Goal: Task Accomplishment & Management: Manage account settings

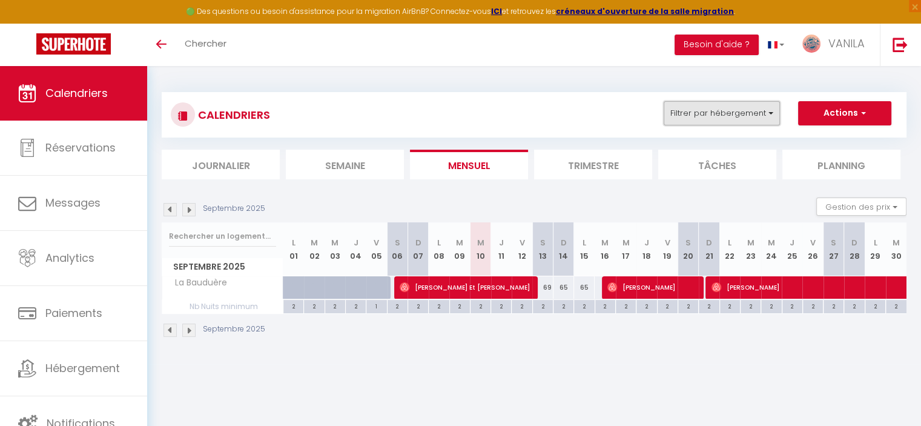
click at [740, 119] on button "Filtrer par hébergement" at bounding box center [722, 113] width 116 height 24
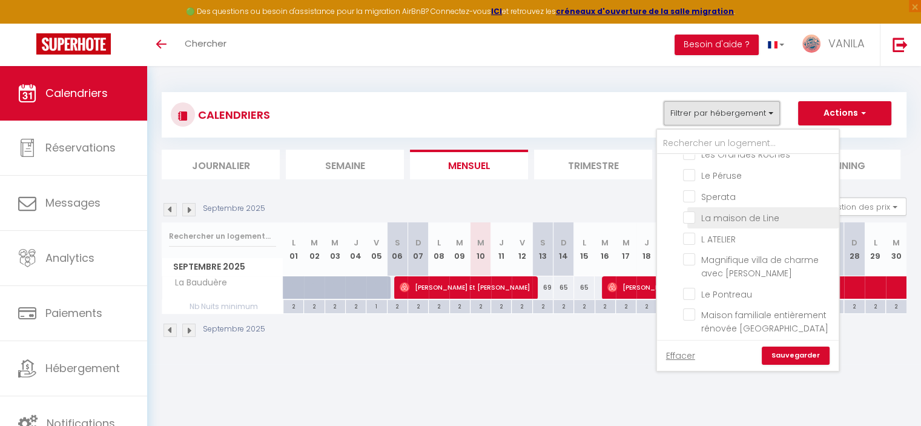
scroll to position [121, 0]
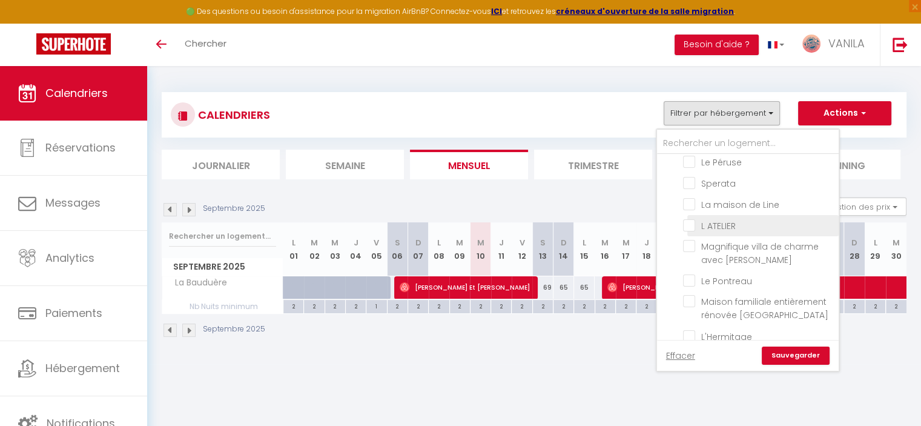
click at [689, 223] on input "L ATELIER" at bounding box center [758, 225] width 151 height 12
checkbox input "true"
checkbox input "false"
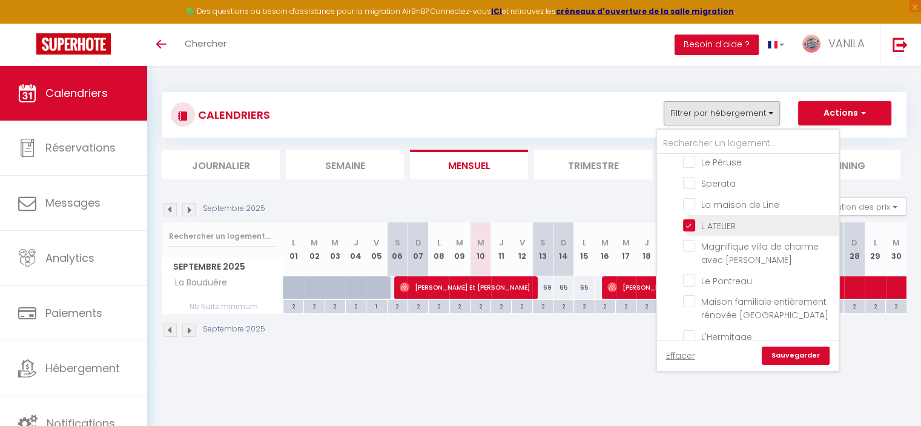
checkbox input "false"
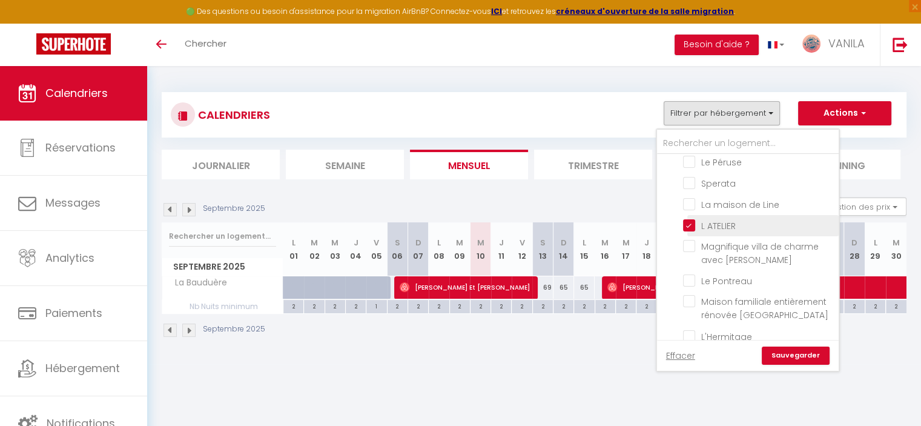
checkbox input "false"
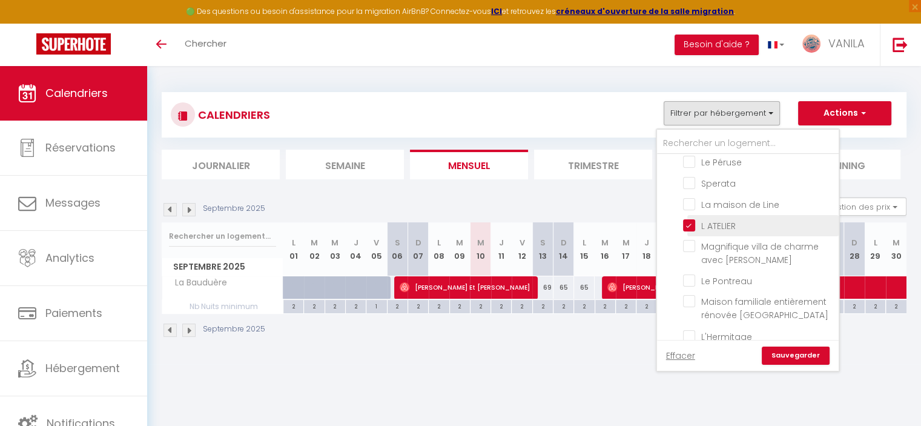
checkbox input "false"
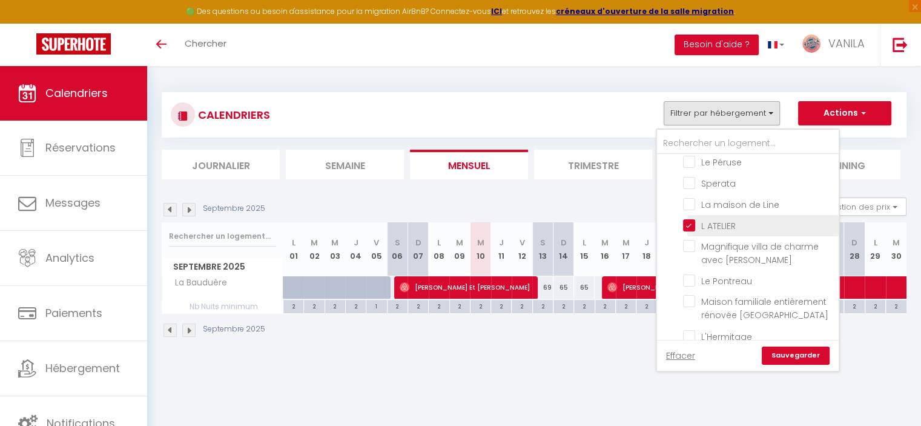
checkbox input "false"
click at [689, 223] on input "L ATELIER" at bounding box center [758, 225] width 151 height 12
checkbox input "false"
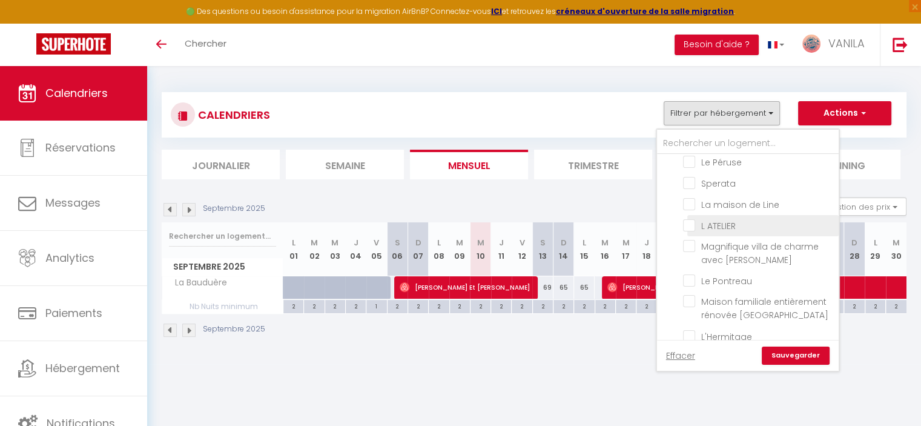
checkbox input "false"
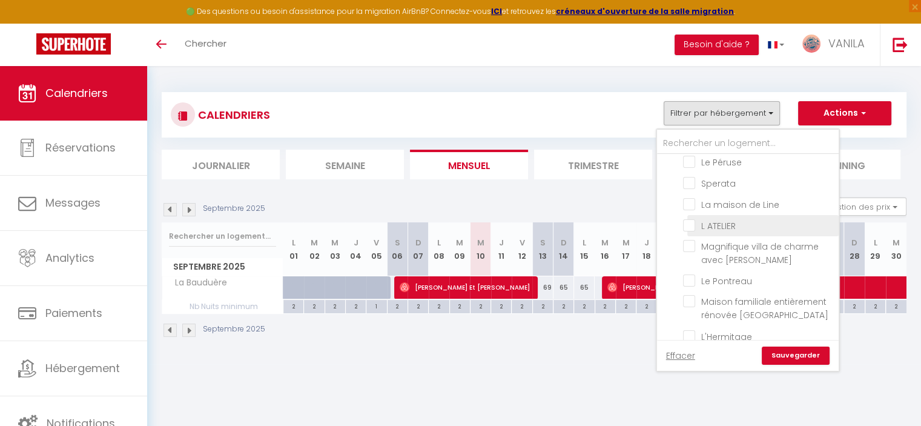
checkbox input "false"
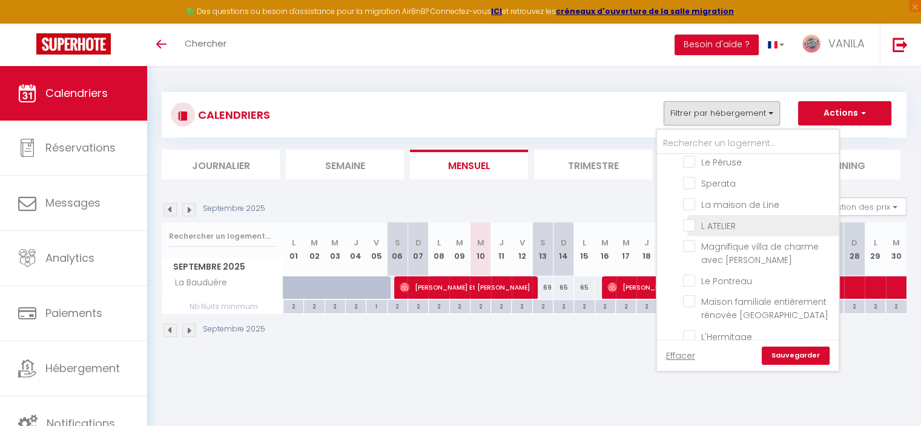
checkbox input "false"
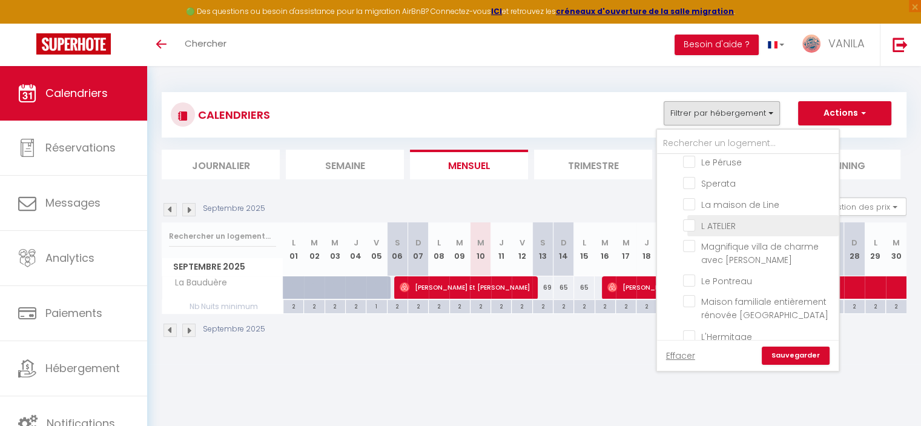
checkbox input "false"
click at [690, 223] on input "L ATELIER" at bounding box center [758, 225] width 151 height 12
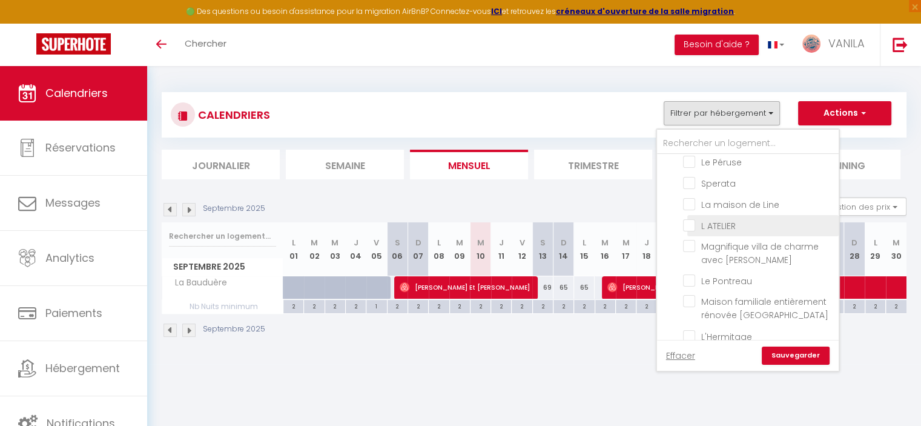
checkbox input "true"
checkbox input "false"
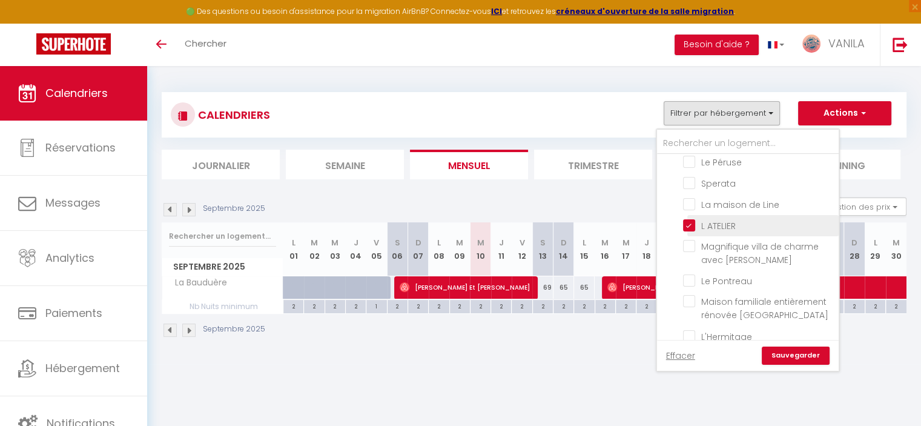
checkbox input "false"
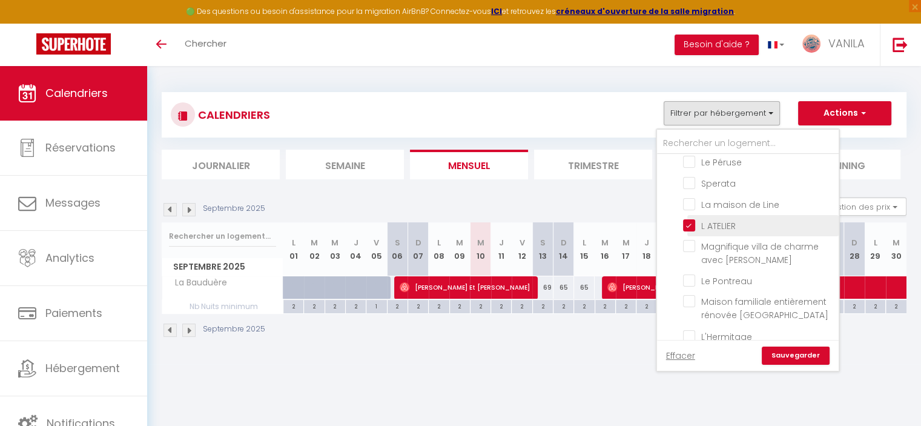
checkbox input "false"
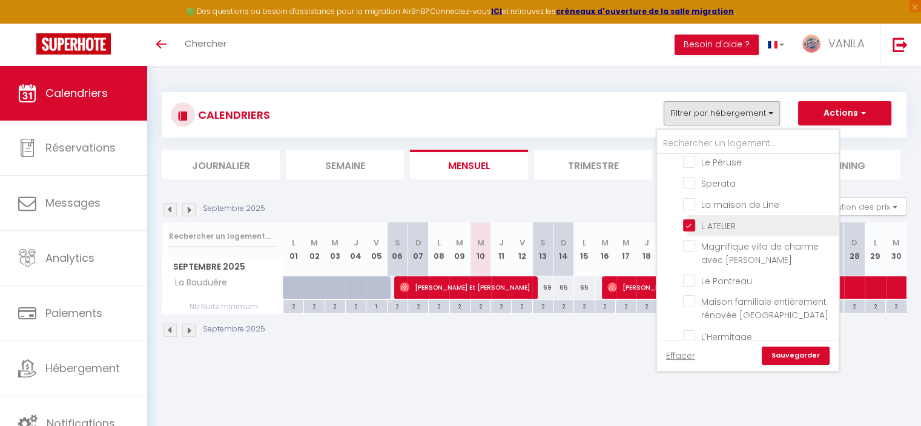
checkbox input "false"
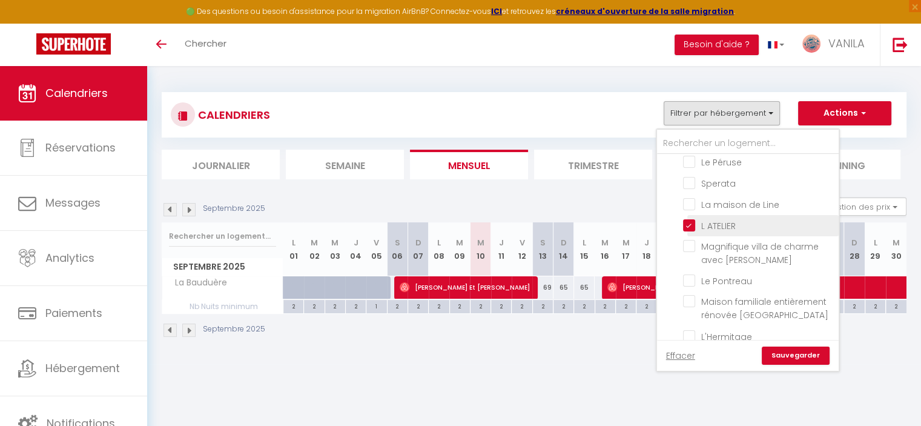
checkbox input "false"
click at [796, 356] on link "Sauvegarder" at bounding box center [796, 355] width 68 height 18
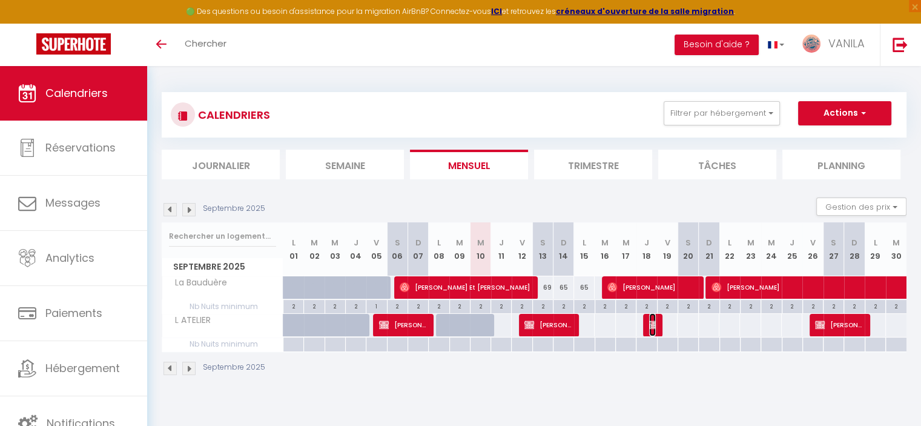
click at [650, 328] on img at bounding box center [654, 325] width 10 height 10
select select "OK"
select select "0"
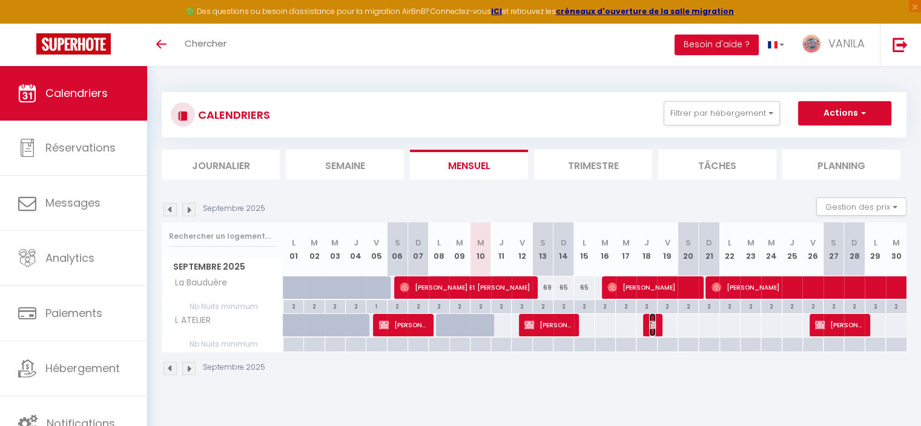
select select "1"
select select
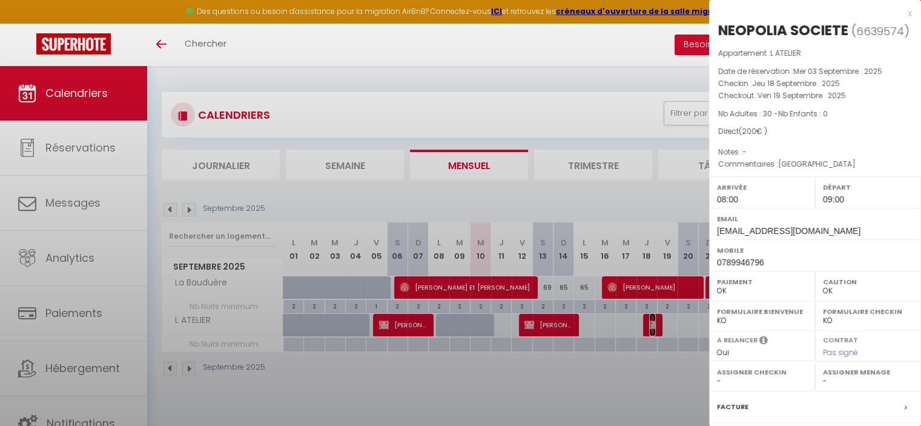
select select "13718"
select select "22280"
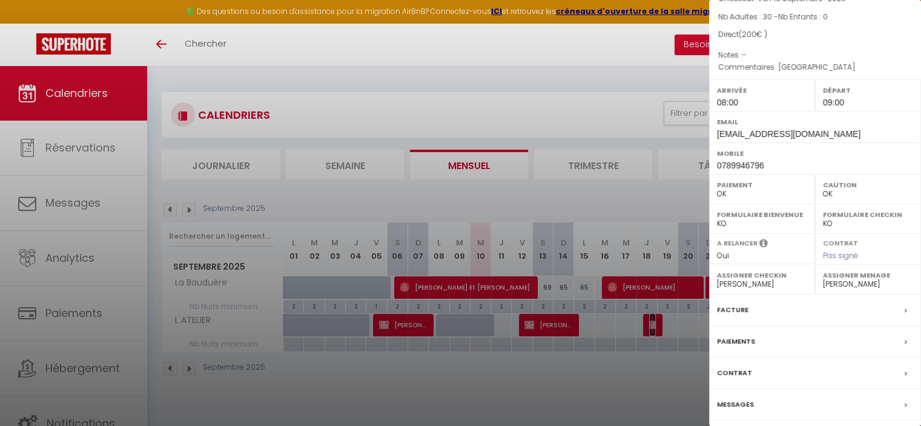
scroll to position [156, 0]
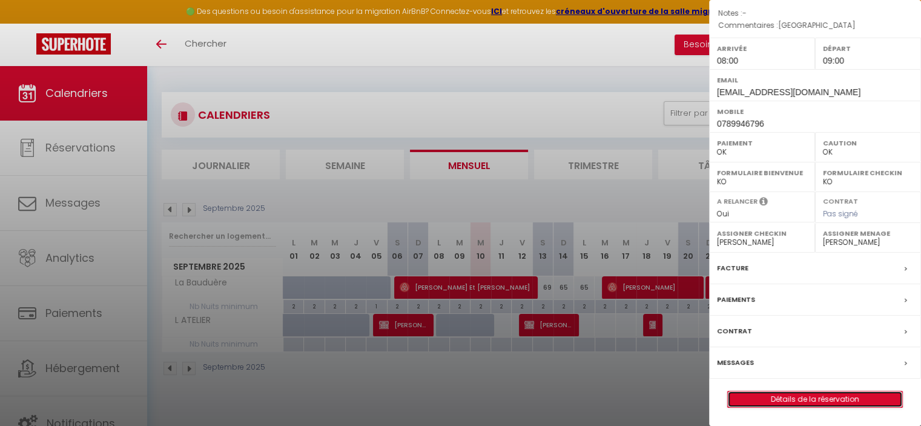
click at [798, 397] on link "Détails de la réservation" at bounding box center [815, 399] width 174 height 16
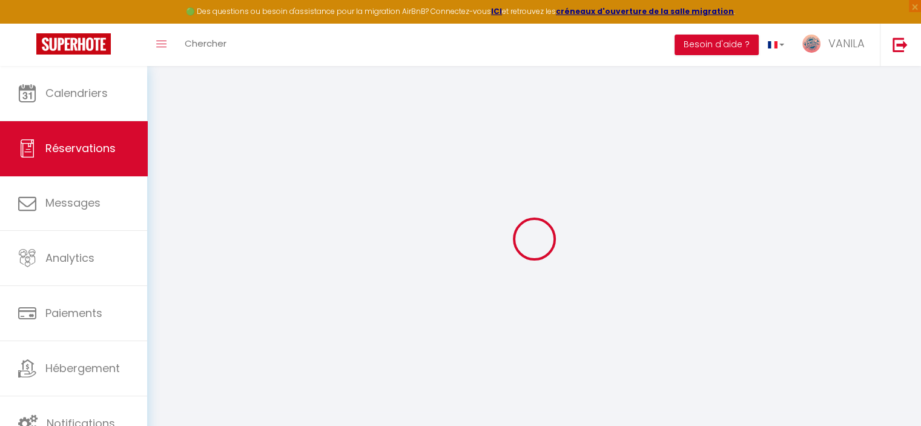
select select
checkbox input "false"
select select
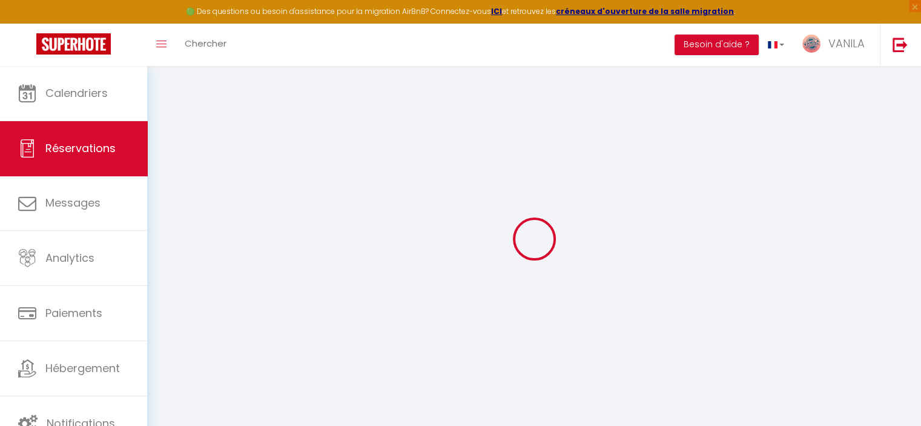
checkbox input "false"
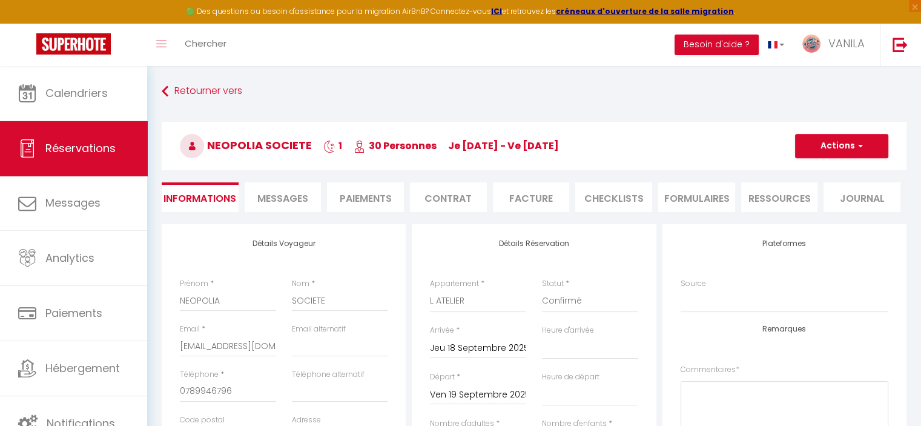
select select
checkbox input "false"
type textarea "[GEOGRAPHIC_DATA]"
type input "40"
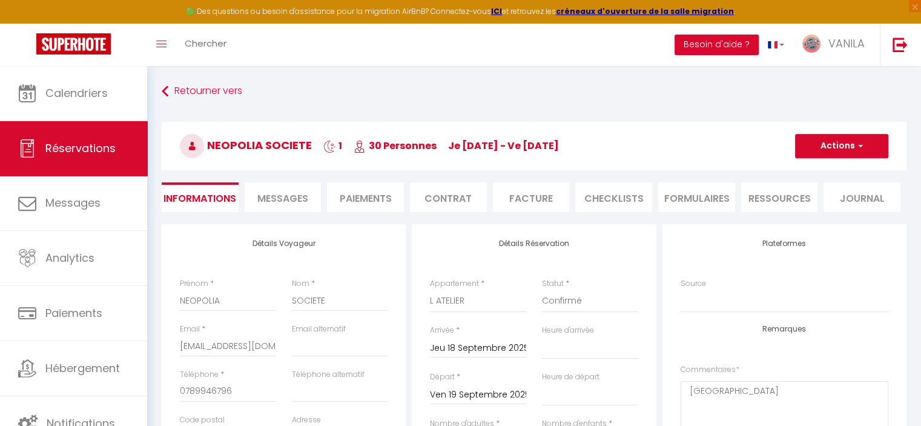
select select
checkbox input "false"
select select "08:00"
select select "09:00"
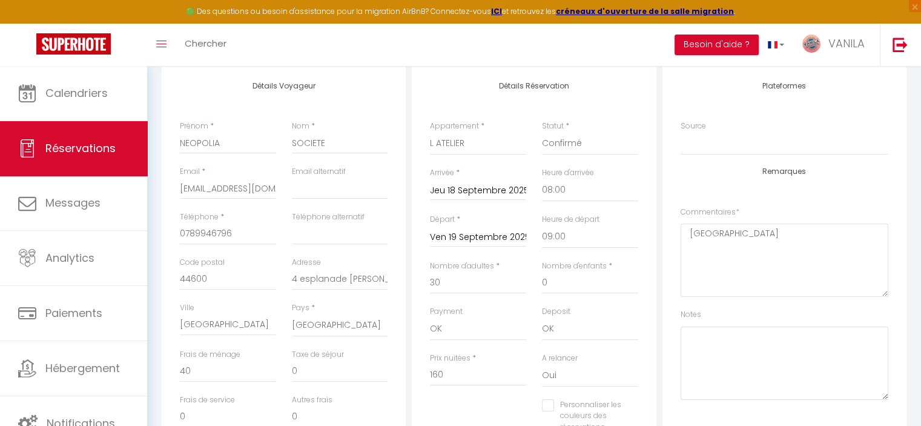
scroll to position [242, 0]
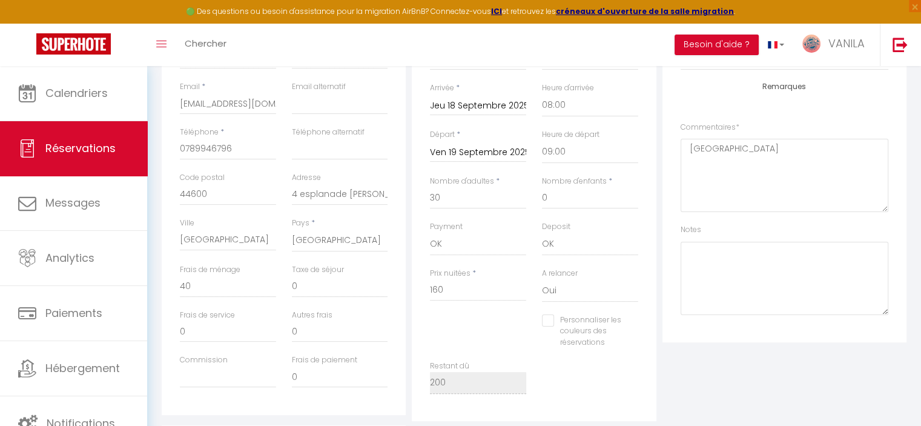
click at [465, 110] on input "Jeu 18 Septembre 2025" at bounding box center [478, 106] width 96 height 16
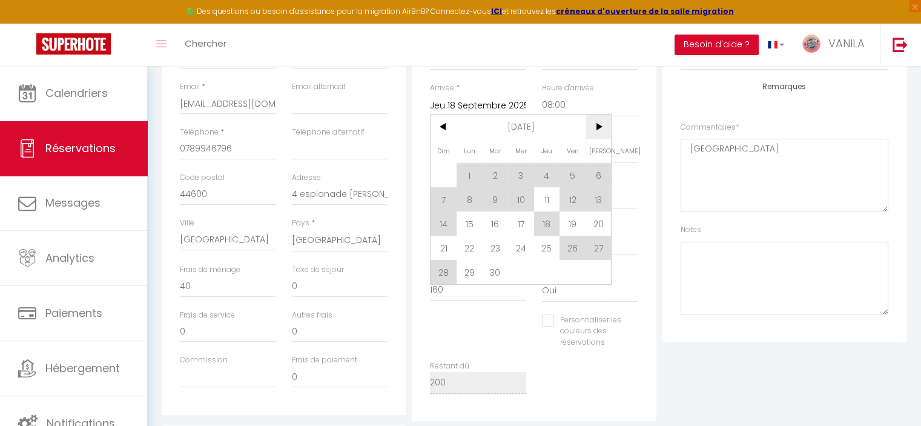
click at [606, 124] on span ">" at bounding box center [599, 126] width 26 height 24
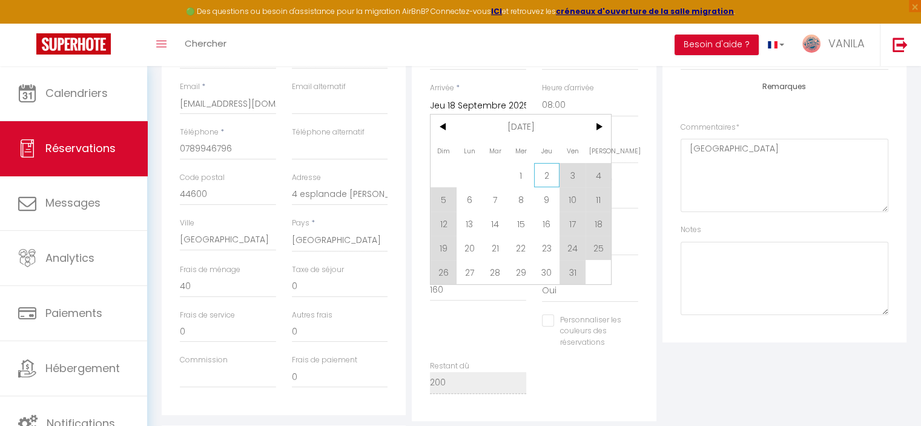
click at [543, 175] on span "2" at bounding box center [547, 175] width 26 height 24
click at [543, 176] on label "Nombre d'enfants" at bounding box center [574, 182] width 65 height 12
click at [543, 187] on input "0" at bounding box center [590, 198] width 96 height 22
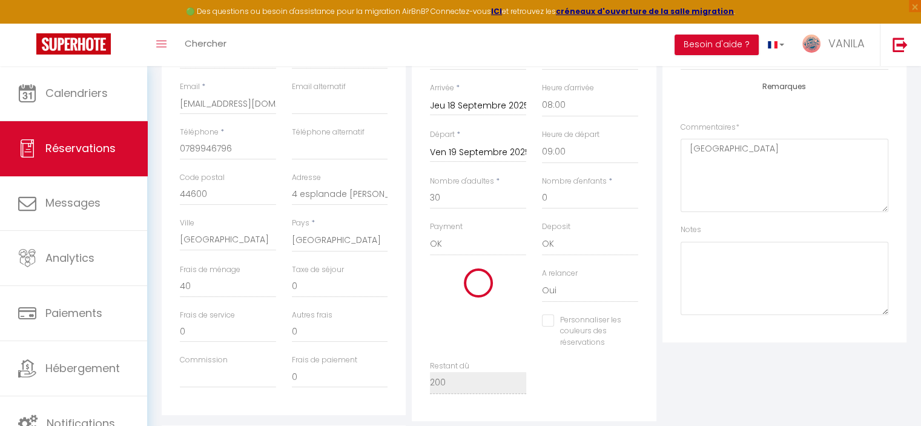
type input "Jeu 02 Octobre 2025"
checkbox input "false"
click at [475, 145] on input "Ven 19 Septembre 2025" at bounding box center [478, 153] width 96 height 16
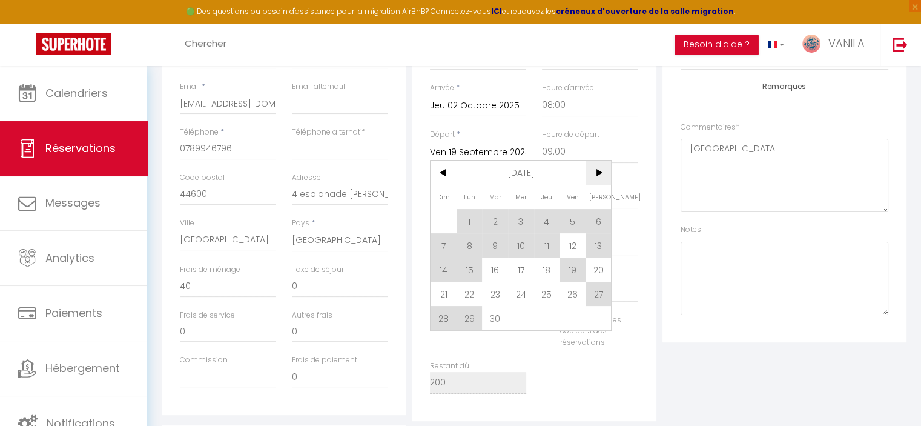
click at [597, 170] on span ">" at bounding box center [599, 172] width 26 height 24
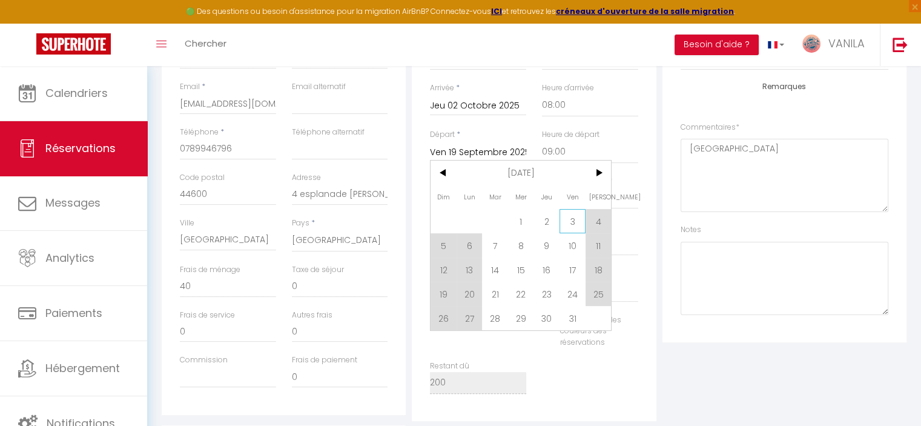
click at [572, 222] on span "3" at bounding box center [573, 221] width 26 height 24
type input "Ven 03 Octobre 2025"
checkbox input "false"
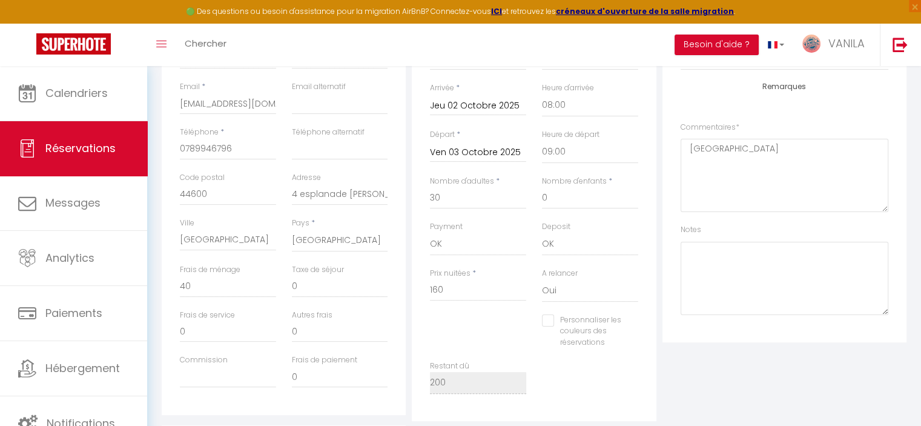
type input "0"
checkbox input "false"
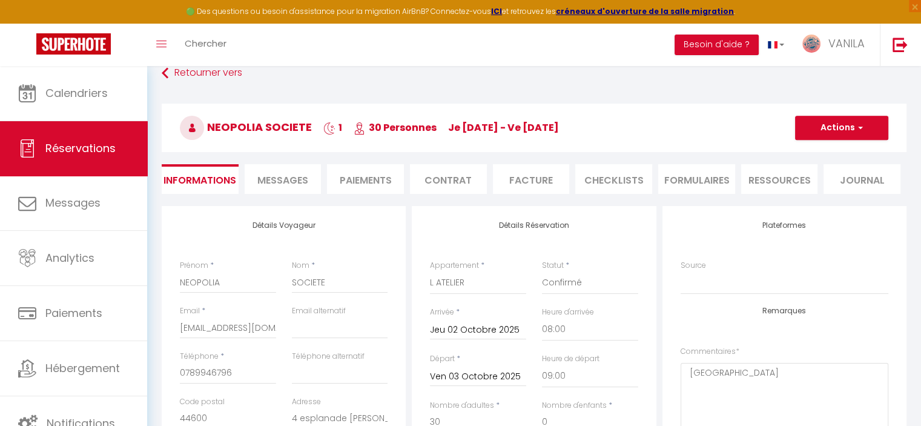
scroll to position [0, 0]
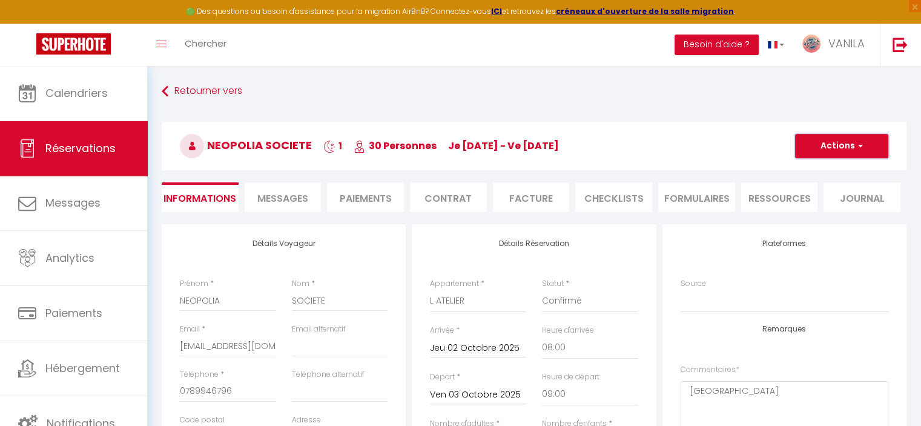
click at [848, 148] on button "Actions" at bounding box center [841, 146] width 93 height 24
click at [808, 170] on link "Enregistrer" at bounding box center [830, 173] width 96 height 16
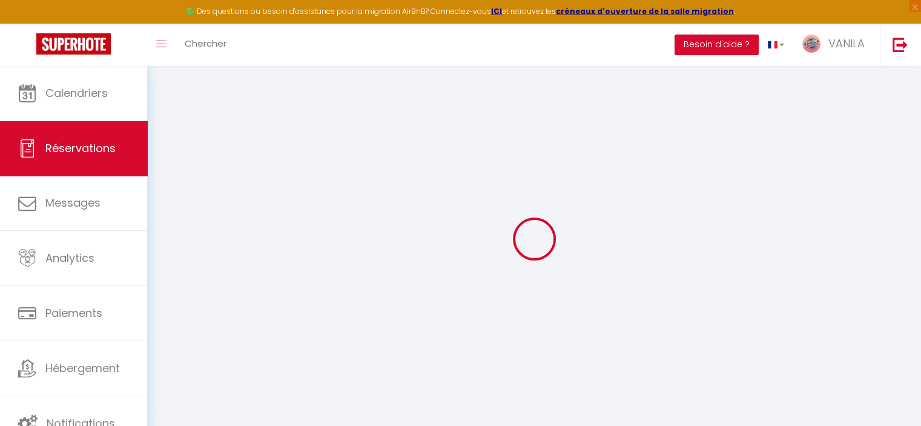
select select "not_cancelled"
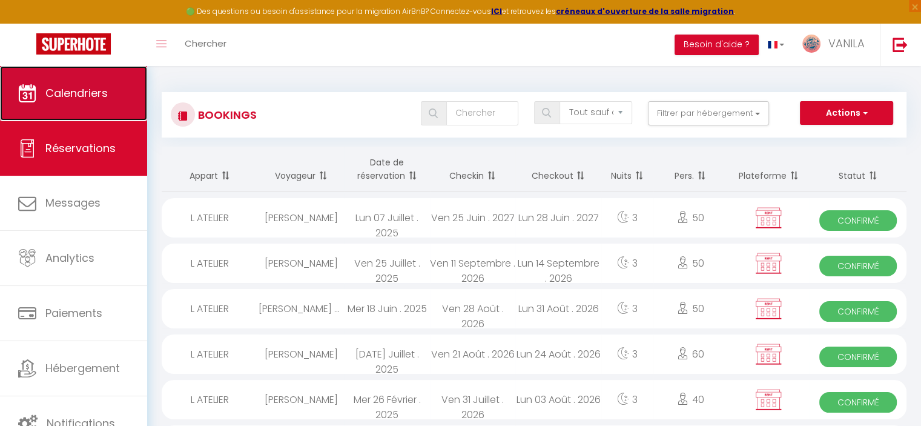
click at [70, 94] on span "Calendriers" at bounding box center [76, 92] width 62 height 15
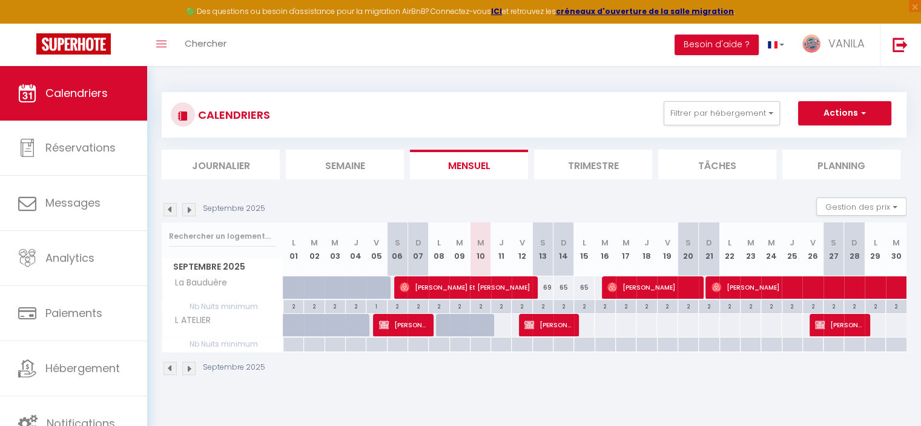
click at [194, 210] on img at bounding box center [188, 209] width 13 height 13
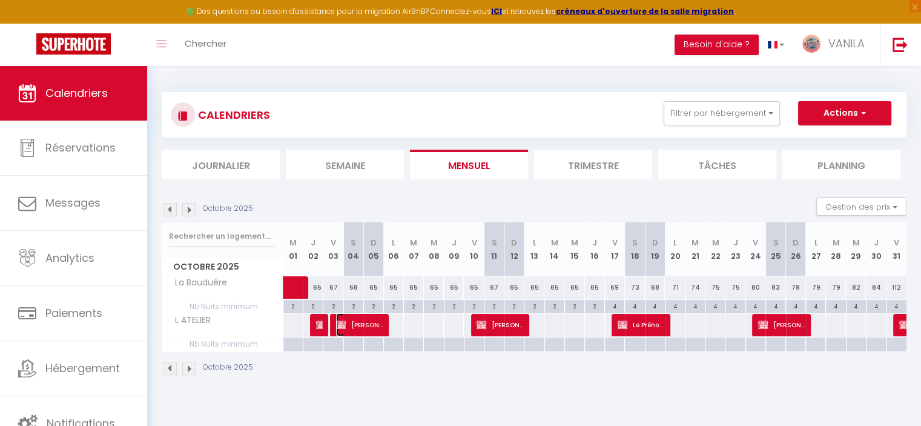
click at [359, 328] on span "[PERSON_NAME]" at bounding box center [359, 324] width 47 height 23
select select "OK"
select select "KO"
select select "0"
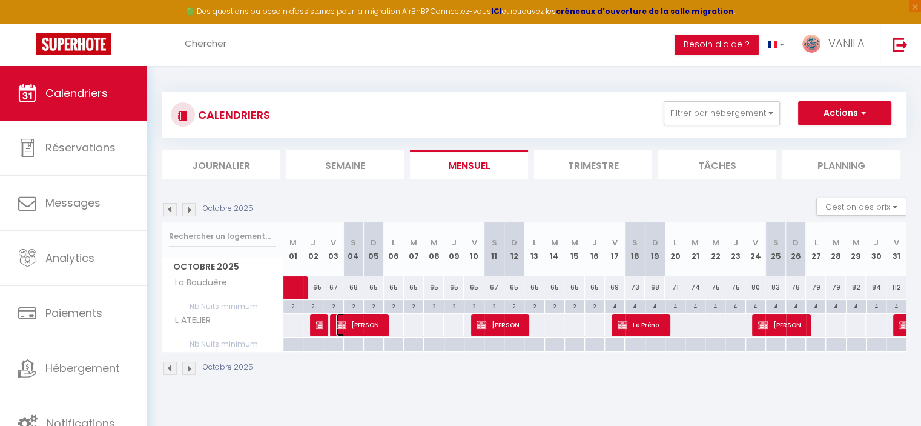
select select "1"
select select
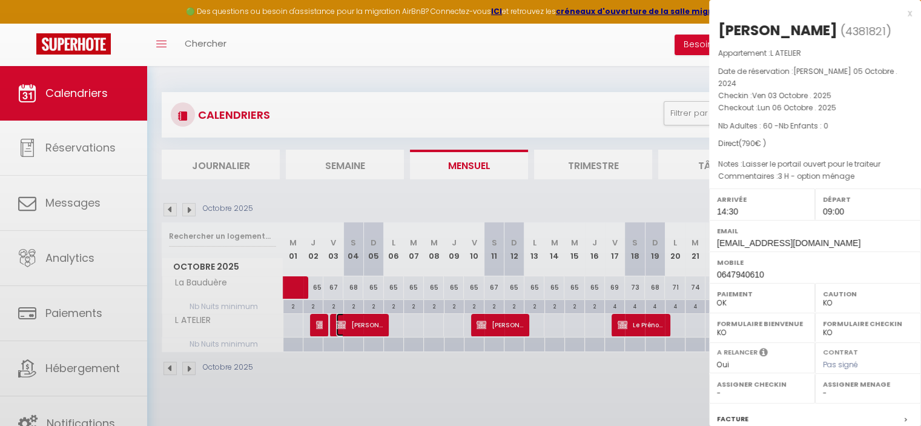
select select "13718"
select select "22280"
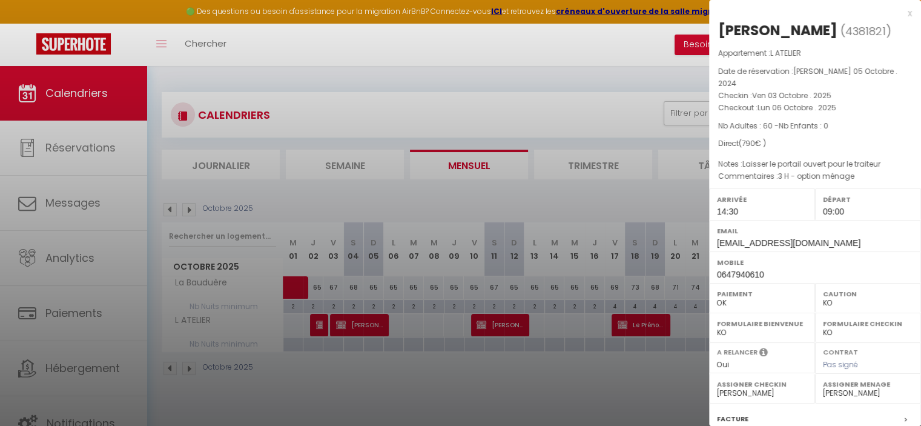
click at [378, 405] on div at bounding box center [460, 213] width 921 height 426
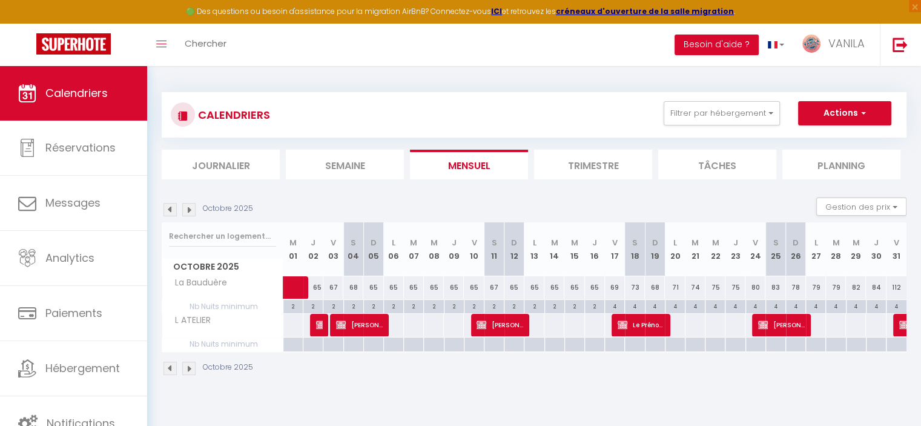
click at [187, 211] on img at bounding box center [188, 209] width 13 height 13
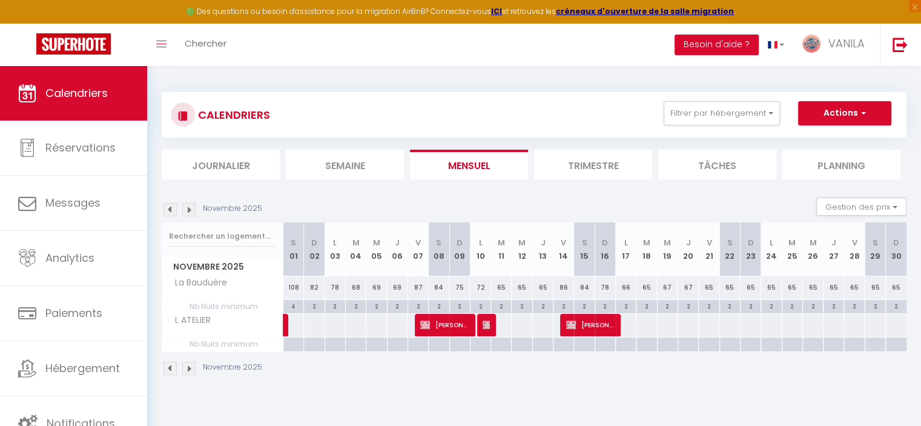
click at [187, 211] on img at bounding box center [188, 209] width 13 height 13
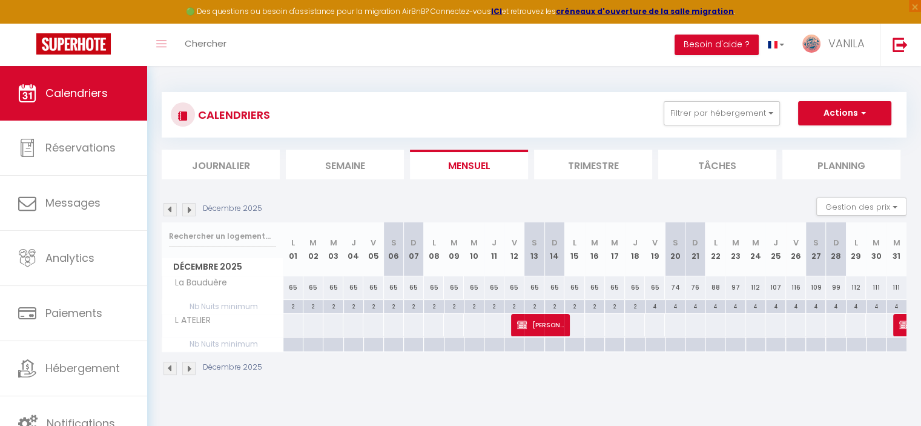
click at [187, 211] on img at bounding box center [188, 209] width 13 height 13
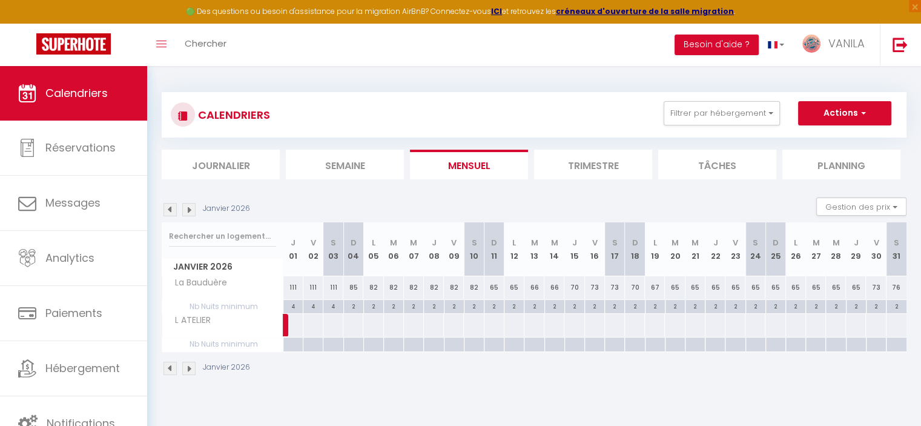
click at [172, 208] on img at bounding box center [170, 209] width 13 height 13
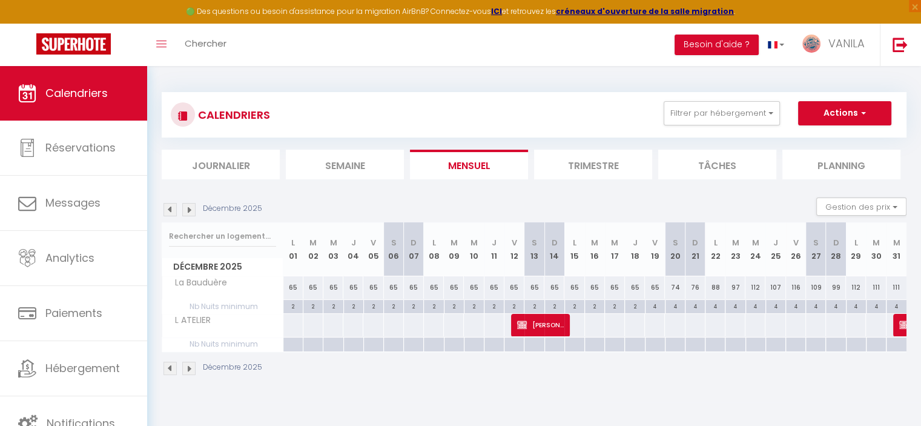
click at [171, 215] on img at bounding box center [170, 209] width 13 height 13
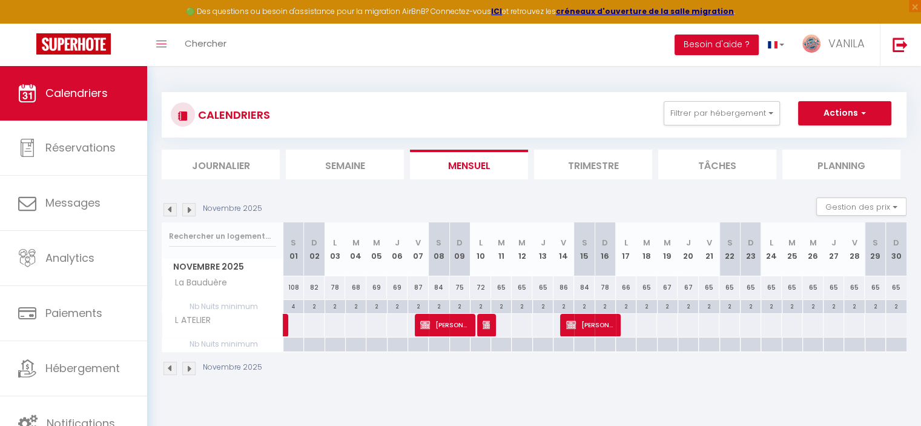
click at [187, 210] on img at bounding box center [188, 209] width 13 height 13
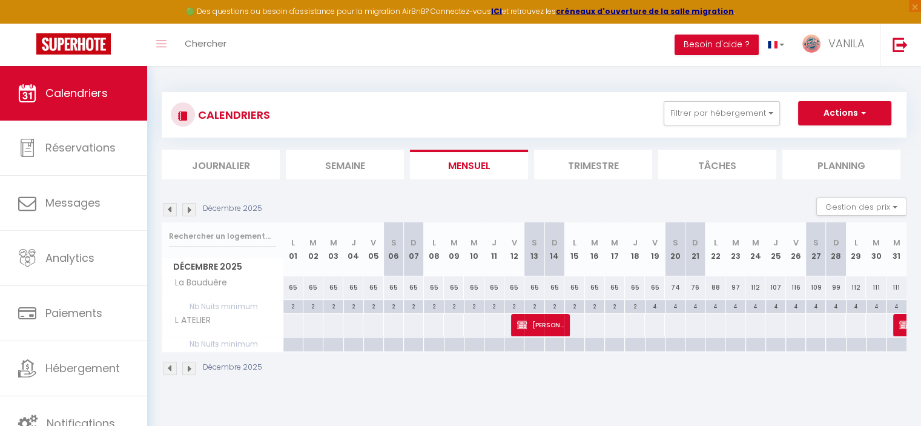
click at [187, 210] on img at bounding box center [188, 209] width 13 height 13
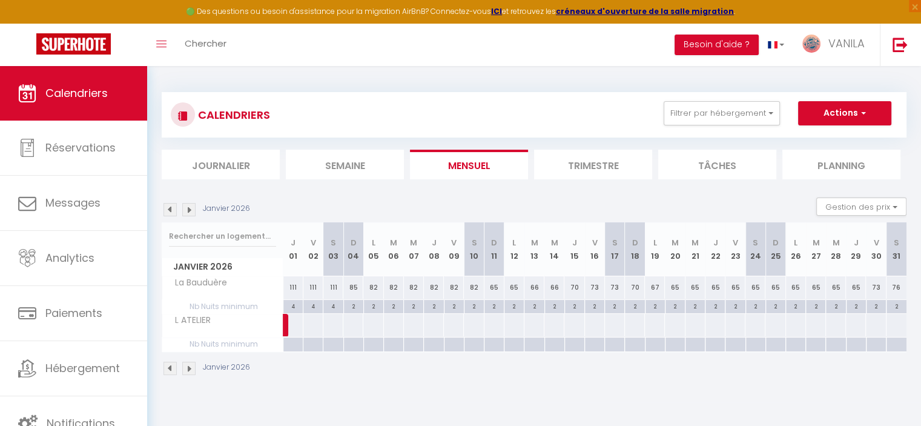
click at [187, 210] on img at bounding box center [188, 209] width 13 height 13
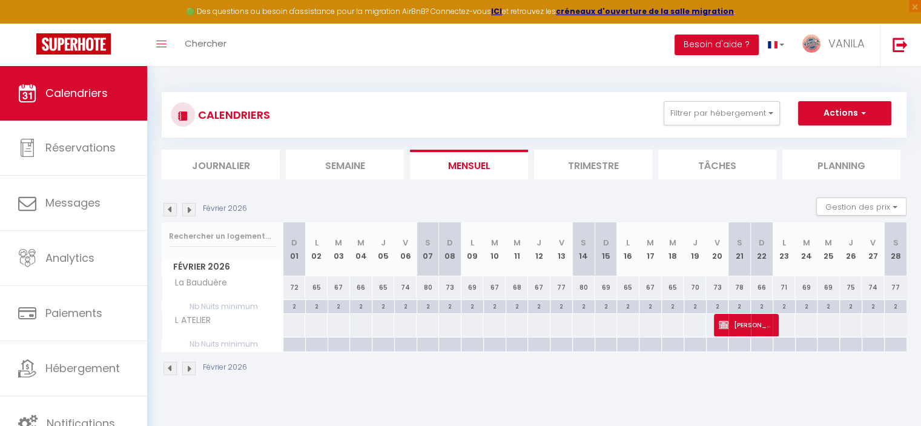
click at [165, 210] on img at bounding box center [170, 209] width 13 height 13
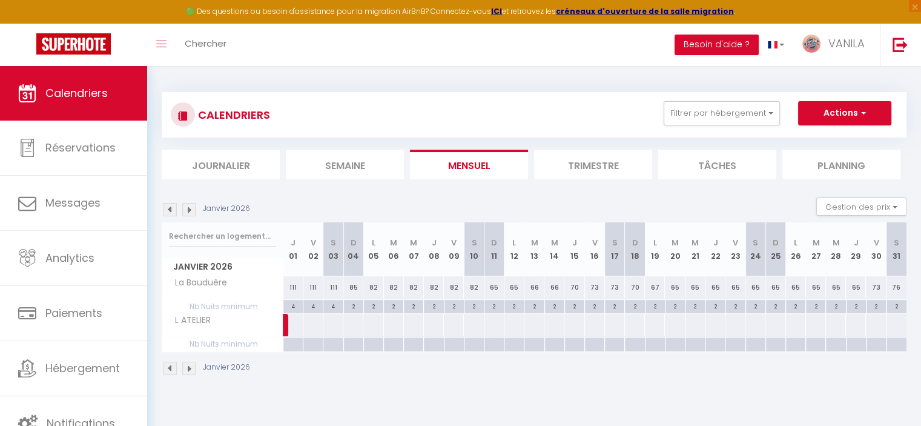
click at [184, 210] on img at bounding box center [188, 209] width 13 height 13
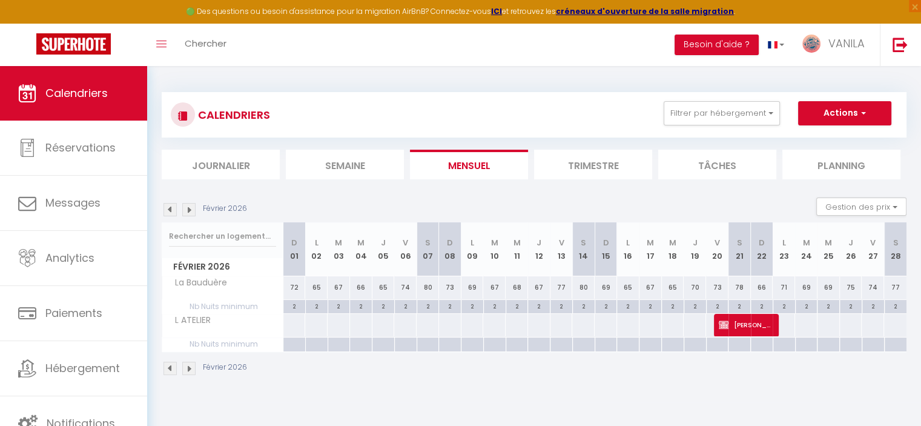
click at [164, 210] on img at bounding box center [170, 209] width 13 height 13
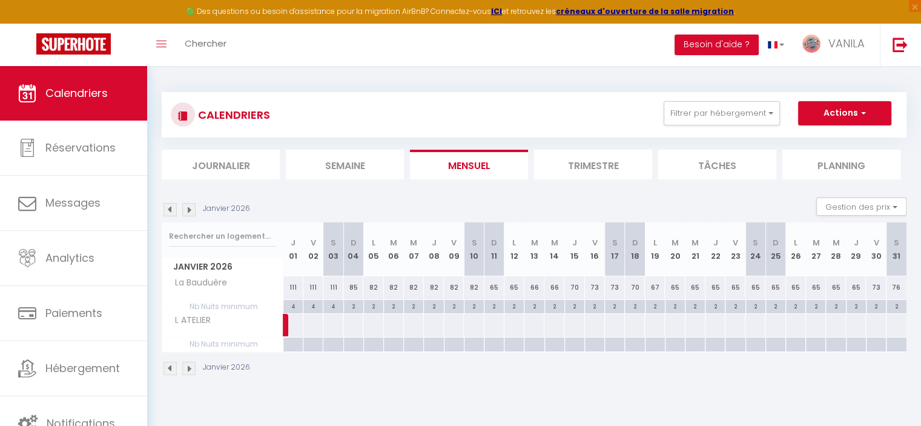
click at [172, 210] on img at bounding box center [170, 209] width 13 height 13
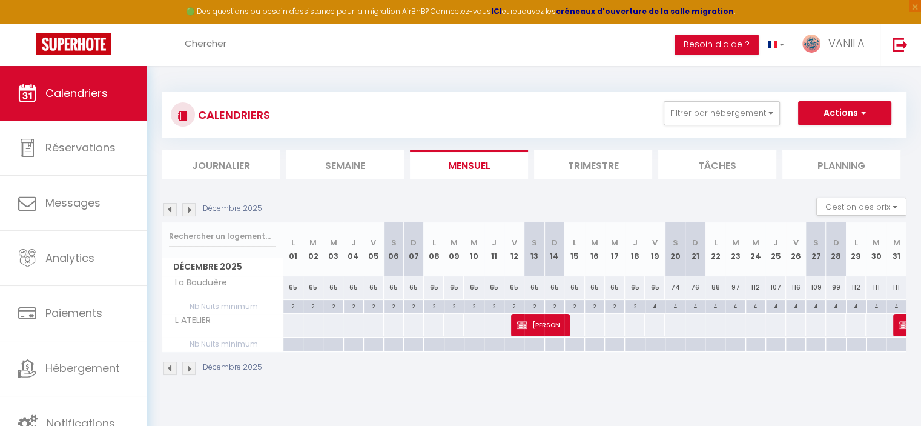
click at [172, 210] on img at bounding box center [170, 209] width 13 height 13
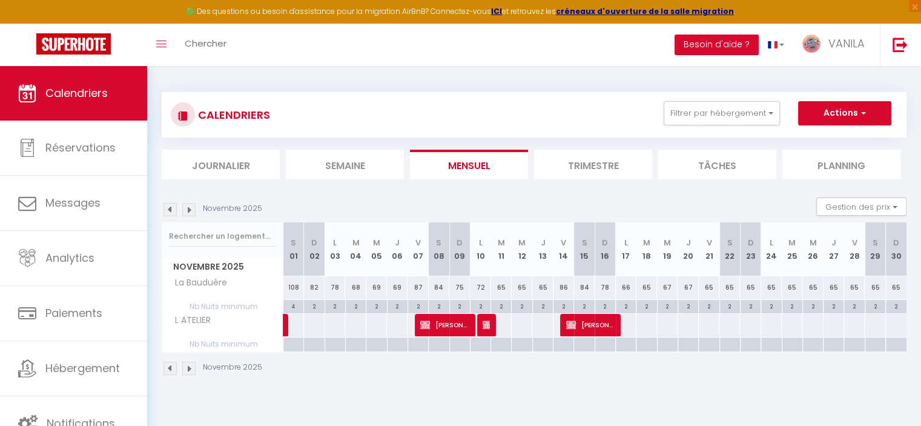
click at [184, 208] on img at bounding box center [188, 209] width 13 height 13
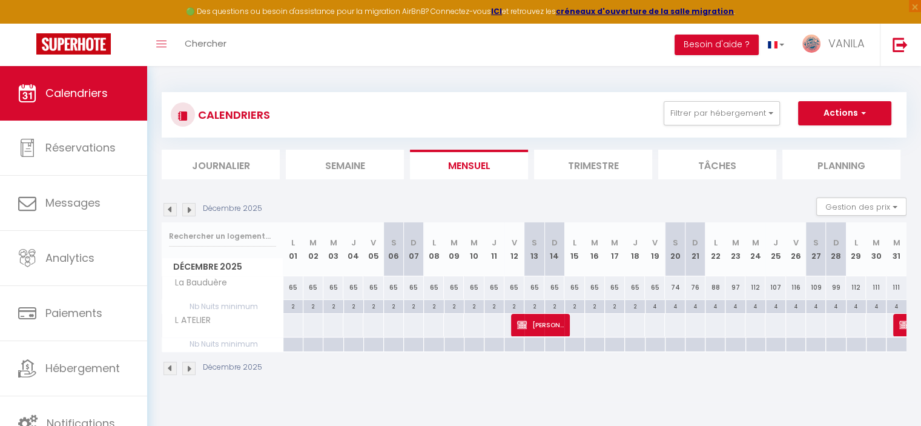
click at [184, 208] on img at bounding box center [188, 209] width 13 height 13
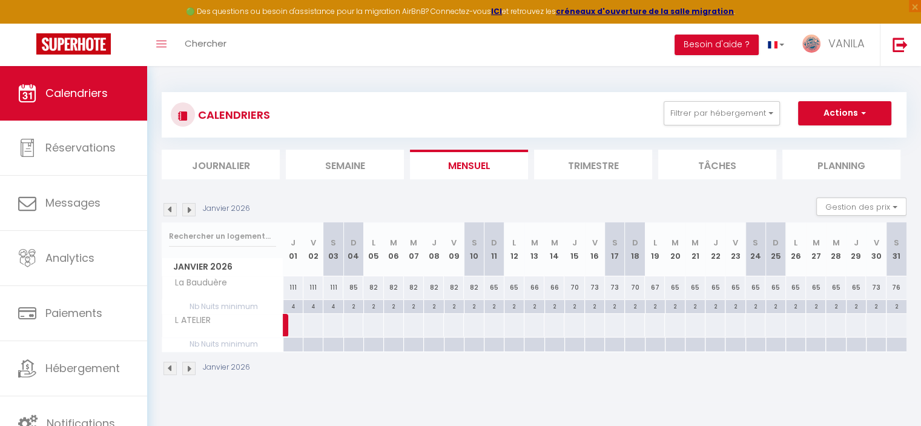
click at [184, 208] on img at bounding box center [188, 209] width 13 height 13
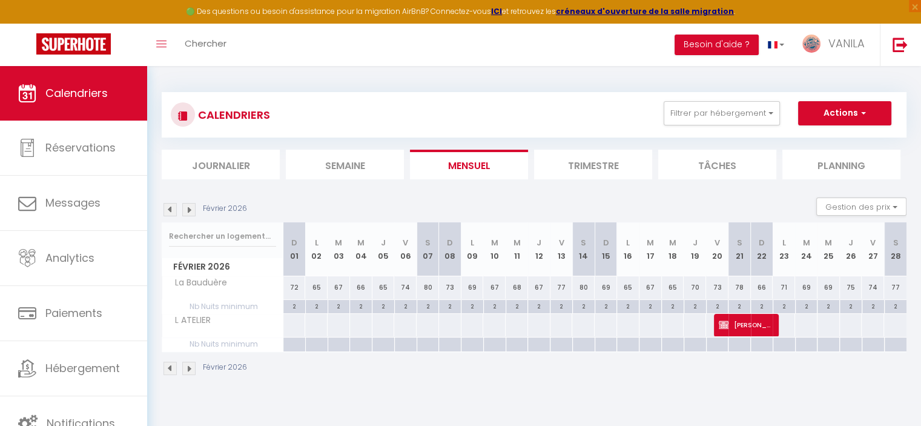
click at [184, 208] on img at bounding box center [188, 209] width 13 height 13
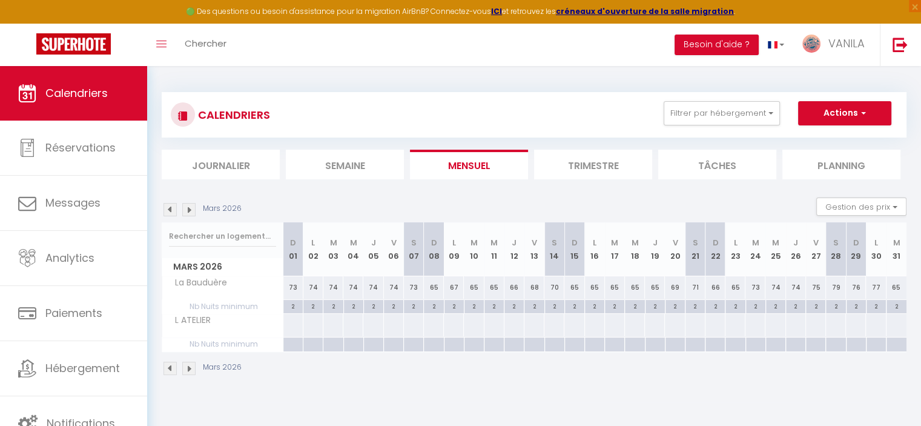
click at [184, 208] on img at bounding box center [188, 209] width 13 height 13
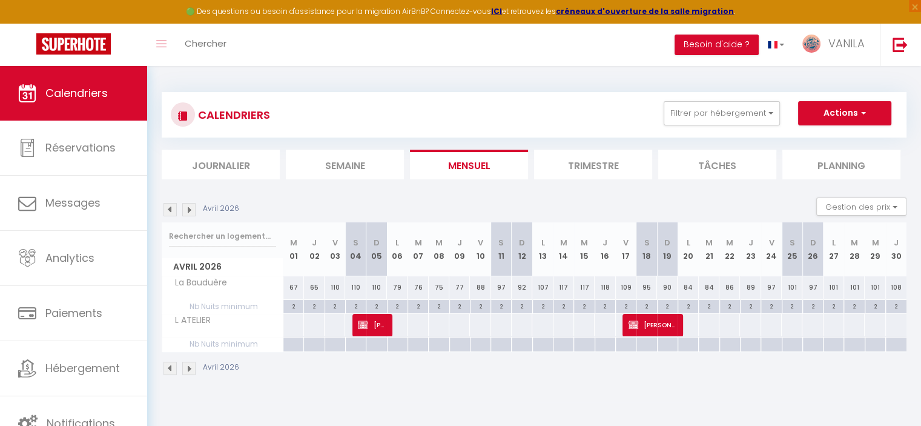
click at [184, 208] on img at bounding box center [188, 209] width 13 height 13
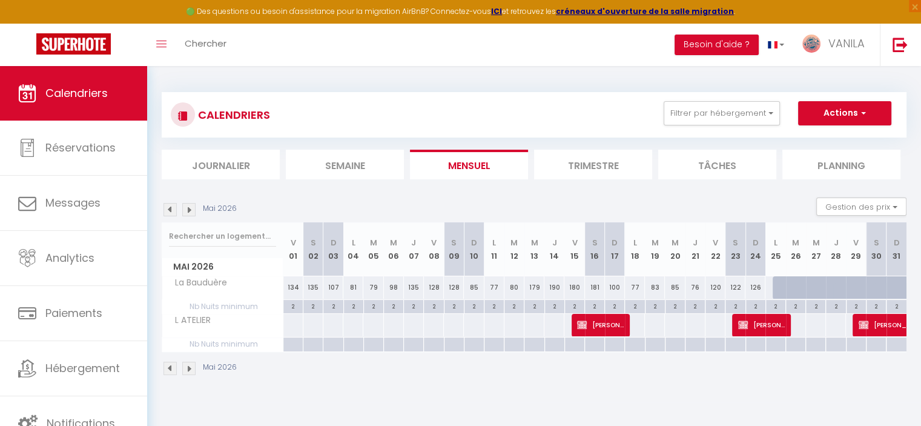
click at [184, 208] on img at bounding box center [188, 209] width 13 height 13
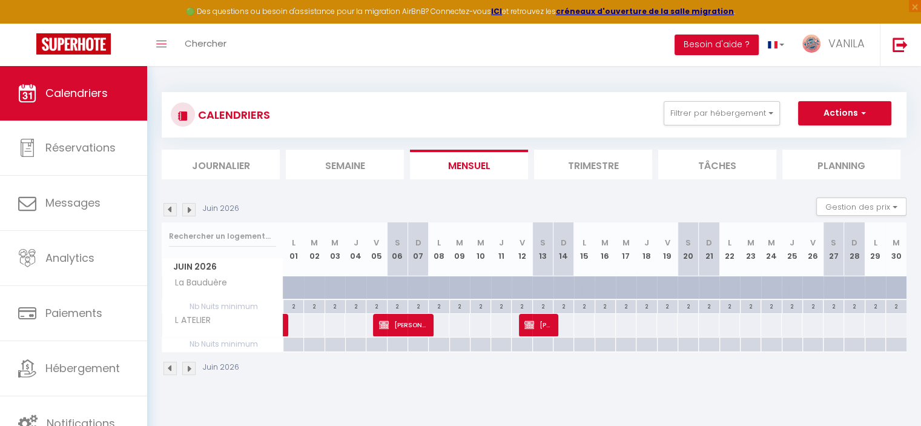
click at [184, 208] on img at bounding box center [188, 209] width 13 height 13
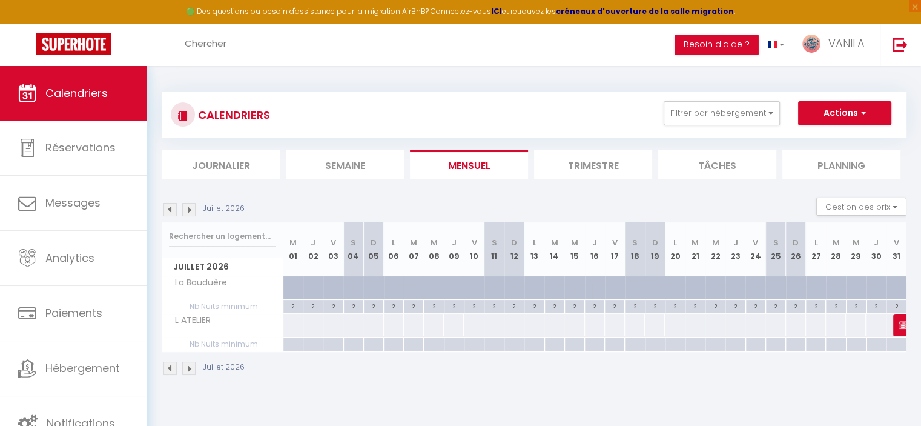
click at [184, 208] on img at bounding box center [188, 209] width 13 height 13
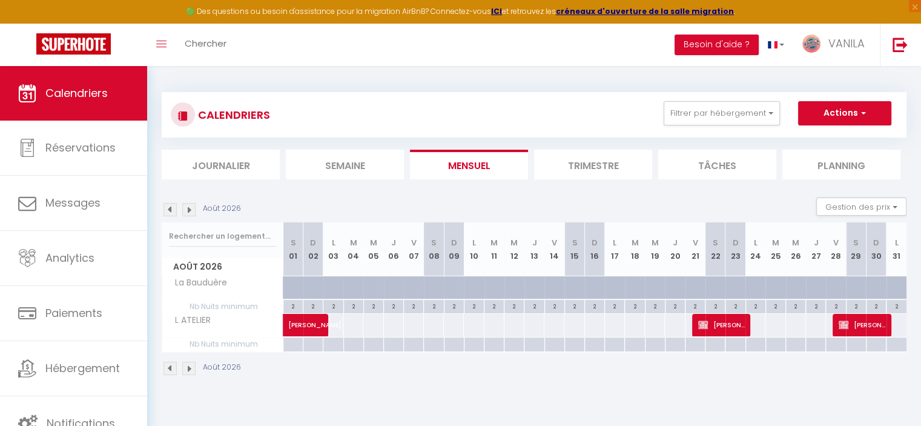
click at [184, 208] on img at bounding box center [188, 209] width 13 height 13
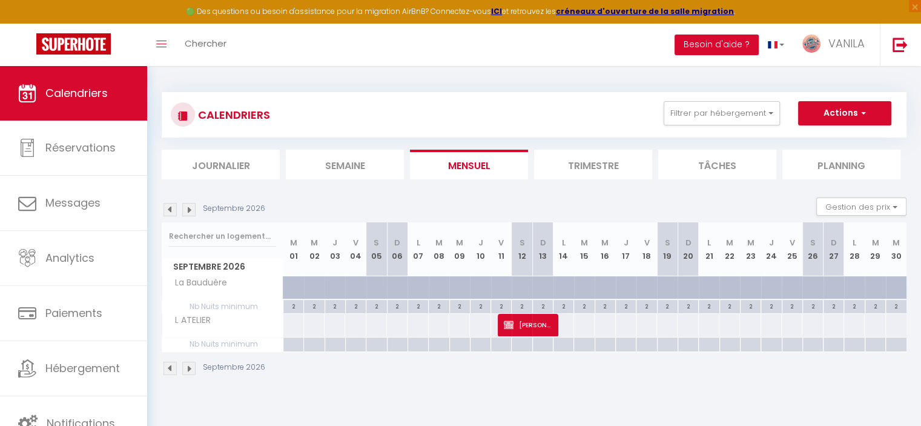
click at [184, 208] on img at bounding box center [188, 209] width 13 height 13
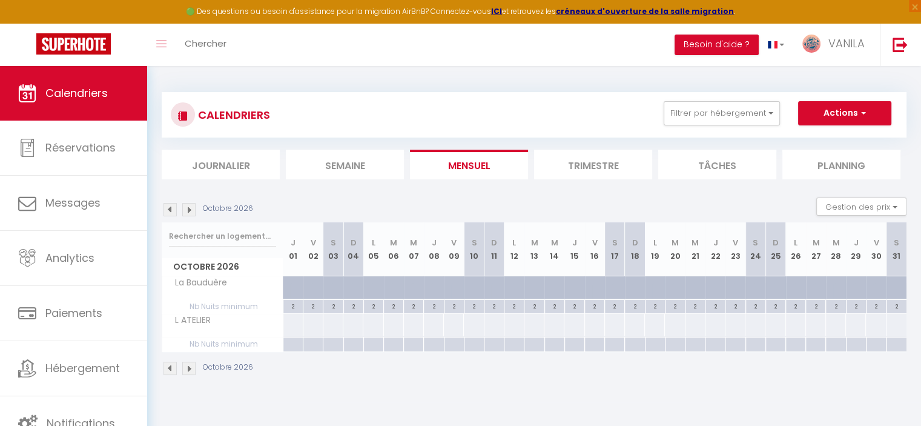
click at [184, 208] on img at bounding box center [188, 209] width 13 height 13
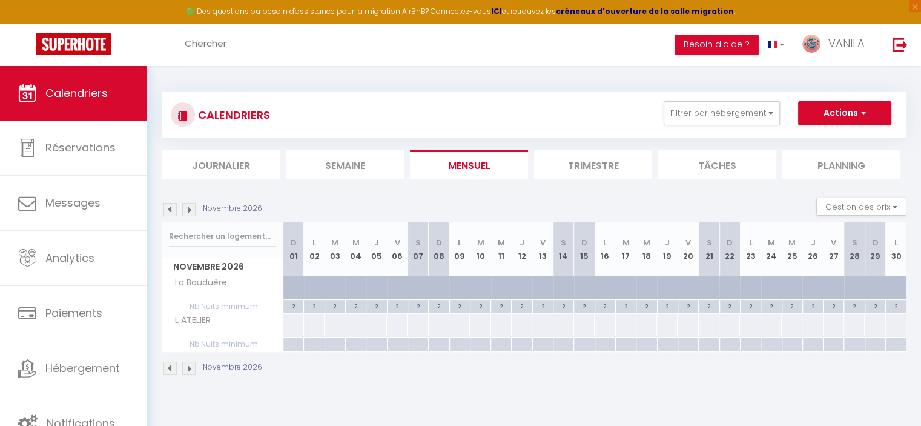
click at [184, 208] on img at bounding box center [188, 209] width 13 height 13
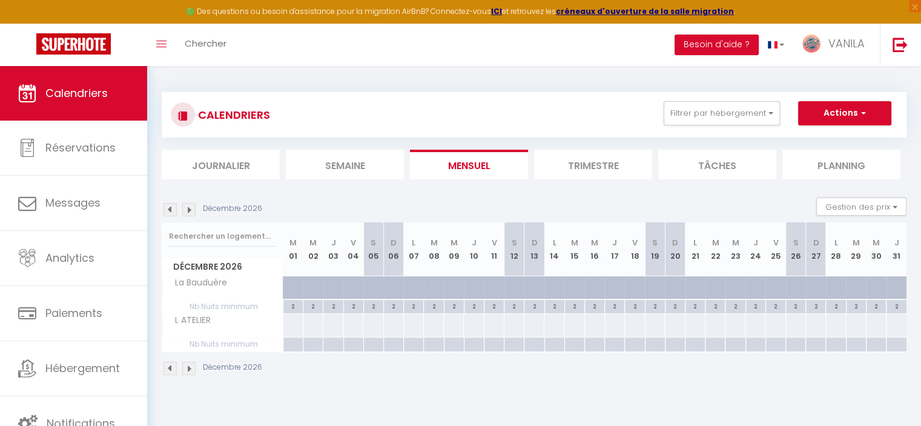
click at [165, 206] on img at bounding box center [170, 209] width 13 height 13
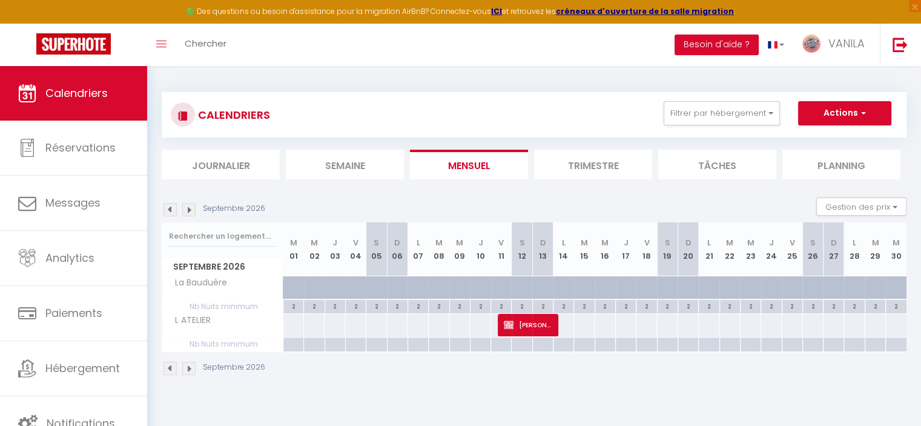
click at [165, 206] on img at bounding box center [170, 209] width 13 height 13
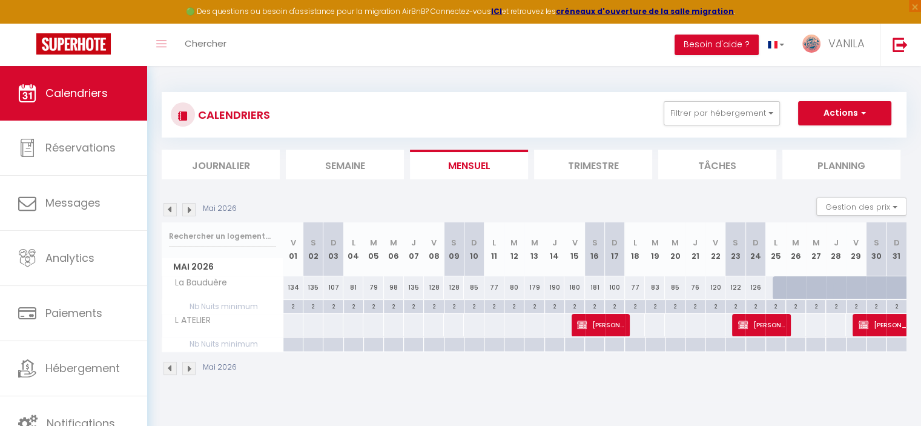
click at [172, 208] on img at bounding box center [170, 209] width 13 height 13
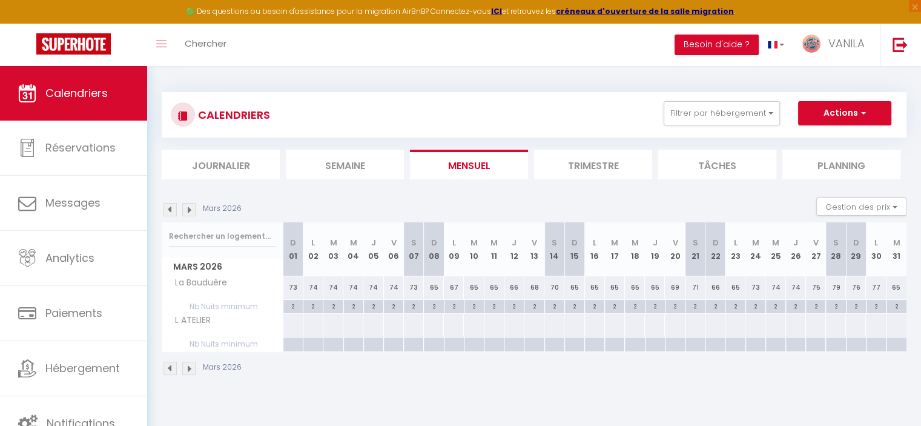
click at [172, 208] on img at bounding box center [170, 209] width 13 height 13
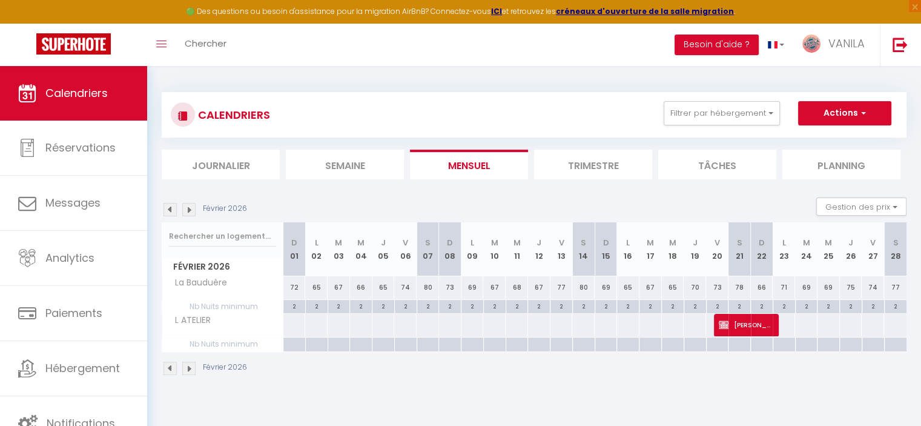
click at [172, 208] on img at bounding box center [170, 209] width 13 height 13
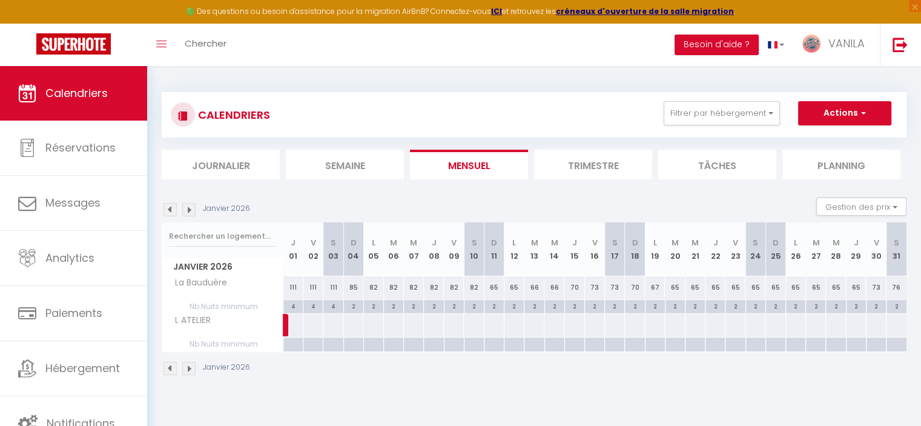
click at [172, 208] on img at bounding box center [170, 209] width 13 height 13
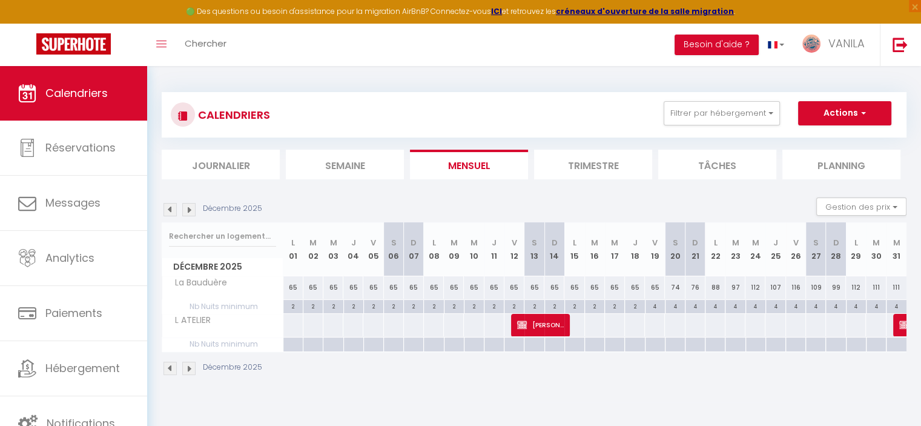
click at [172, 208] on img at bounding box center [170, 209] width 13 height 13
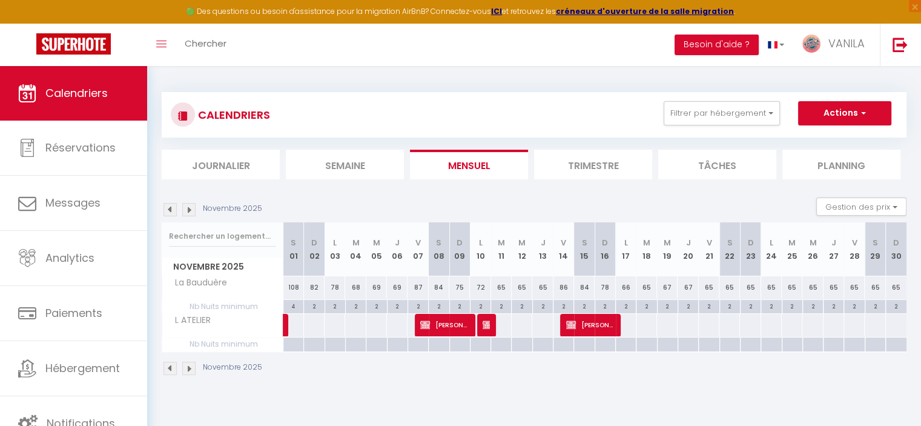
click at [172, 208] on img at bounding box center [170, 209] width 13 height 13
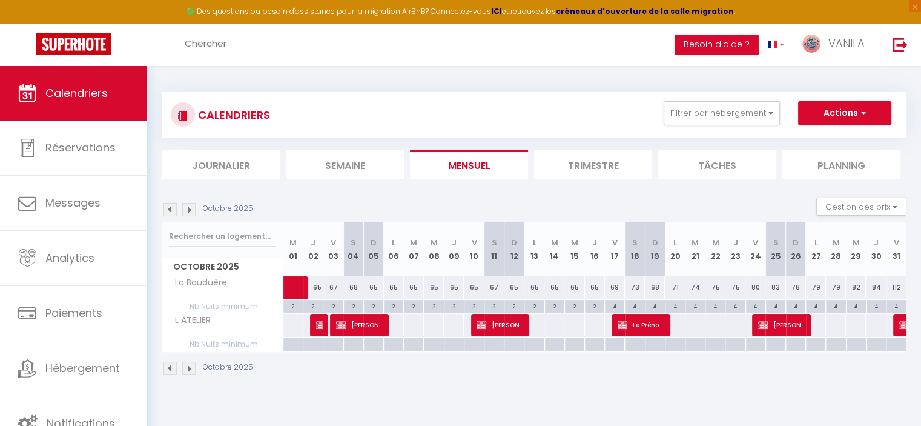
click at [172, 208] on img at bounding box center [170, 209] width 13 height 13
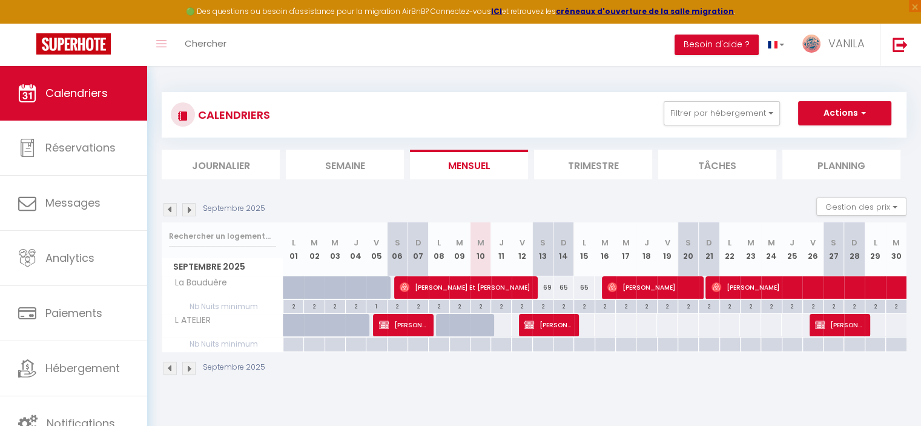
click at [172, 208] on img at bounding box center [170, 209] width 13 height 13
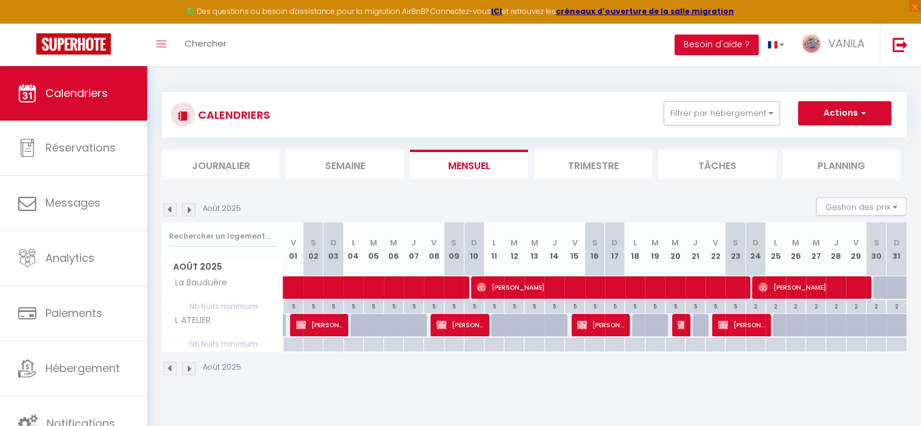
click at [172, 208] on img at bounding box center [170, 209] width 13 height 13
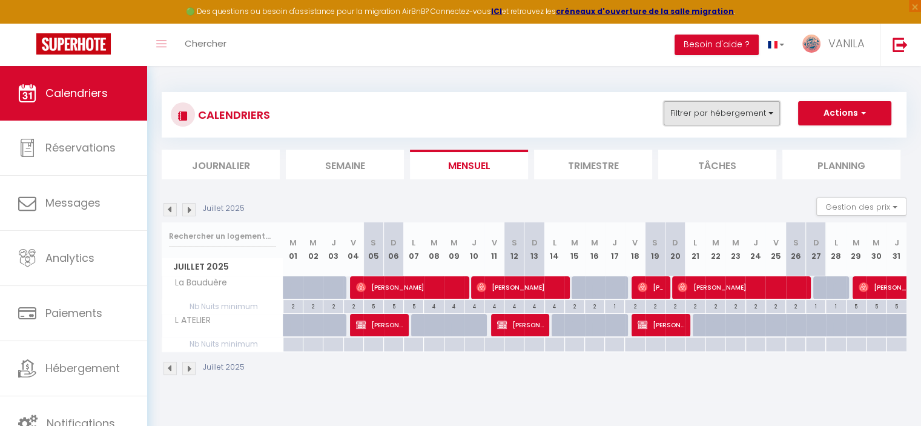
click at [758, 111] on button "Filtrer par hébergement" at bounding box center [722, 113] width 116 height 24
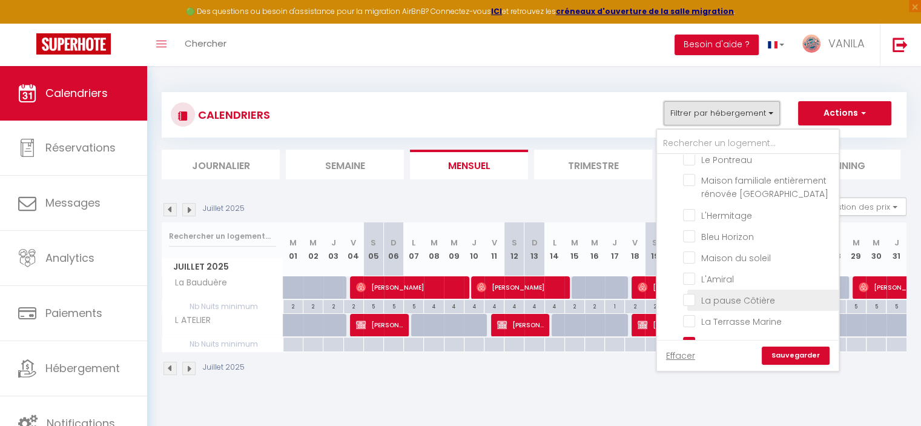
scroll to position [363, 0]
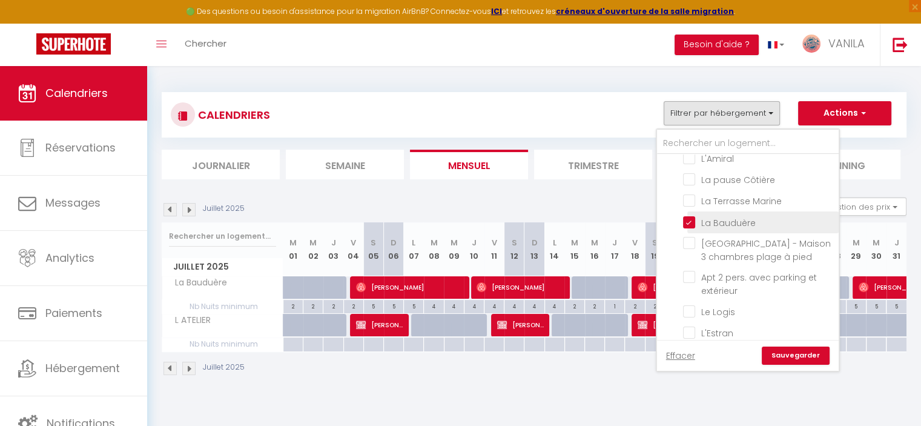
click at [695, 216] on input "La Bauduère" at bounding box center [758, 221] width 151 height 12
checkbox input "false"
click at [789, 353] on link "Sauvegarder" at bounding box center [796, 355] width 68 height 18
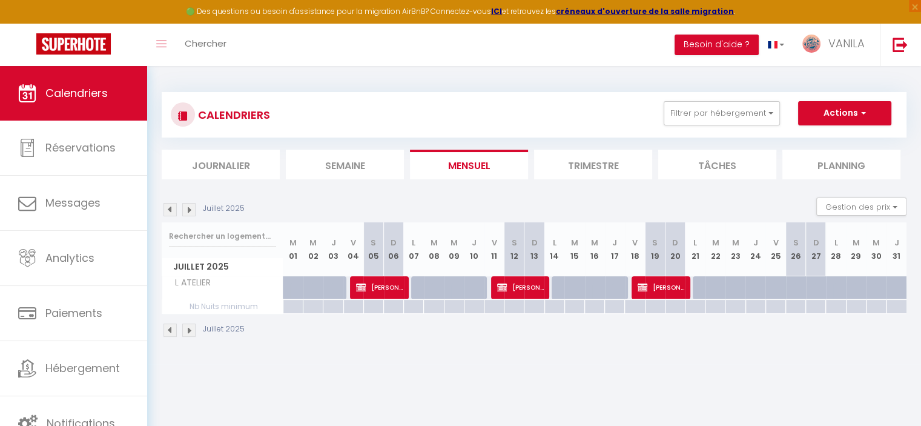
click at [170, 209] on img at bounding box center [170, 209] width 13 height 13
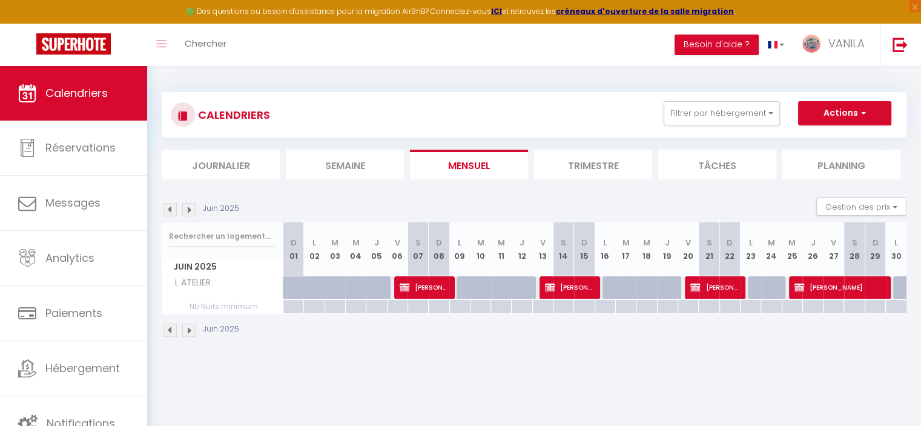
click at [193, 209] on img at bounding box center [188, 209] width 13 height 13
select select "KO"
select select "0"
select select "13718"
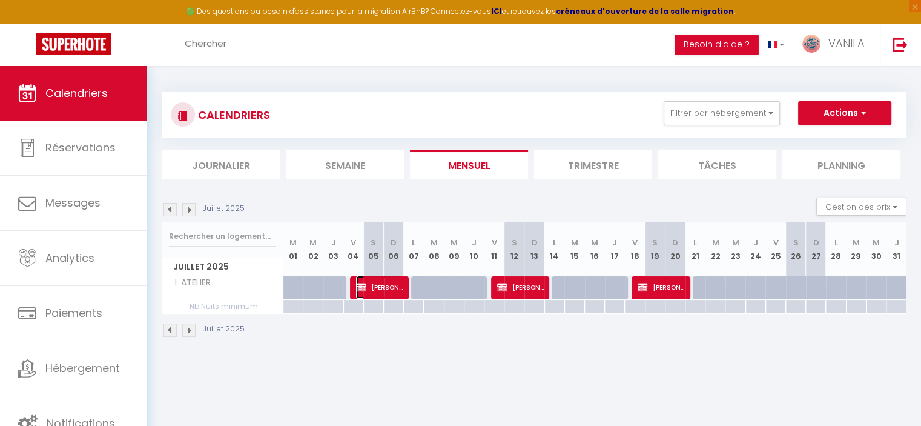
click at [383, 283] on span "[PERSON_NAME]" at bounding box center [379, 287] width 47 height 23
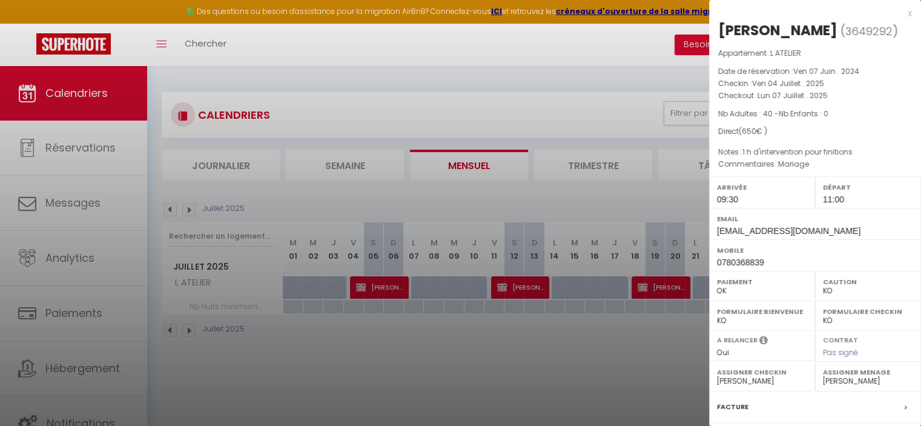
click at [383, 283] on div at bounding box center [460, 213] width 921 height 426
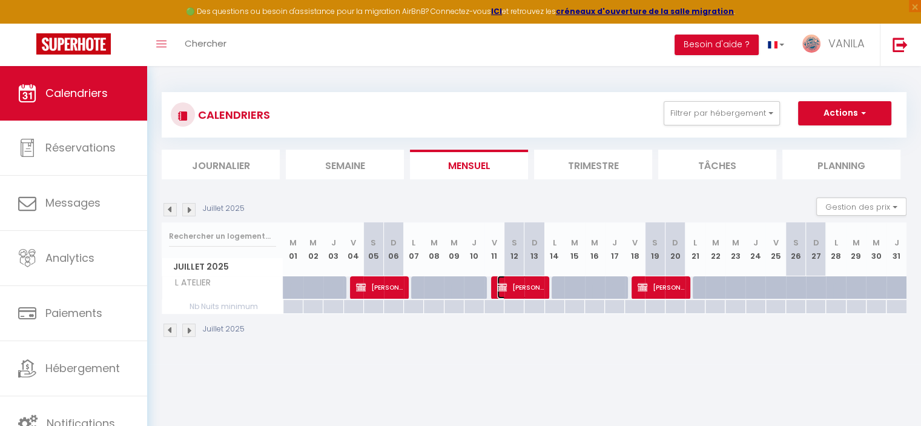
click at [528, 285] on span "[PERSON_NAME]" at bounding box center [520, 287] width 47 height 23
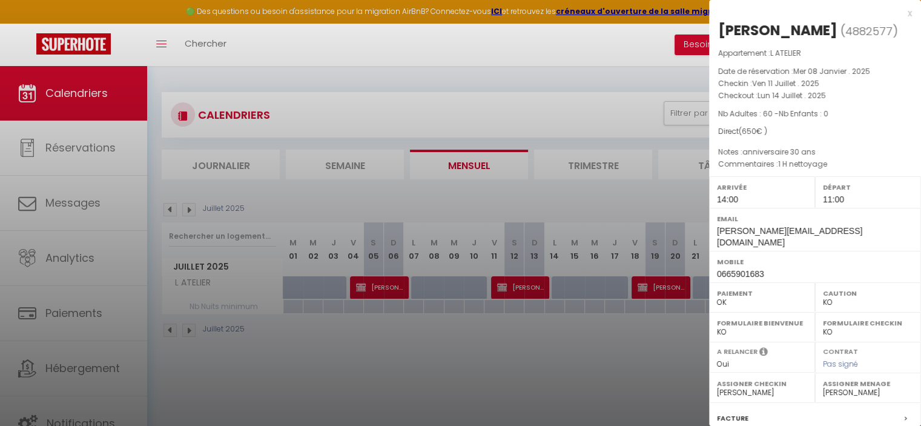
click at [528, 285] on div at bounding box center [460, 213] width 921 height 426
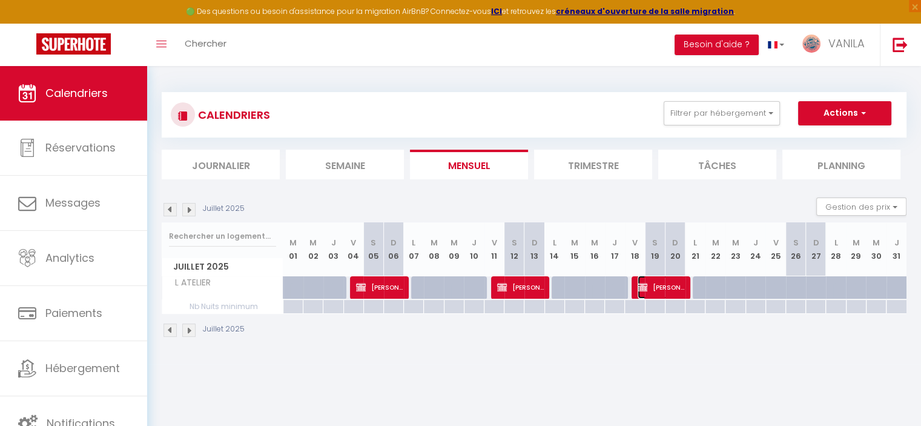
click at [675, 286] on span "[PERSON_NAME]" at bounding box center [661, 287] width 47 height 23
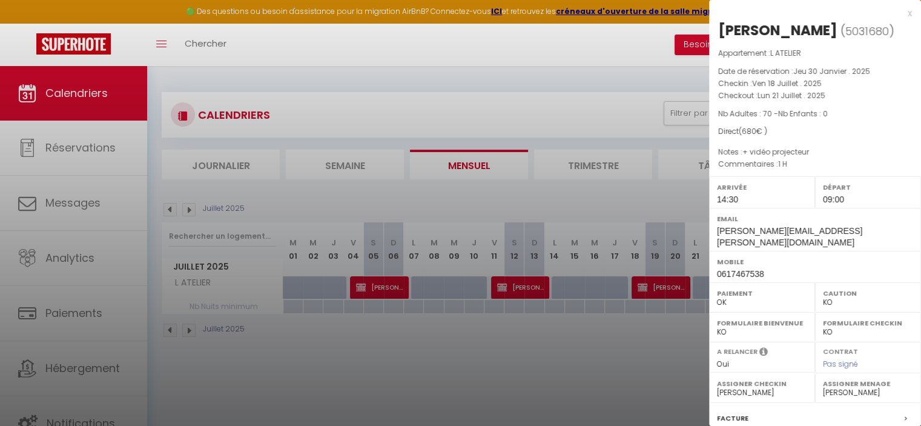
click at [390, 293] on div at bounding box center [460, 213] width 921 height 426
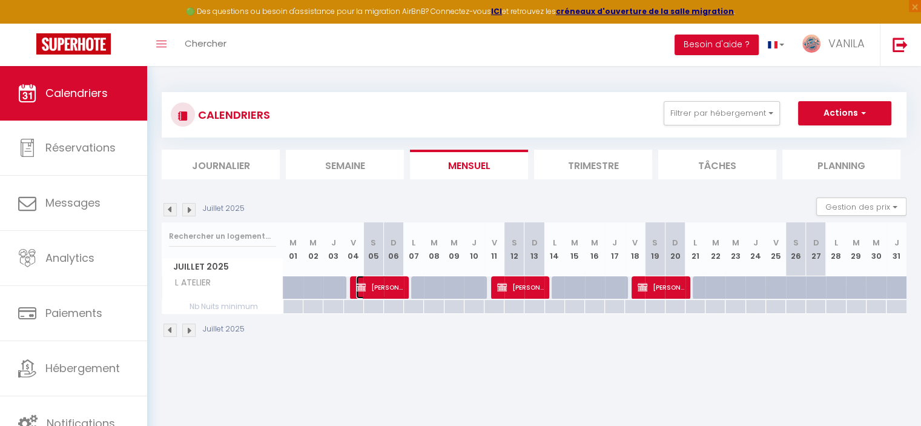
click at [390, 293] on span "[PERSON_NAME]" at bounding box center [379, 287] width 47 height 23
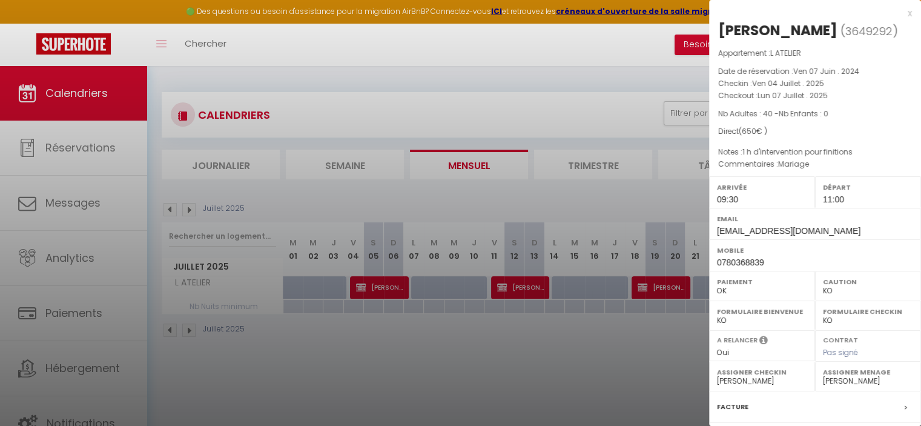
click at [475, 339] on div at bounding box center [460, 213] width 921 height 426
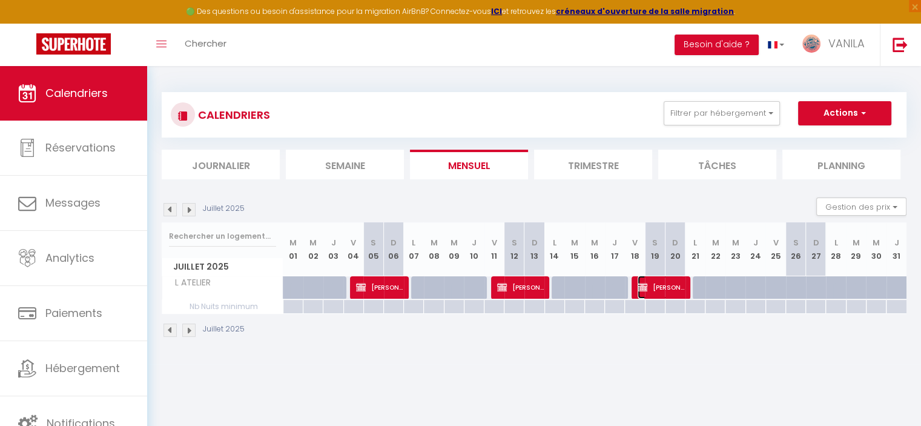
click at [665, 293] on span "[PERSON_NAME]" at bounding box center [661, 287] width 47 height 23
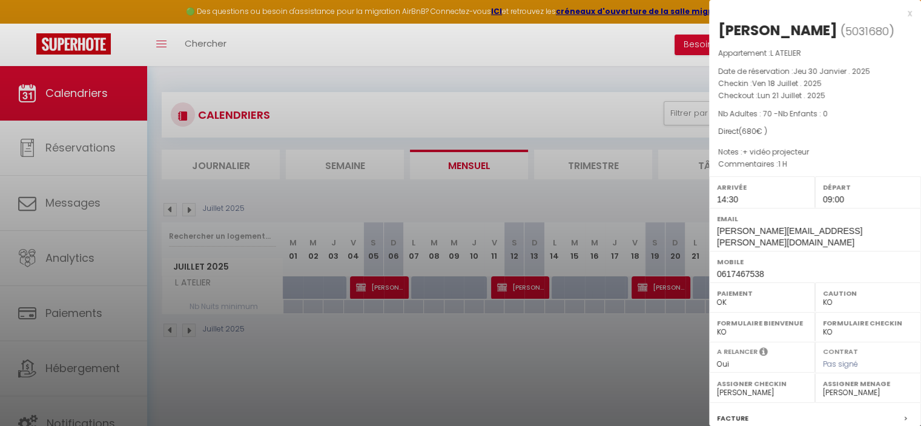
click at [632, 351] on div at bounding box center [460, 213] width 921 height 426
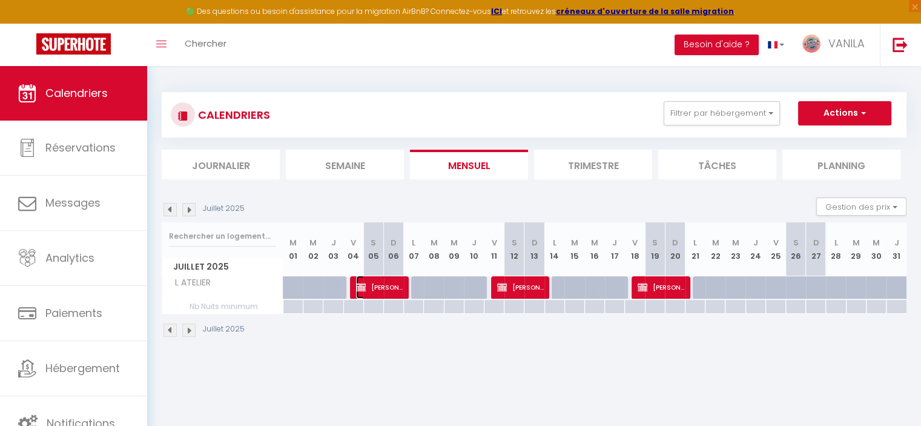
click at [383, 289] on span "[PERSON_NAME]" at bounding box center [379, 287] width 47 height 23
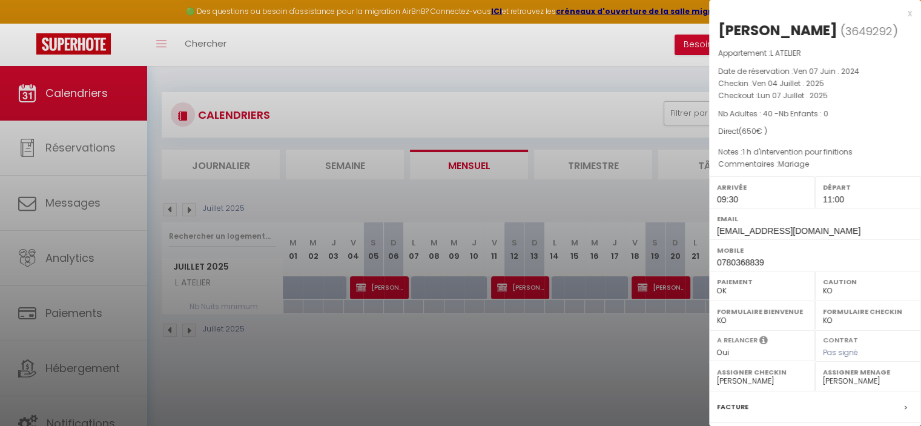
click at [383, 289] on div at bounding box center [460, 213] width 921 height 426
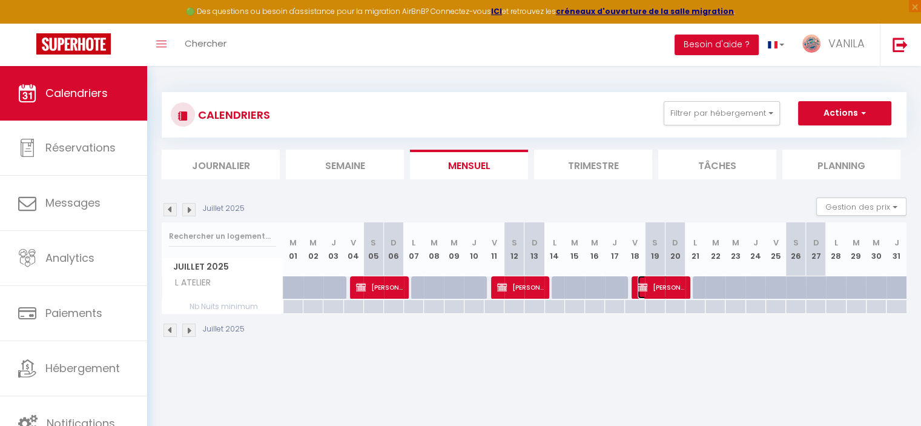
click at [671, 291] on span "[PERSON_NAME]" at bounding box center [661, 287] width 47 height 23
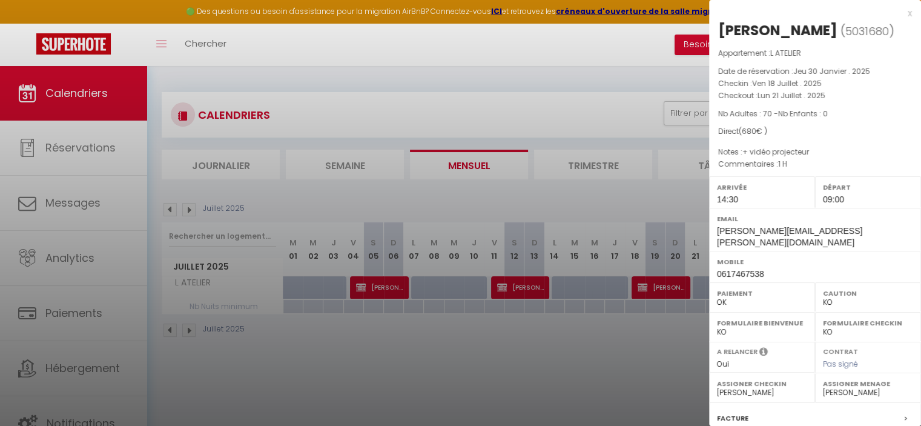
click at [535, 291] on div at bounding box center [460, 213] width 921 height 426
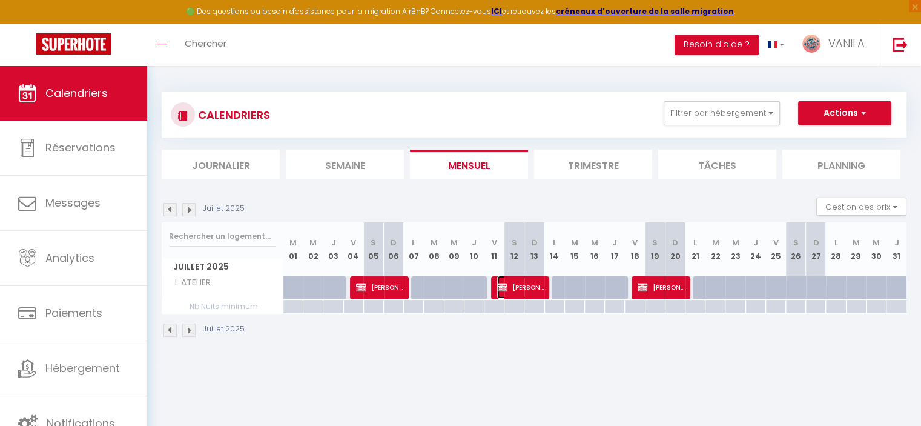
click at [535, 291] on span "[PERSON_NAME]" at bounding box center [520, 287] width 47 height 23
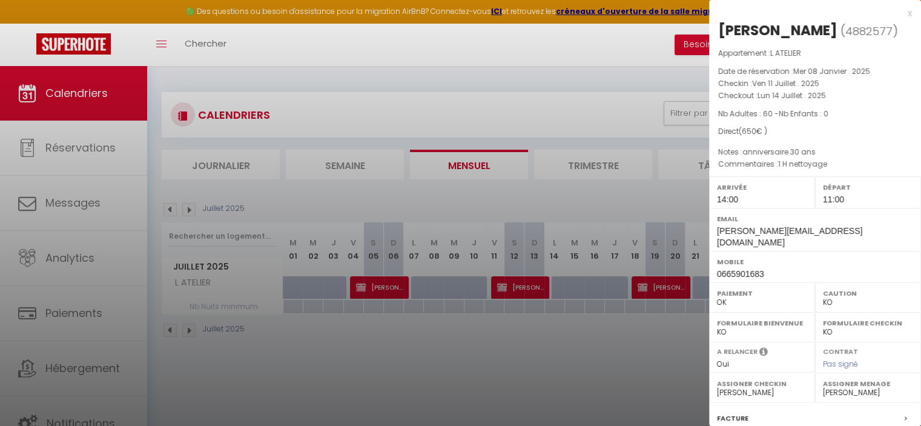
click at [566, 375] on div at bounding box center [460, 213] width 921 height 426
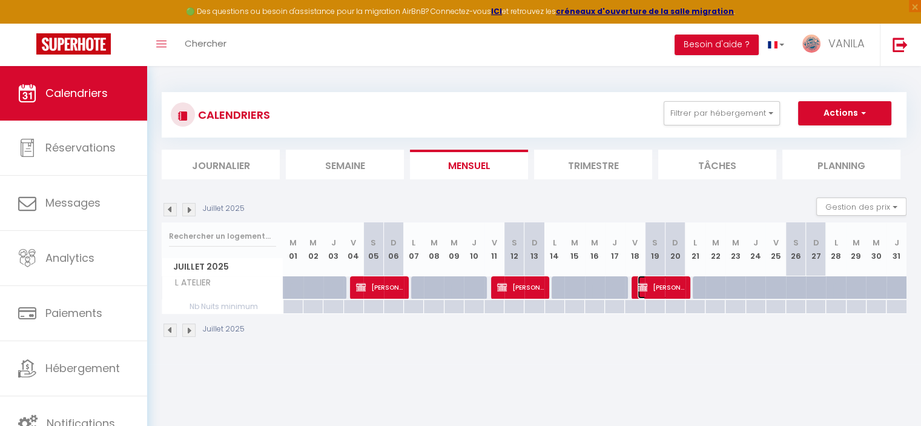
click at [671, 285] on span "[PERSON_NAME]" at bounding box center [661, 287] width 47 height 23
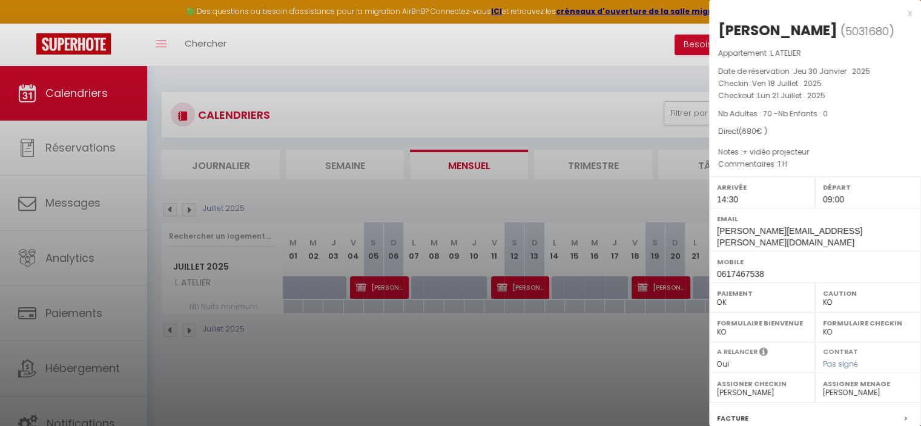
click at [650, 368] on div at bounding box center [460, 213] width 921 height 426
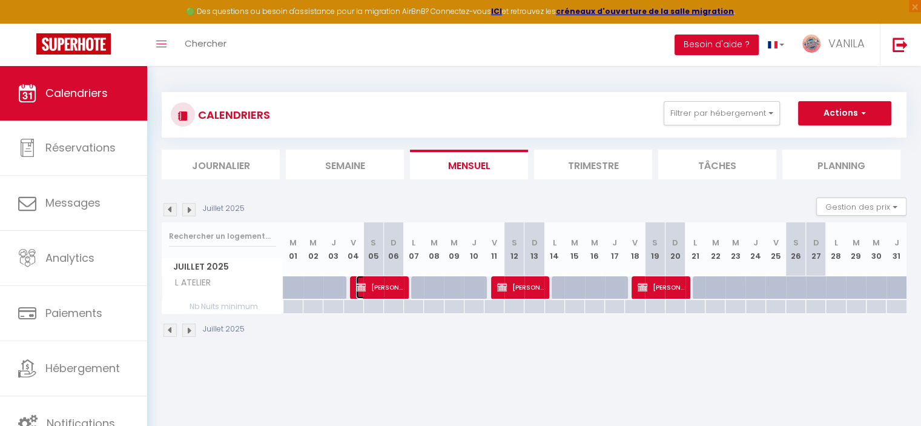
click at [376, 283] on span "[PERSON_NAME]" at bounding box center [379, 287] width 47 height 23
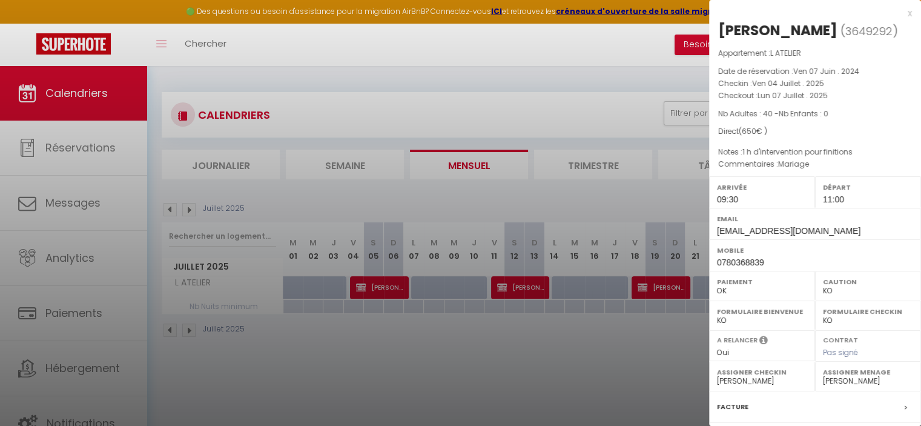
click at [376, 283] on div at bounding box center [460, 213] width 921 height 426
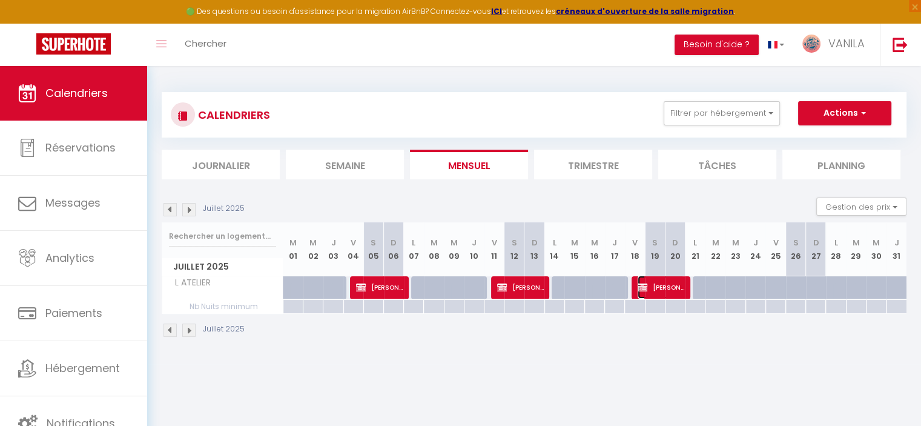
click at [652, 291] on span "[PERSON_NAME]" at bounding box center [661, 287] width 47 height 23
select select "22975"
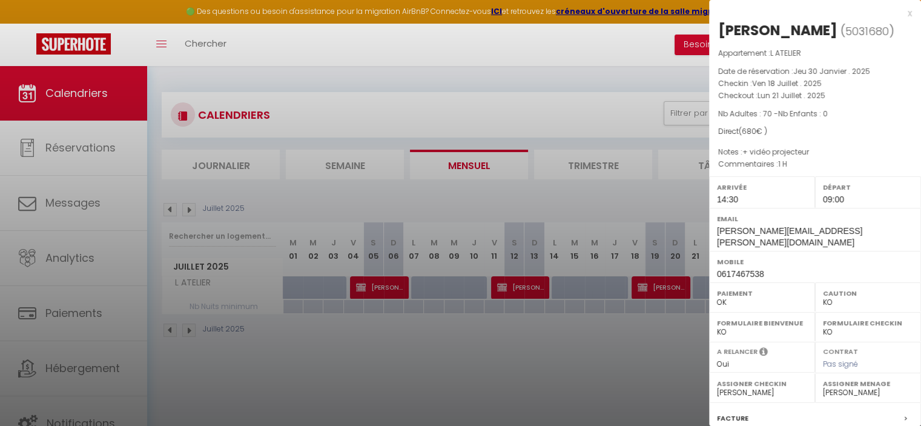
click at [347, 222] on div at bounding box center [460, 213] width 921 height 426
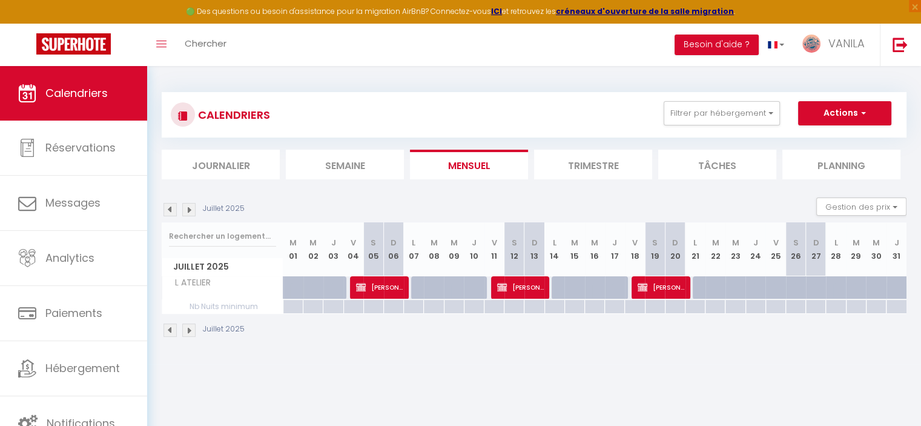
click at [183, 208] on img at bounding box center [188, 209] width 13 height 13
select select "KO"
select select "0"
select select "13718"
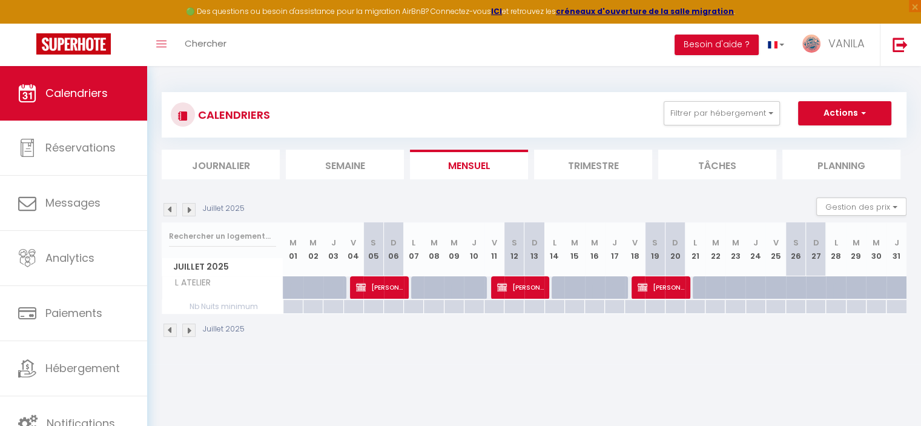
select select "22975"
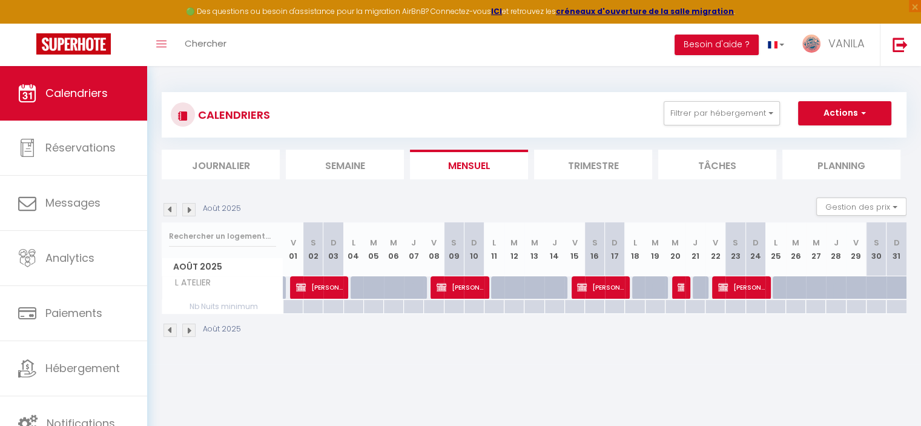
click at [314, 298] on td at bounding box center [313, 288] width 20 height 24
type input "[PERSON_NAME] 02 Août 2025"
type input "Dim 03 Août 2025"
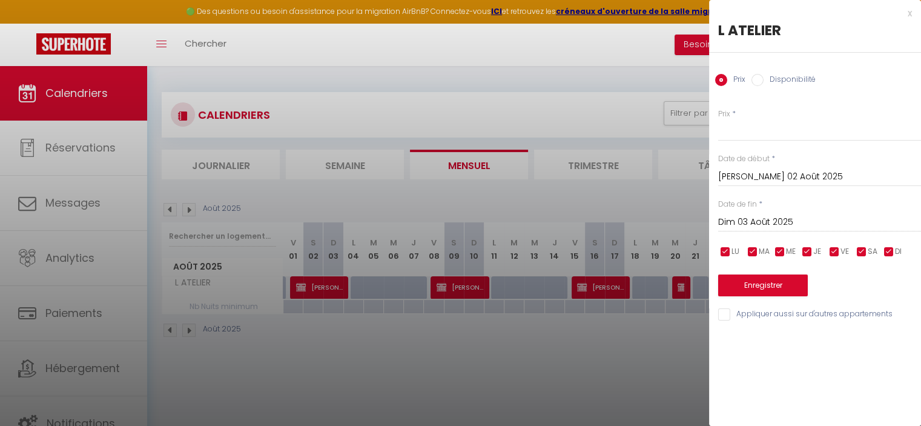
click at [319, 294] on div at bounding box center [460, 213] width 921 height 426
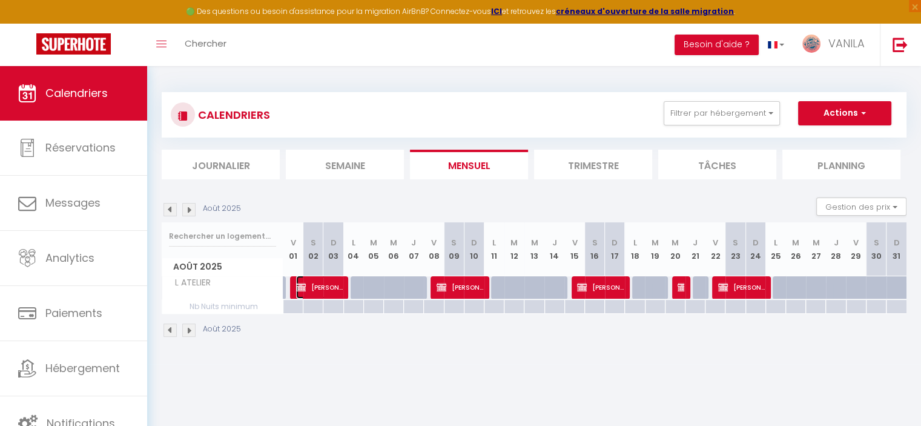
click at [319, 294] on span "[PERSON_NAME]" at bounding box center [319, 287] width 47 height 23
select select "OK"
select select "22280"
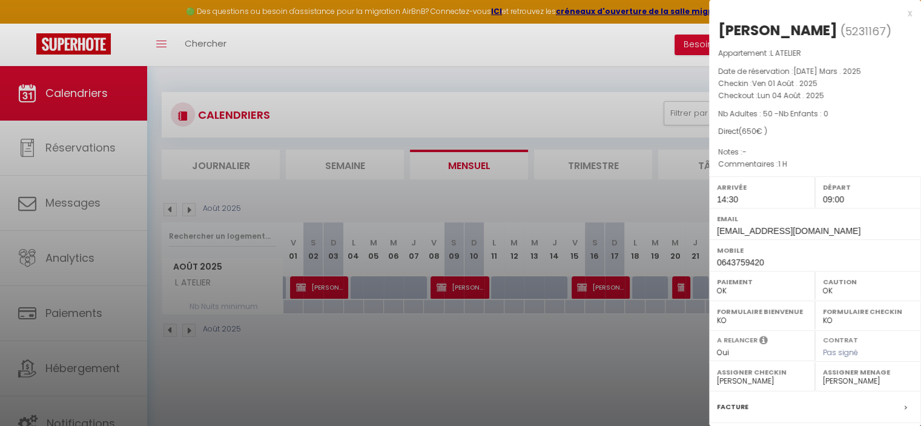
click at [426, 375] on div at bounding box center [460, 213] width 921 height 426
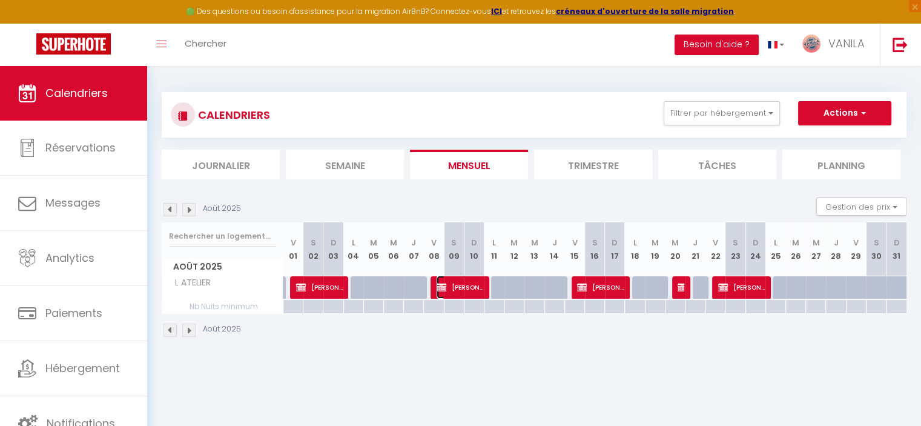
click at [458, 290] on span "[PERSON_NAME]" at bounding box center [460, 287] width 47 height 23
select select "1"
click at [0, 0] on div at bounding box center [0, 0] width 0 height 0
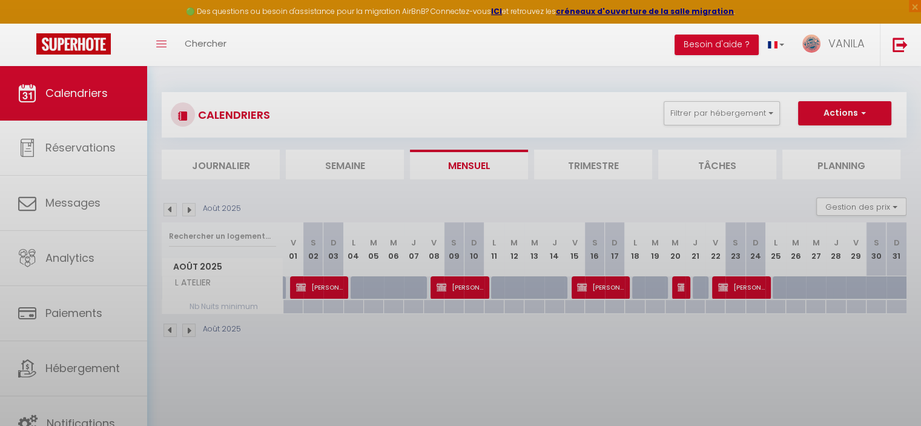
click at [458, 290] on div at bounding box center [460, 213] width 921 height 426
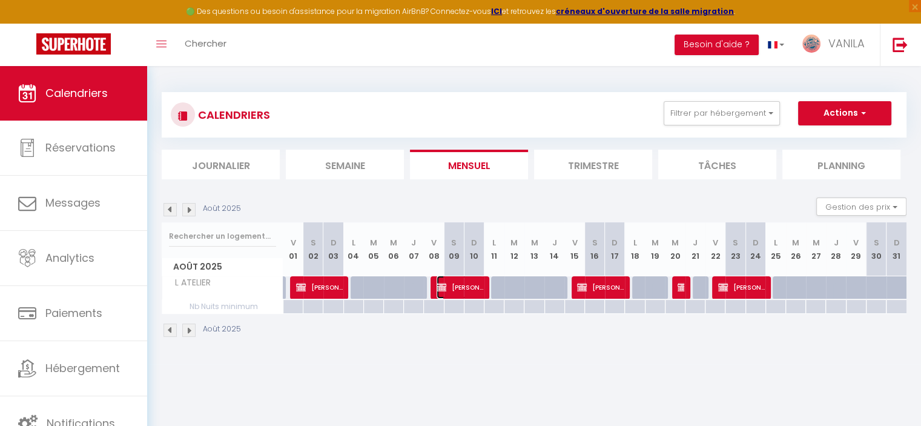
click at [458, 290] on span "[PERSON_NAME]" at bounding box center [460, 287] width 47 height 23
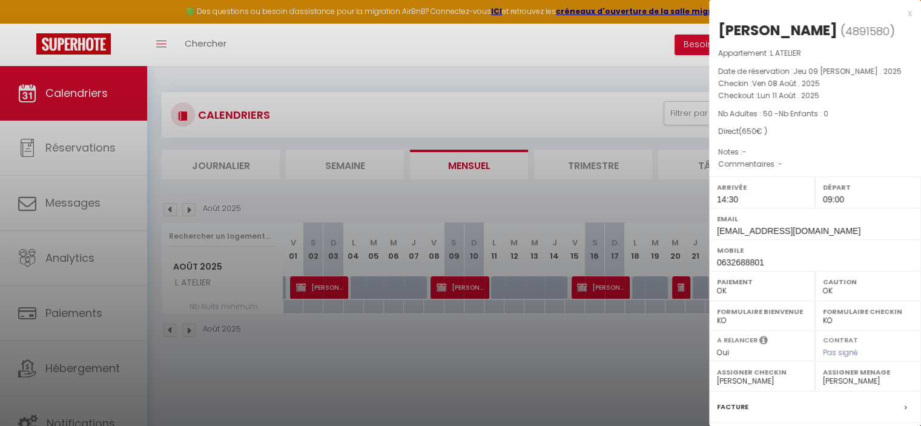
click at [530, 363] on div at bounding box center [460, 213] width 921 height 426
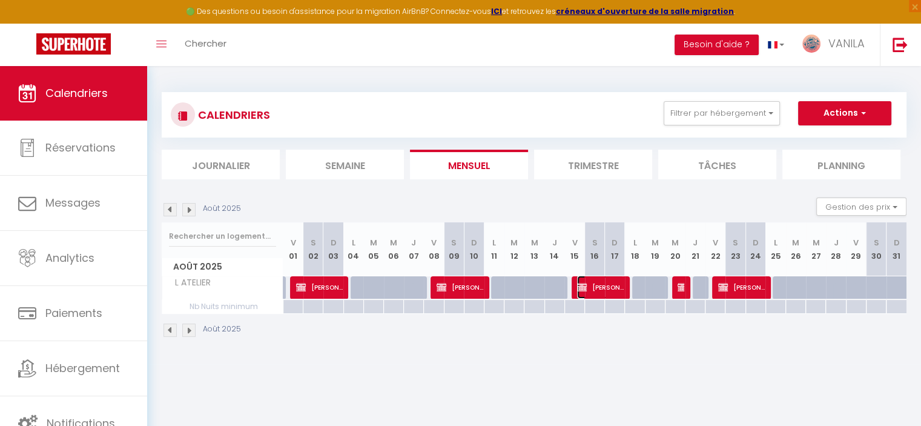
click at [598, 289] on span "[PERSON_NAME]" at bounding box center [600, 287] width 47 height 23
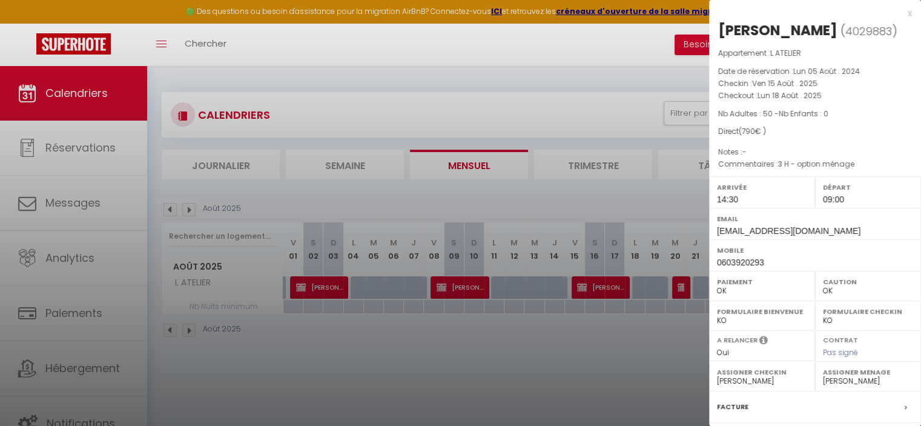
click at [598, 289] on div at bounding box center [460, 213] width 921 height 426
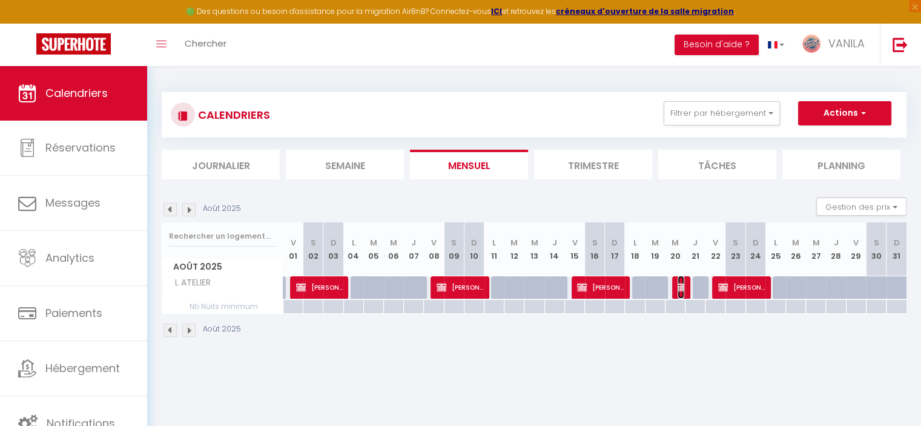
click at [678, 289] on img at bounding box center [683, 287] width 10 height 10
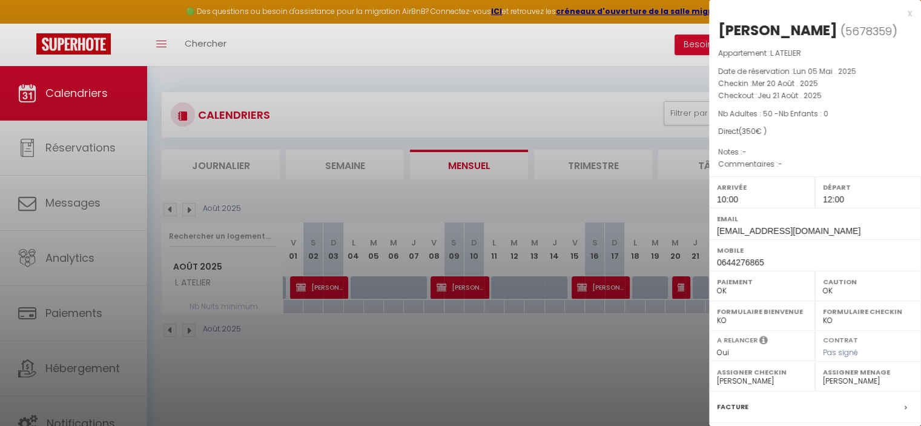
click at [624, 368] on div at bounding box center [460, 213] width 921 height 426
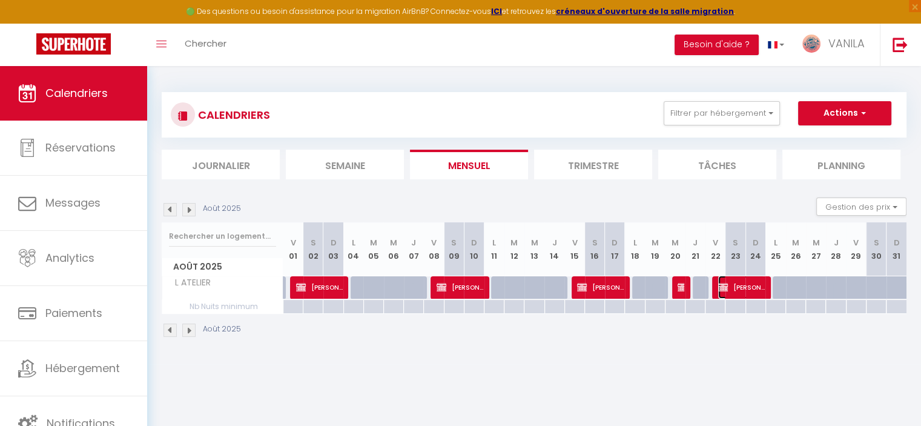
click at [733, 289] on span "[PERSON_NAME]" at bounding box center [741, 287] width 47 height 23
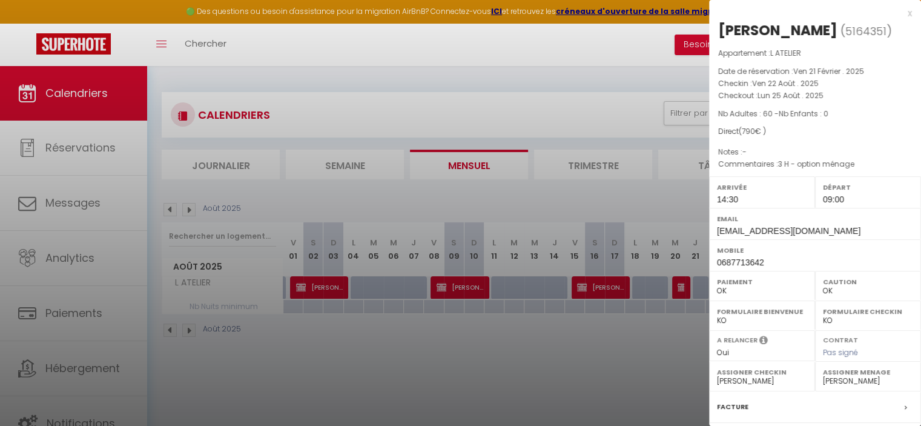
click at [629, 359] on div at bounding box center [460, 213] width 921 height 426
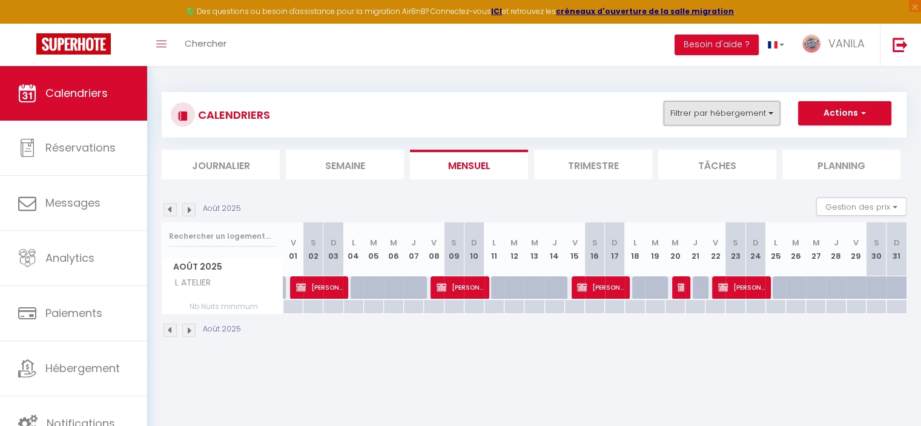
click at [687, 118] on button "Filtrer par hébergement" at bounding box center [722, 113] width 116 height 24
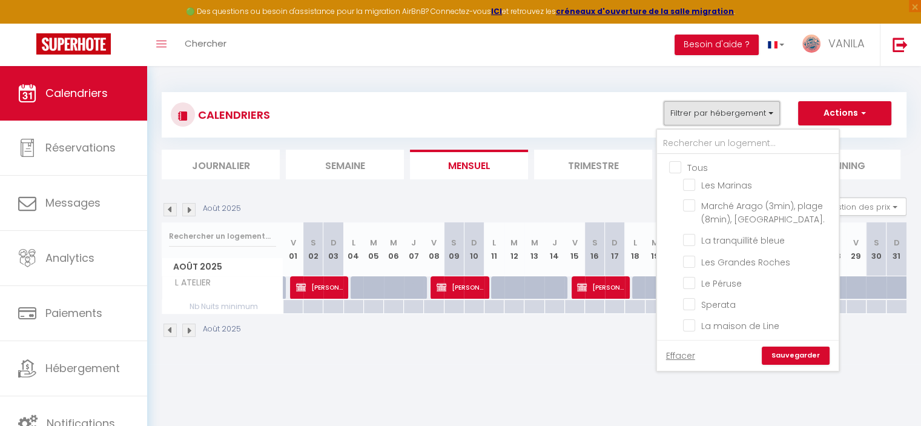
click at [687, 118] on button "Filtrer par hébergement" at bounding box center [722, 113] width 116 height 24
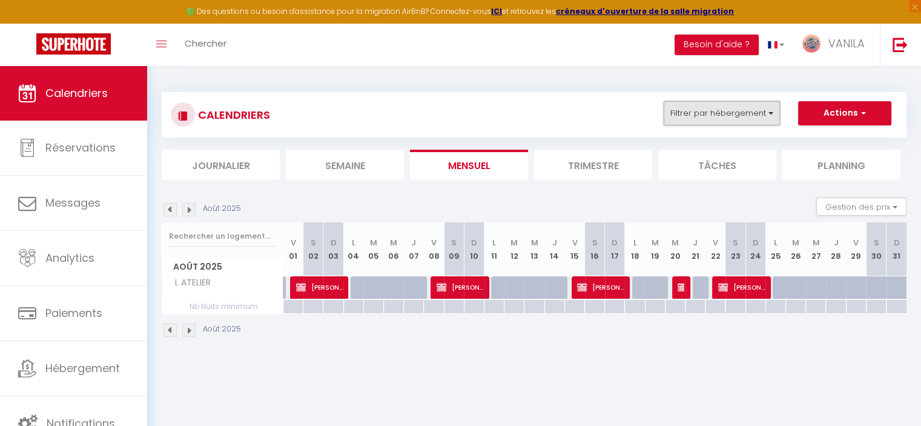
click at [689, 122] on button "Filtrer par hébergement" at bounding box center [722, 113] width 116 height 24
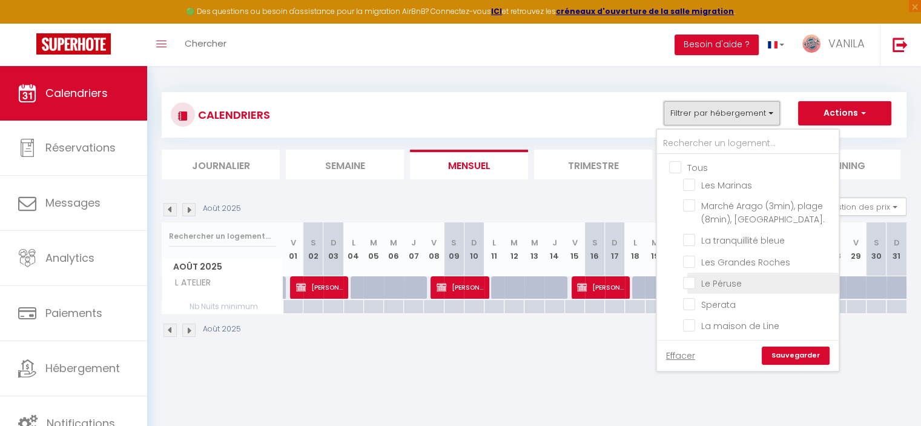
scroll to position [61, 0]
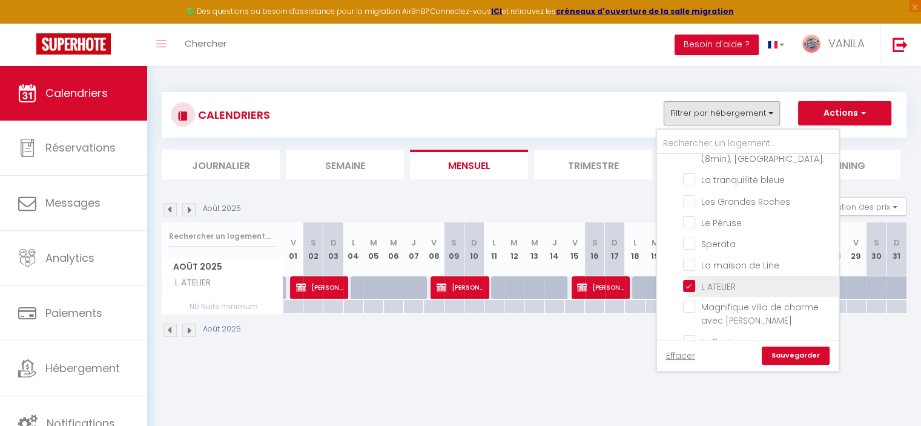
click at [690, 279] on input "L ATELIER" at bounding box center [758, 285] width 151 height 12
checkbox input "false"
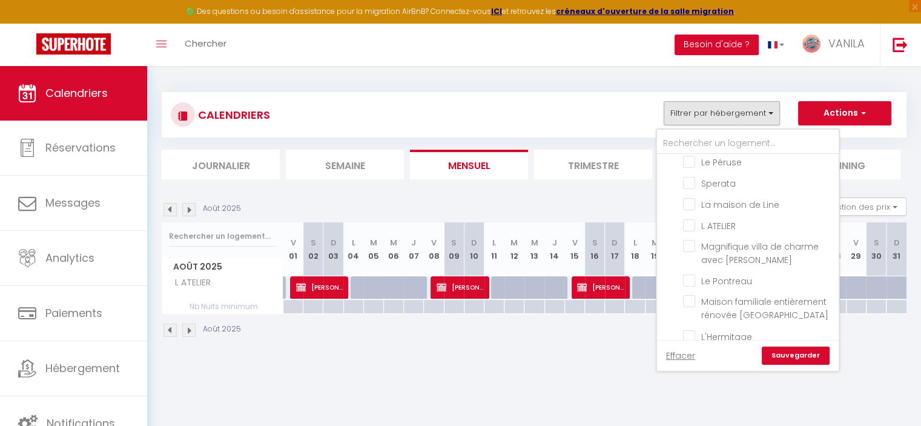
drag, startPoint x: 520, startPoint y: 210, endPoint x: 538, endPoint y: 213, distance: 18.4
click at [520, 210] on div "Août 2025 Gestion des prix Nb Nuits minimum Règles Disponibilité" at bounding box center [534, 209] width 745 height 25
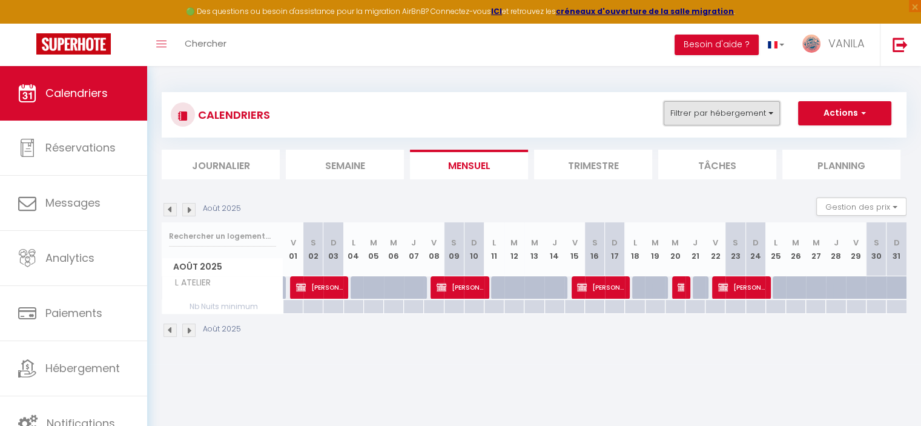
click at [755, 109] on button "Filtrer par hébergement" at bounding box center [722, 113] width 116 height 24
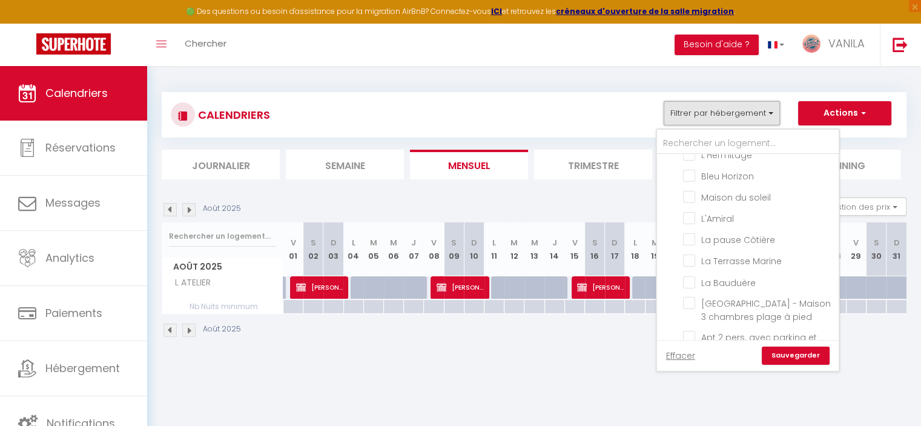
scroll to position [363, 0]
click at [688, 305] on input "Le Logis" at bounding box center [758, 311] width 151 height 12
checkbox input "true"
checkbox input "false"
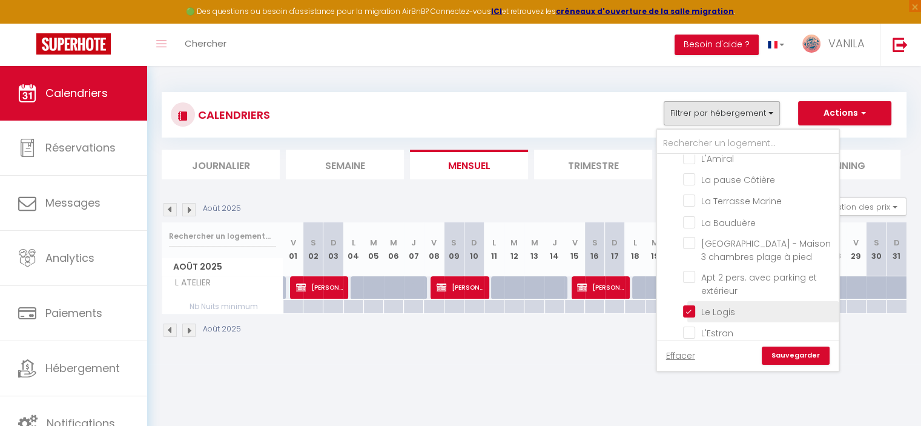
checkbox input "false"
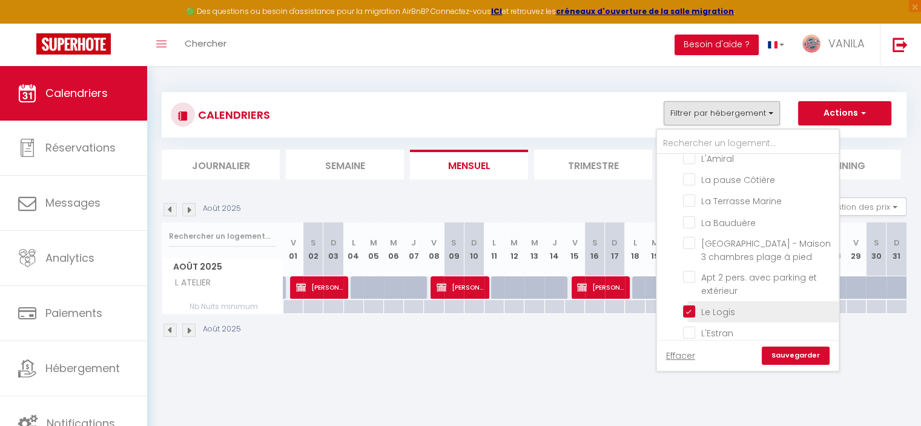
checkbox input "false"
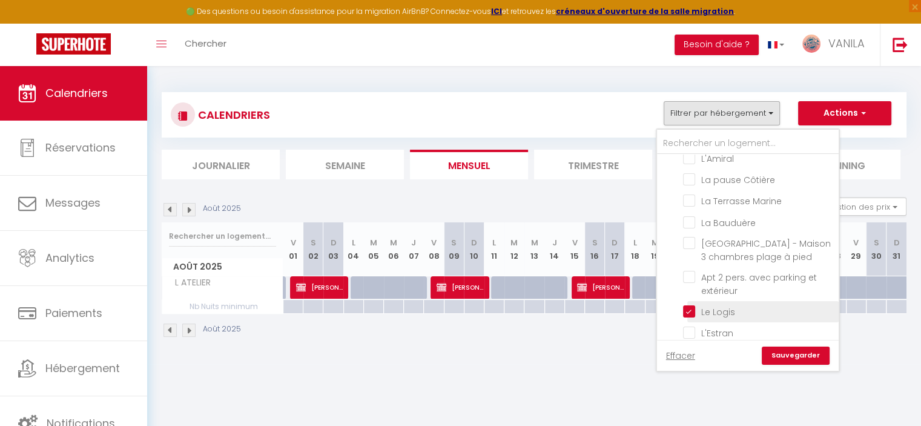
checkbox input "false"
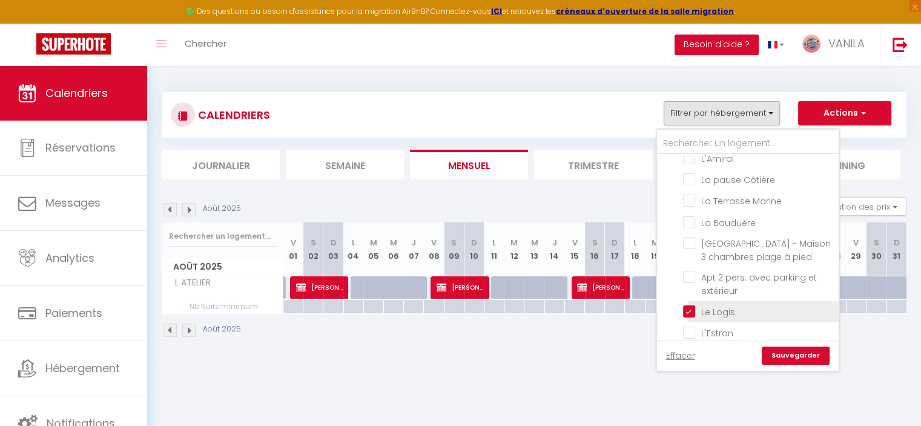
checkbox input "false"
click at [771, 350] on link "Sauvegarder" at bounding box center [796, 355] width 68 height 18
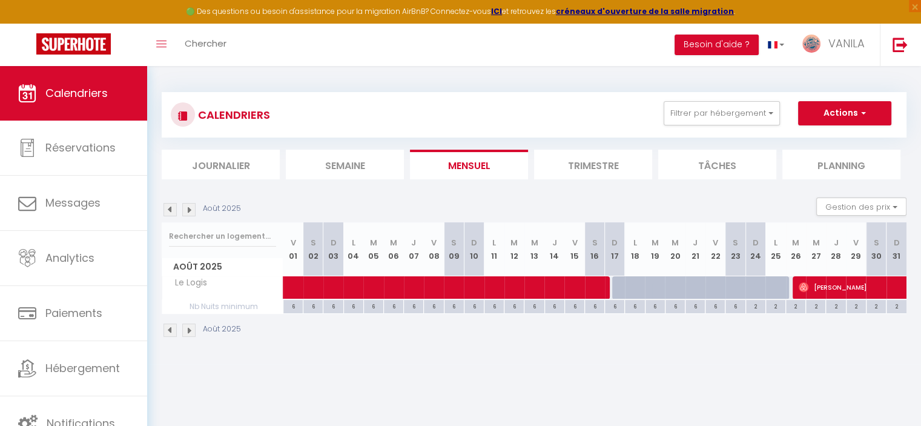
click at [174, 212] on img at bounding box center [170, 209] width 13 height 13
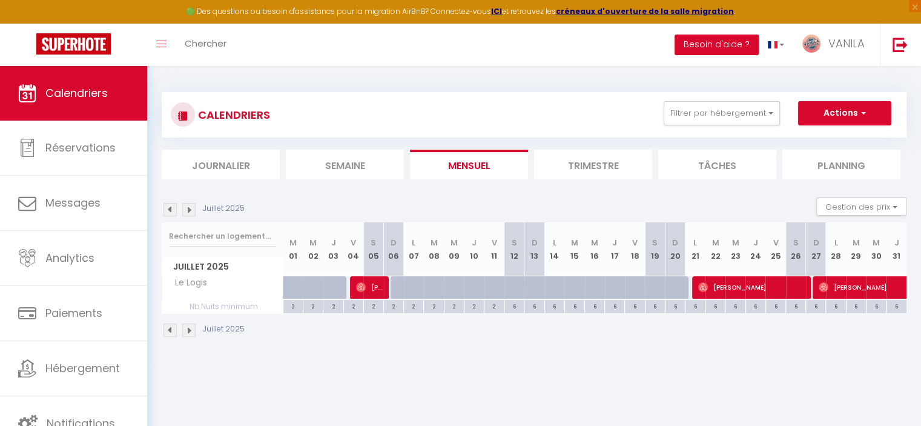
click at [187, 210] on img at bounding box center [188, 209] width 13 height 13
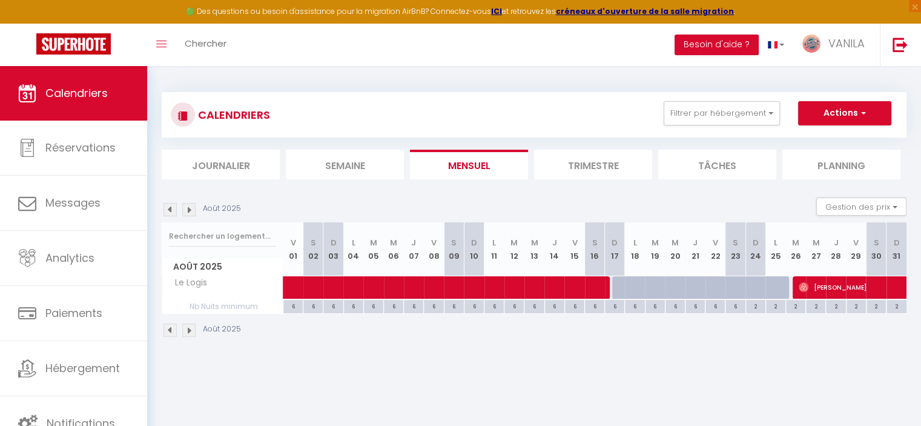
click at [187, 208] on img at bounding box center [188, 209] width 13 height 13
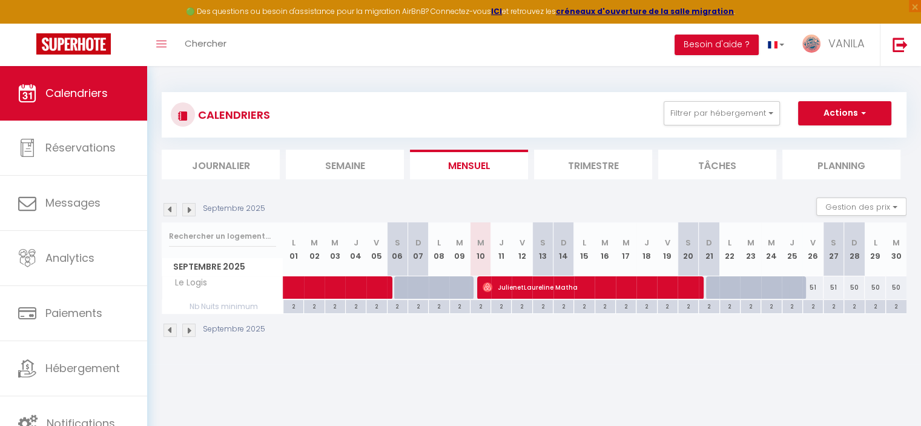
click at [187, 208] on img at bounding box center [188, 209] width 13 height 13
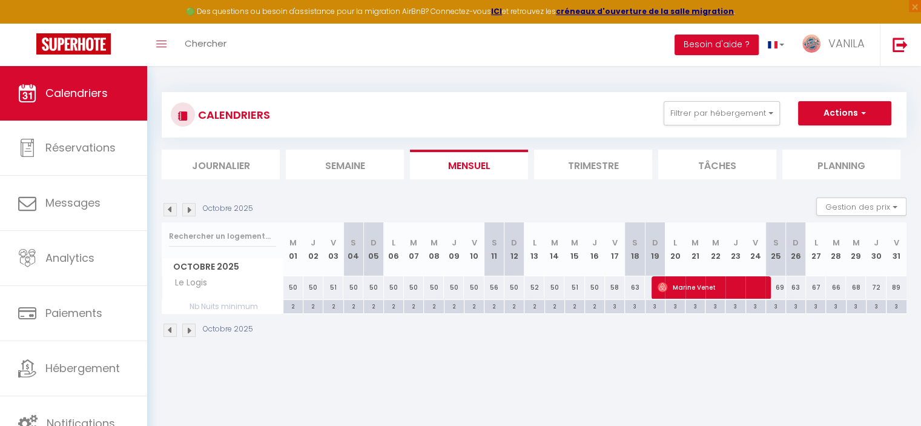
click at [173, 210] on img at bounding box center [170, 209] width 13 height 13
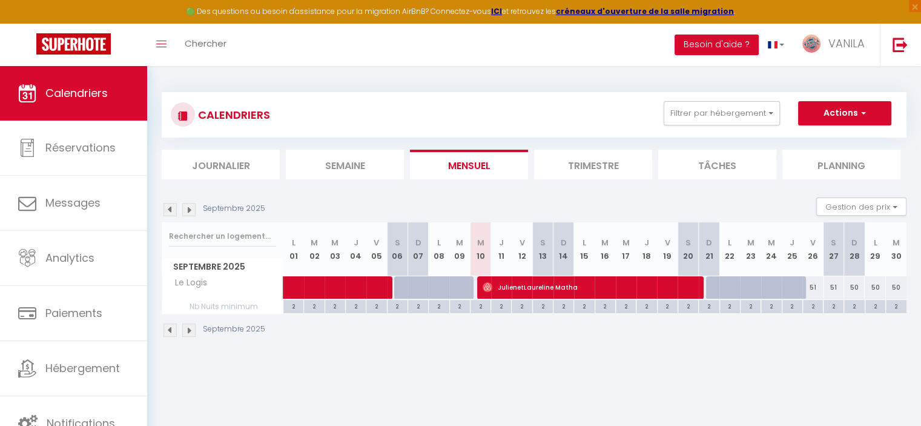
click at [173, 210] on img at bounding box center [170, 209] width 13 height 13
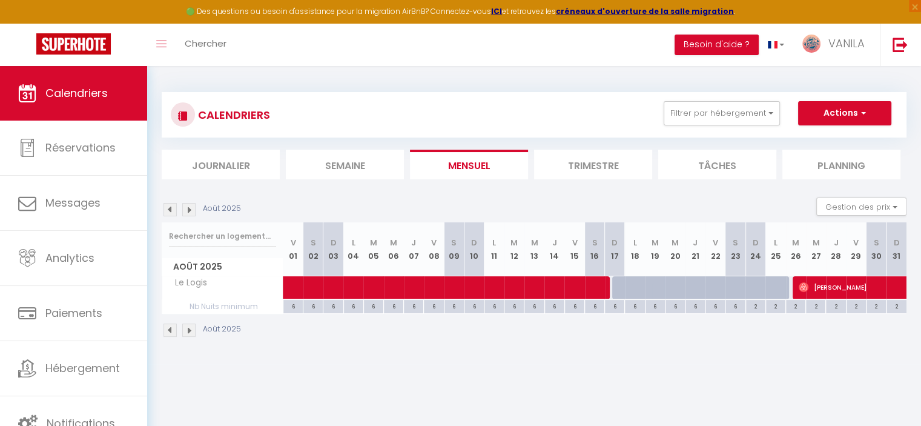
click at [173, 210] on img at bounding box center [170, 209] width 13 height 13
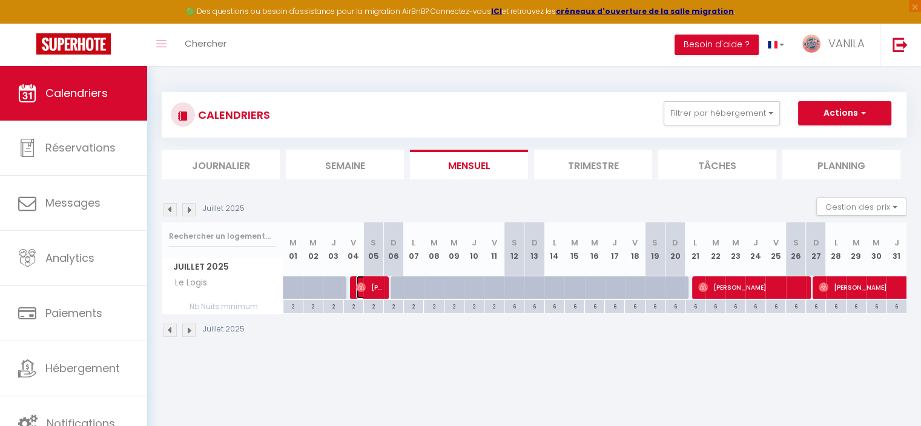
click at [366, 287] on span "[PERSON_NAME]" at bounding box center [369, 287] width 27 height 23
select select
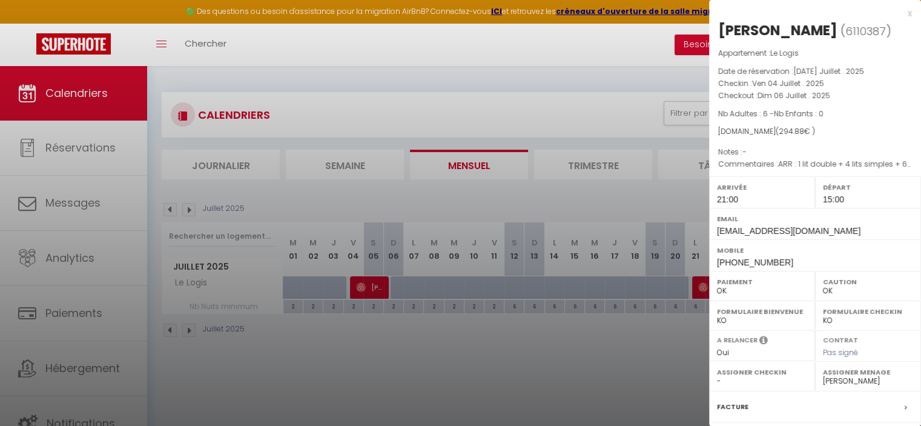
click at [366, 287] on div at bounding box center [460, 213] width 921 height 426
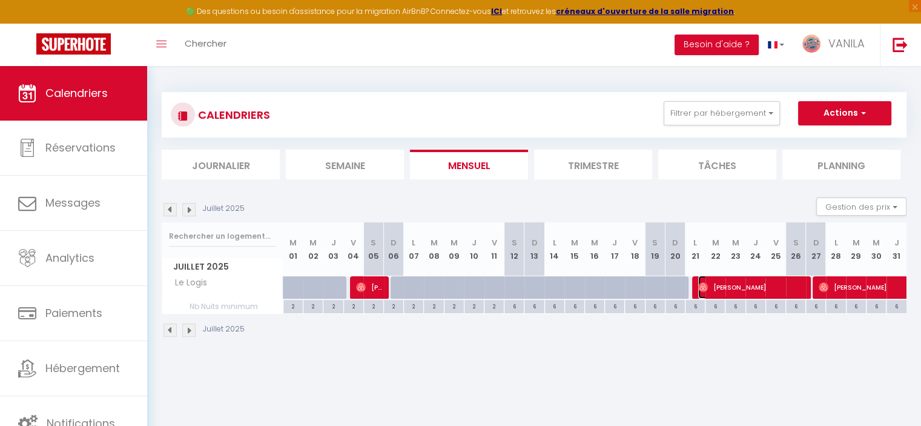
click at [732, 285] on span "[PERSON_NAME]" at bounding box center [751, 287] width 107 height 23
select select "22975"
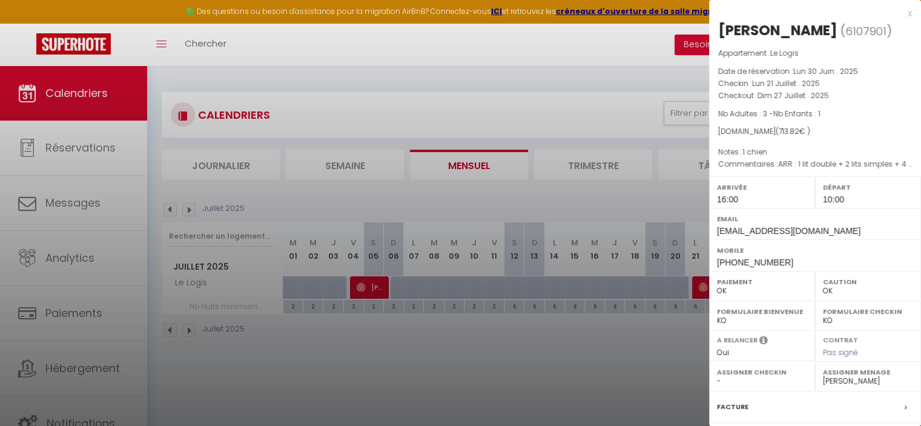
click at [639, 389] on div at bounding box center [460, 213] width 921 height 426
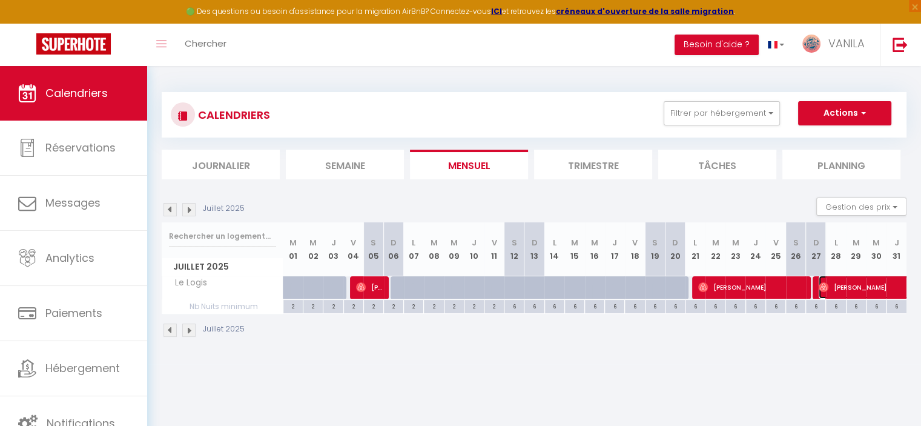
select select "0"
select select "44817"
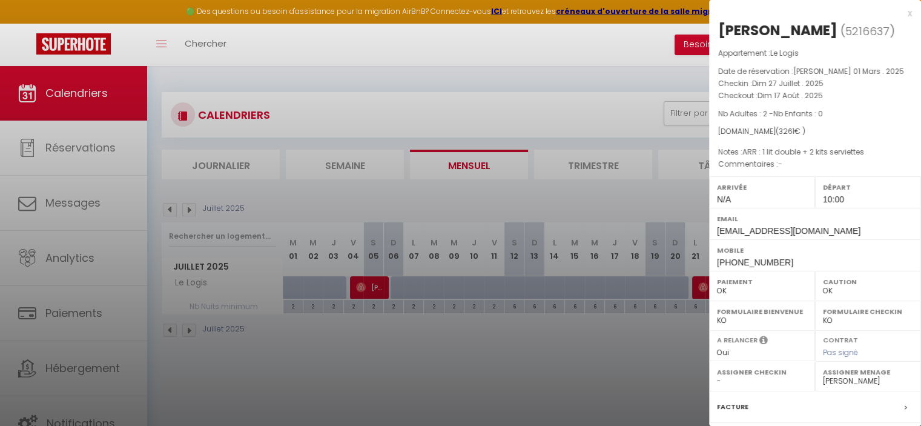
click at [663, 361] on div at bounding box center [460, 213] width 921 height 426
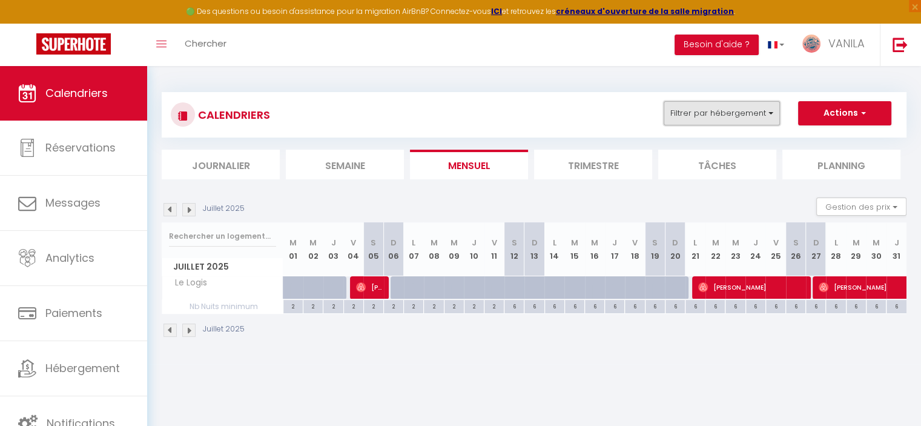
click at [733, 122] on button "Filtrer par hébergement" at bounding box center [722, 113] width 116 height 24
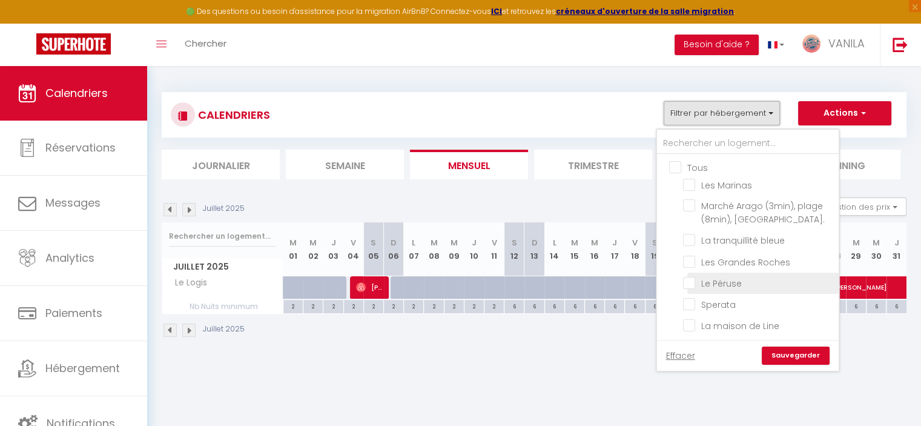
scroll to position [61, 0]
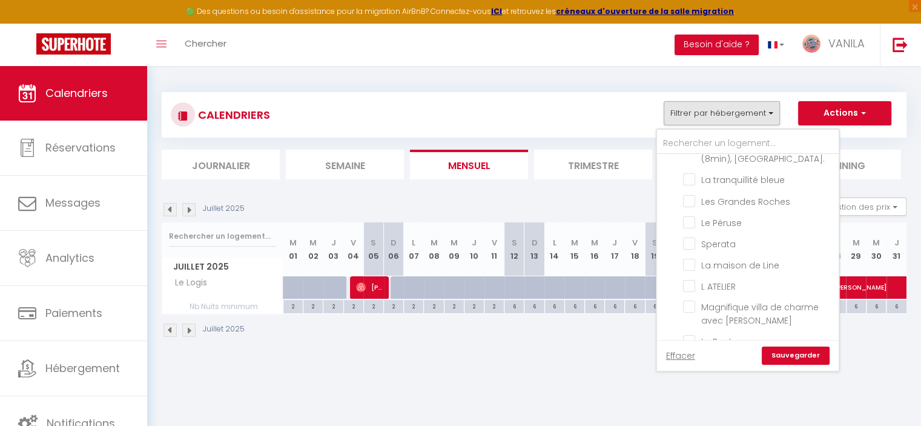
click at [538, 372] on body "🟢 Des questions ou besoin d'assistance pour la migration AirBnB? Connectez-vous…" at bounding box center [460, 279] width 921 height 426
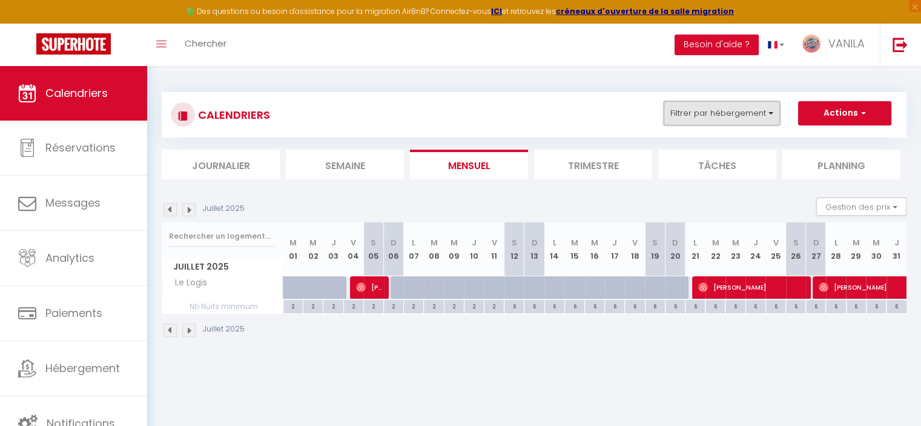
click at [691, 117] on button "Filtrer par hébergement" at bounding box center [722, 113] width 116 height 24
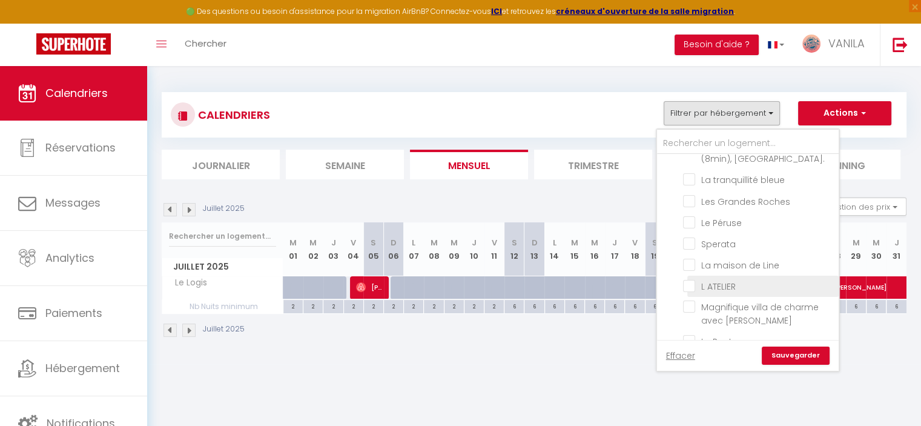
click at [693, 284] on input "L ATELIER" at bounding box center [758, 285] width 151 height 12
checkbox input "true"
click at [783, 358] on link "Sauvegarder" at bounding box center [796, 355] width 68 height 18
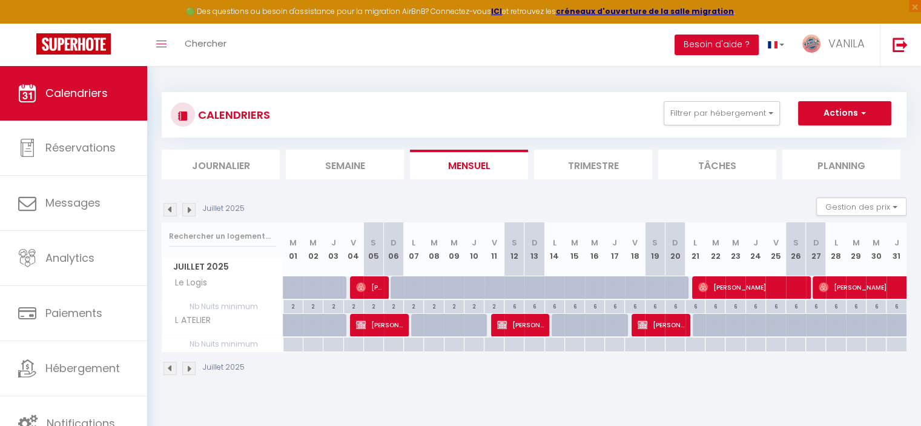
click at [190, 210] on img at bounding box center [188, 209] width 13 height 13
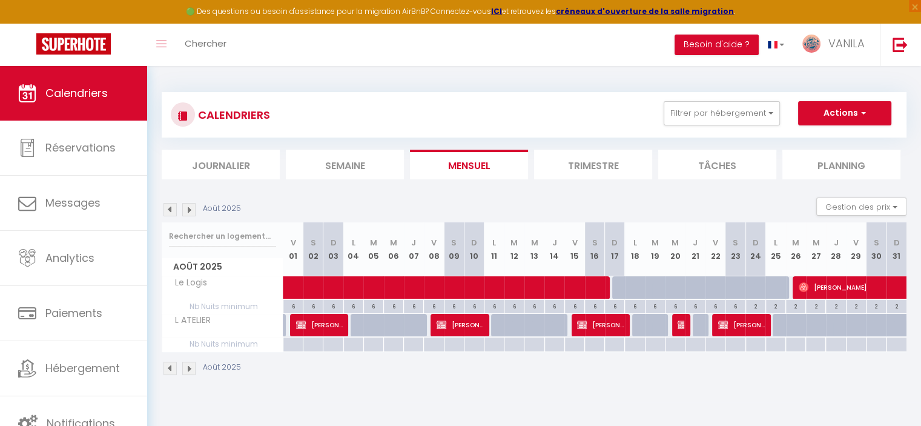
click at [679, 128] on div "CALENDRIERS Filtrer par hébergement Tous Les Marinas Marché Arago (3min), plage…" at bounding box center [534, 114] width 727 height 27
click at [698, 102] on button "Filtrer par hébergement" at bounding box center [722, 113] width 116 height 24
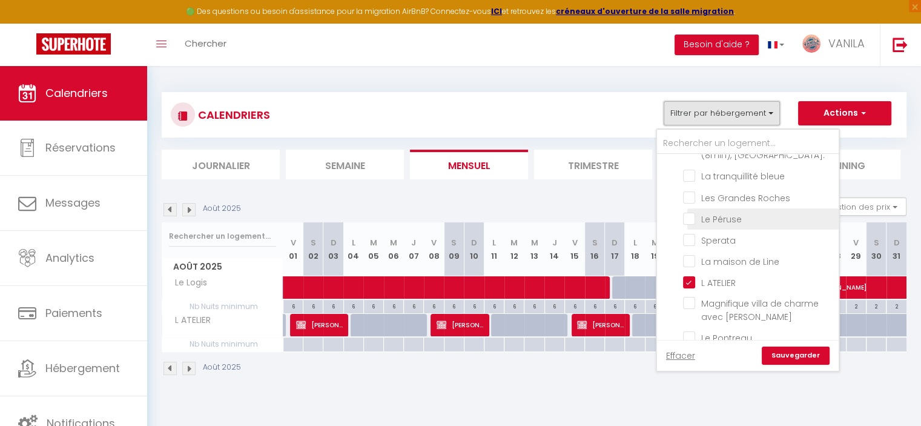
scroll to position [121, 0]
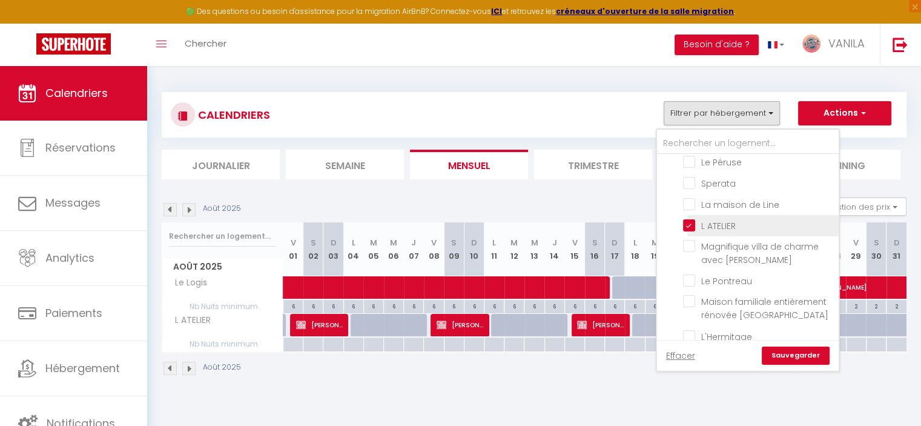
click at [690, 220] on input "L ATELIER" at bounding box center [758, 225] width 151 height 12
checkbox input "false"
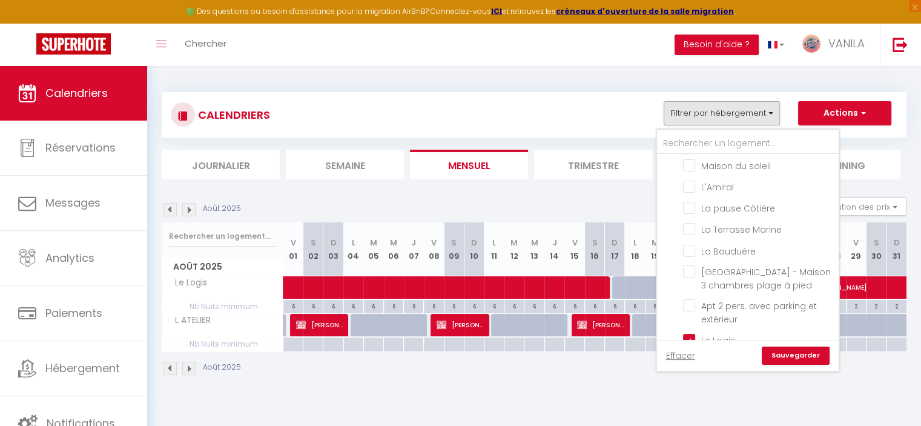
scroll to position [363, 0]
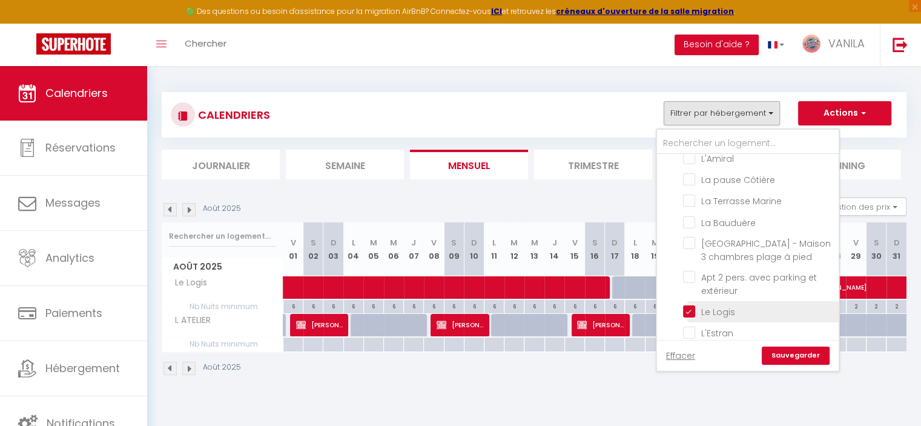
click at [691, 307] on input "Le Logis" at bounding box center [758, 311] width 151 height 12
checkbox input "false"
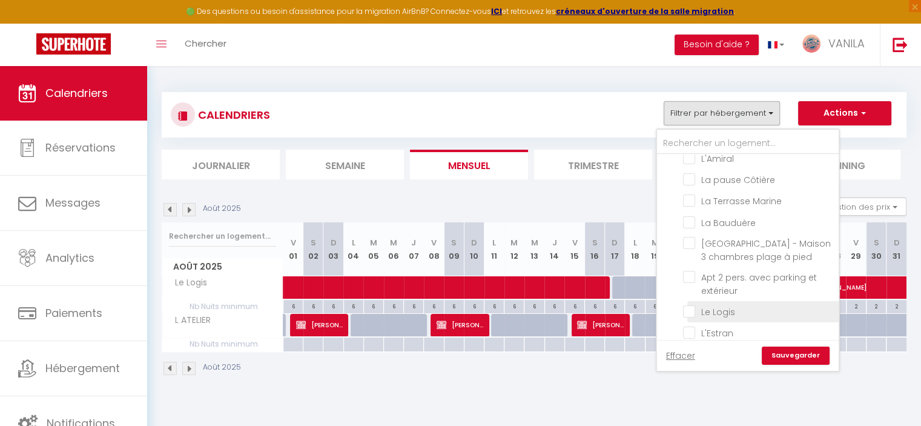
checkbox input "false"
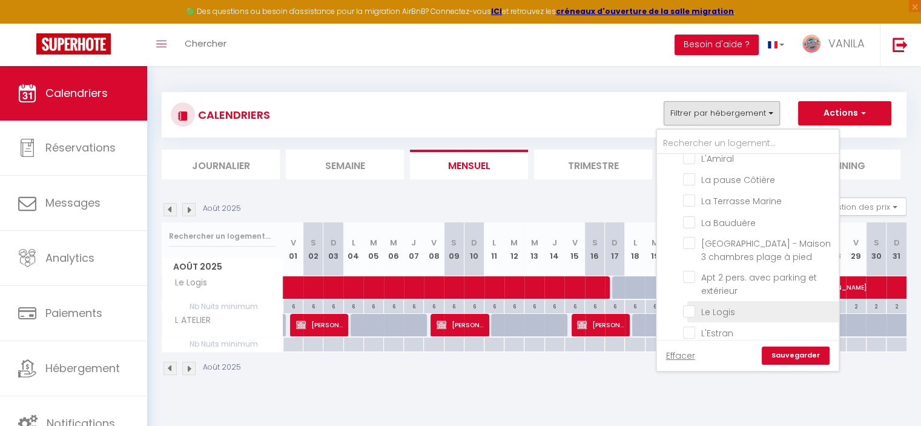
checkbox input "false"
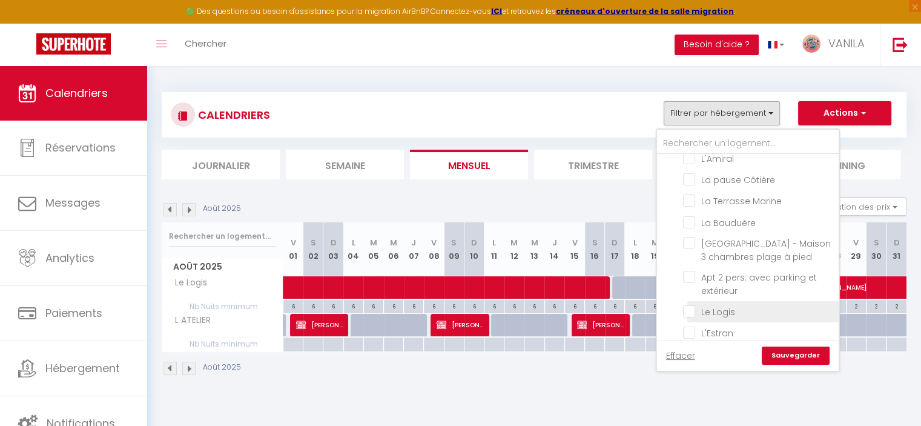
checkbox input "false"
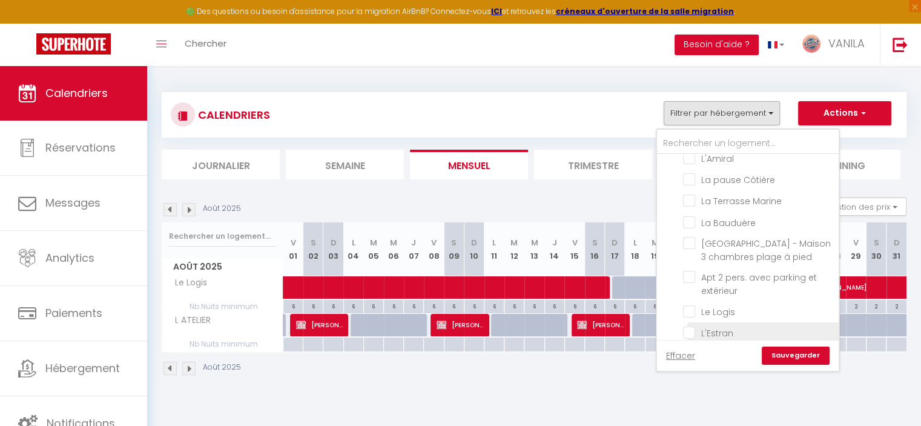
click at [690, 326] on input "L'Estran" at bounding box center [758, 332] width 151 height 12
checkbox input "true"
checkbox input "false"
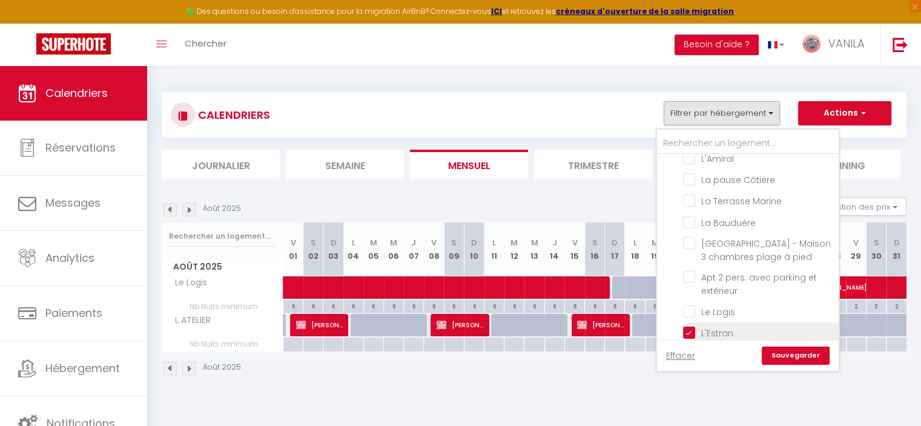
checkbox input "false"
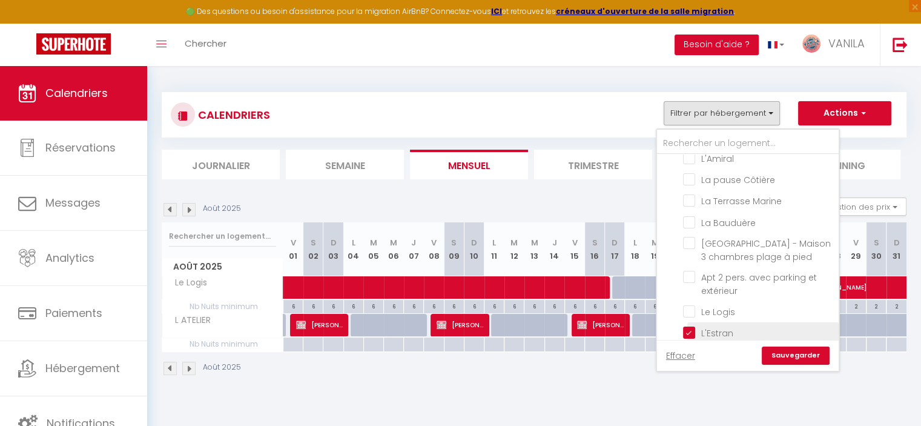
checkbox input "false"
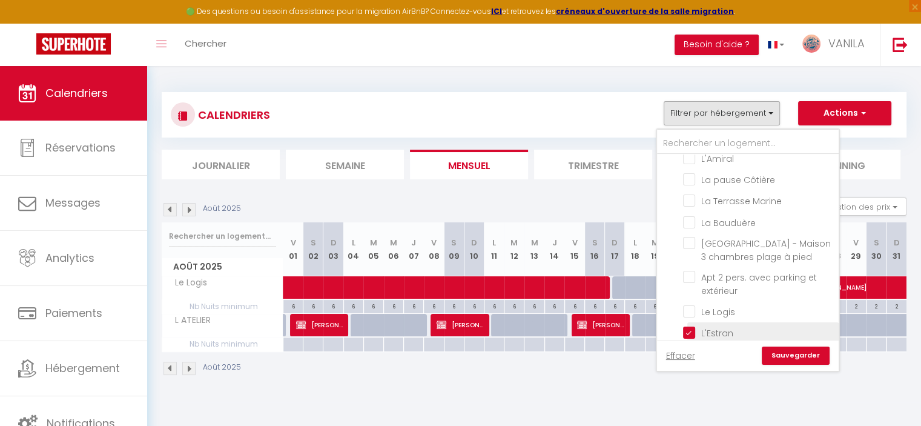
checkbox input "false"
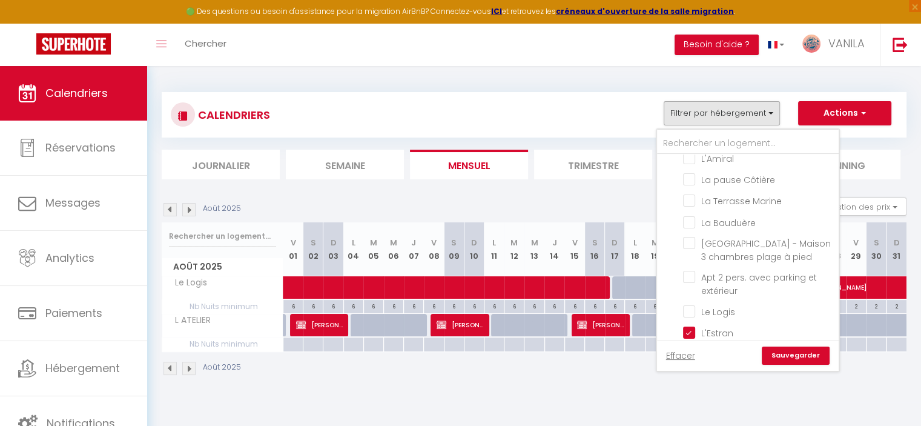
click at [790, 359] on link "Sauvegarder" at bounding box center [796, 355] width 68 height 18
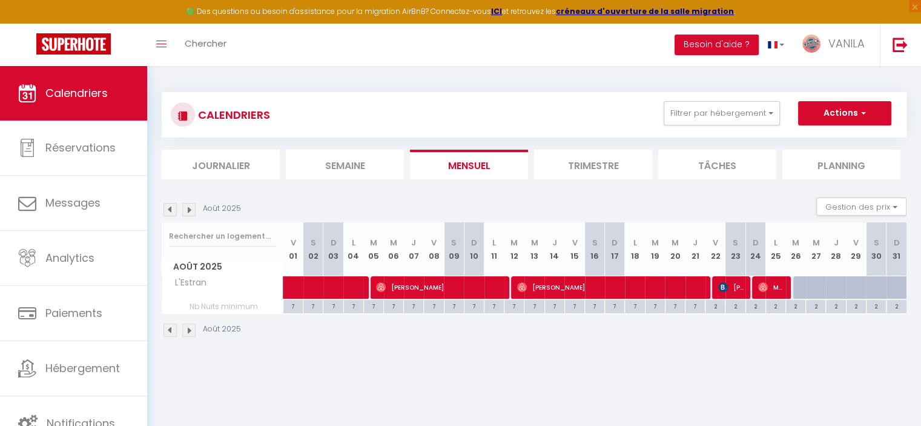
click at [171, 207] on img at bounding box center [170, 209] width 13 height 13
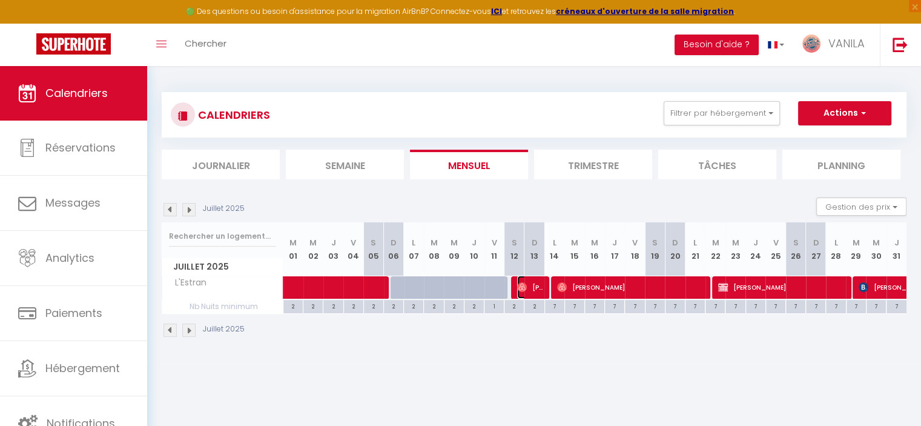
click at [534, 291] on span "[PERSON_NAME]" at bounding box center [530, 287] width 27 height 23
select select "22975"
click at [0, 0] on div at bounding box center [0, 0] width 0 height 0
click at [534, 291] on span "[PERSON_NAME]" at bounding box center [530, 287] width 27 height 23
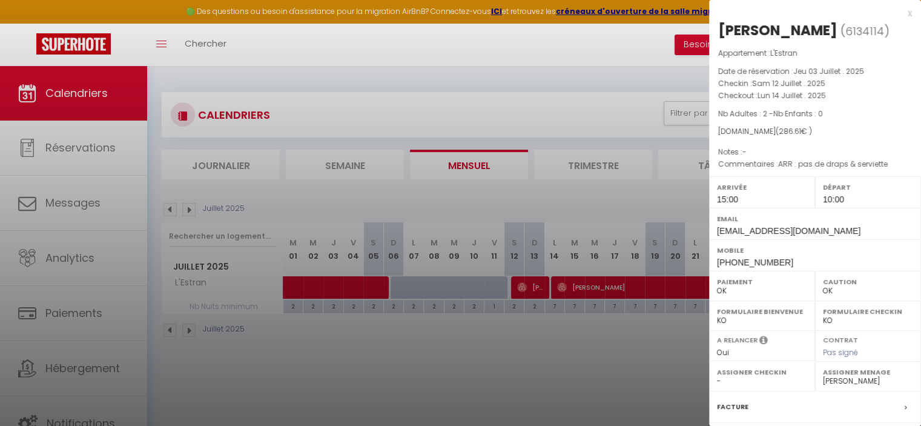
click at [625, 388] on div at bounding box center [460, 213] width 921 height 426
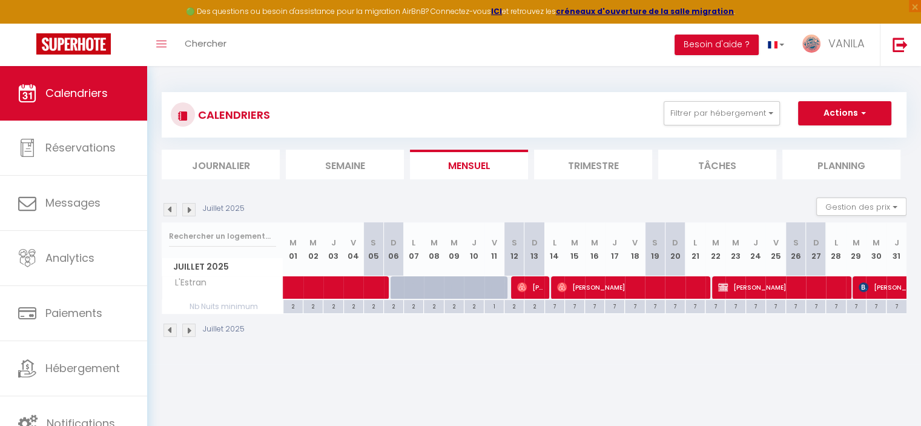
click at [185, 208] on img at bounding box center [188, 209] width 13 height 13
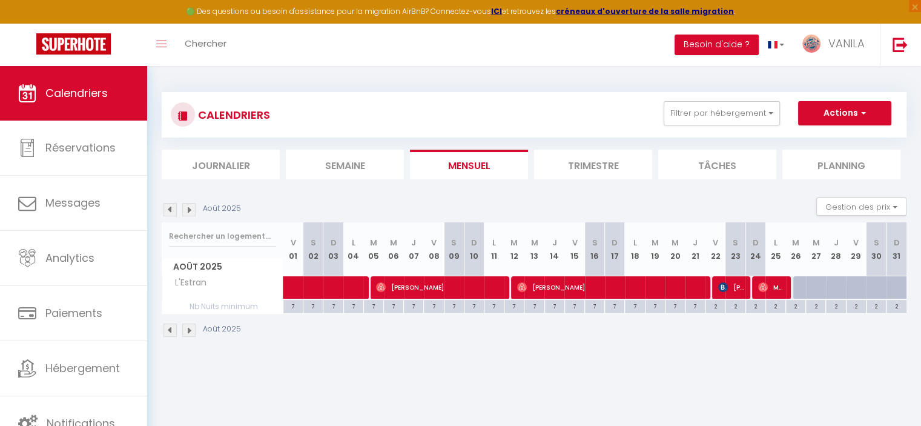
click at [170, 205] on img at bounding box center [170, 209] width 13 height 13
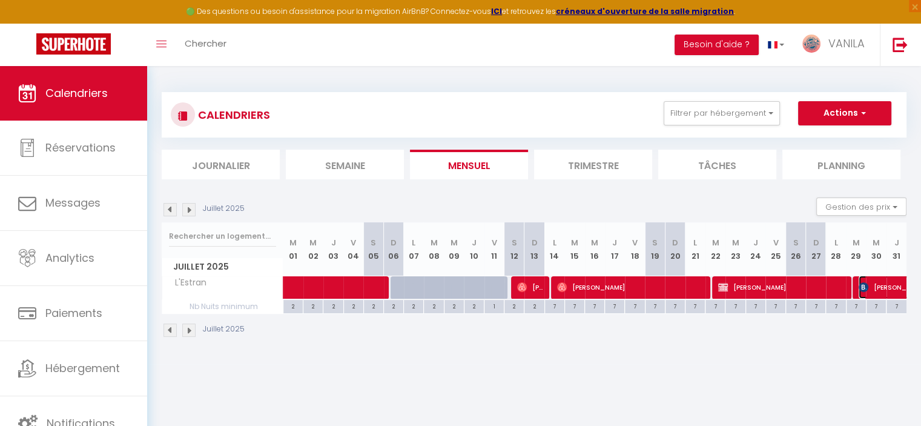
select select "31195"
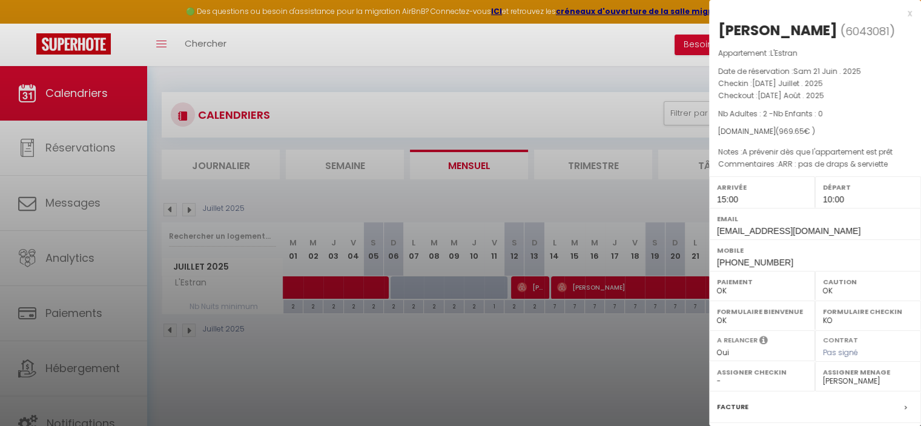
click at [379, 343] on div at bounding box center [460, 213] width 921 height 426
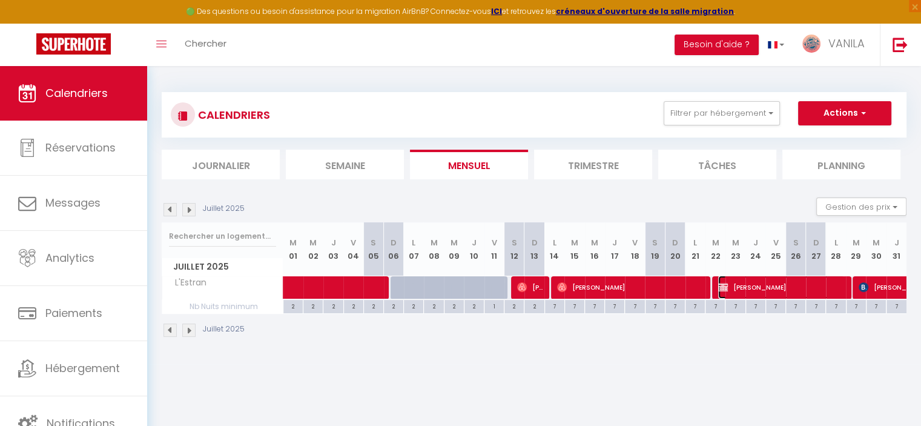
click at [732, 294] on span "[PERSON_NAME]" at bounding box center [781, 287] width 127 height 23
select select "KO"
select select "22975"
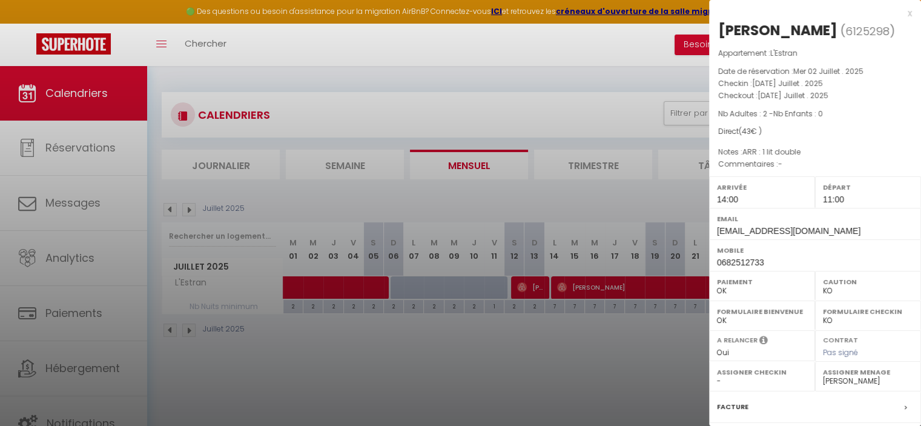
click at [575, 374] on div at bounding box center [460, 213] width 921 height 426
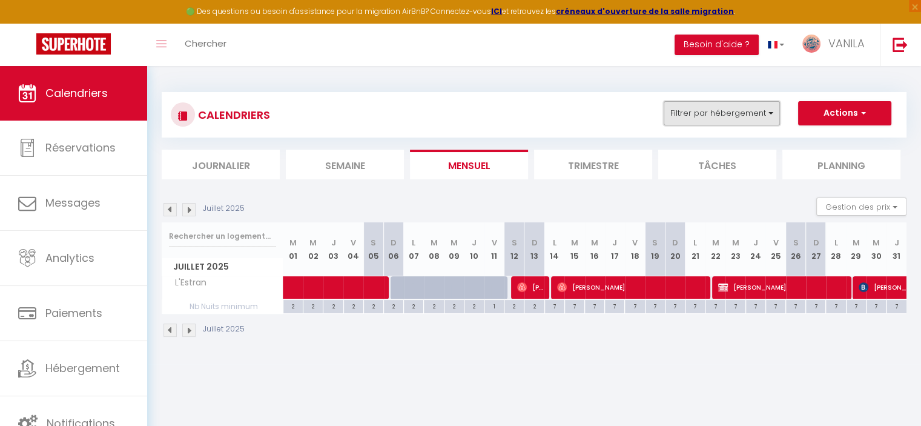
click at [698, 113] on button "Filtrer par hébergement" at bounding box center [722, 113] width 116 height 24
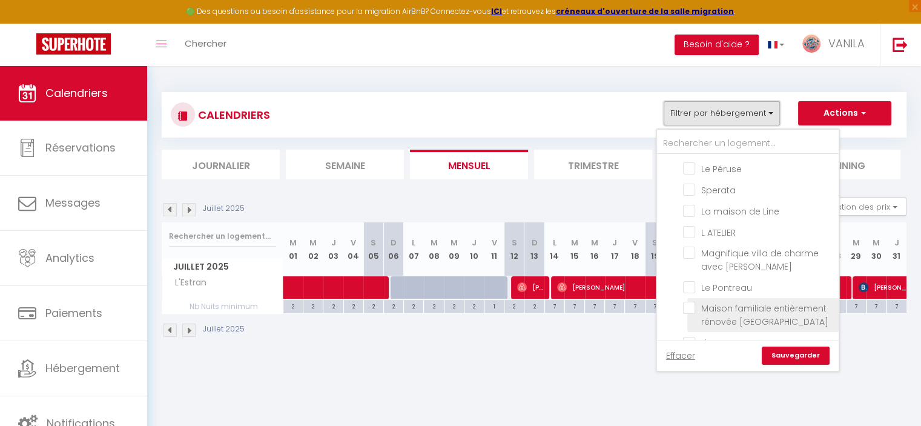
scroll to position [121, 0]
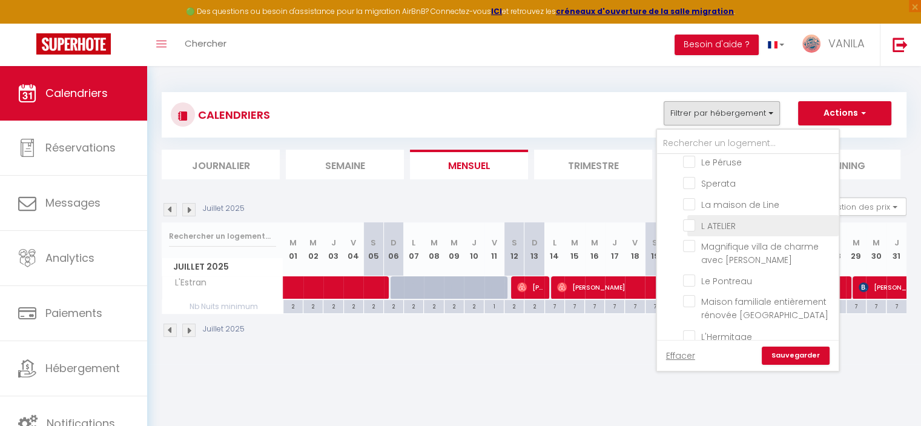
click at [693, 220] on input "L ATELIER" at bounding box center [758, 225] width 151 height 12
checkbox input "true"
click at [799, 351] on link "Sauvegarder" at bounding box center [796, 355] width 68 height 18
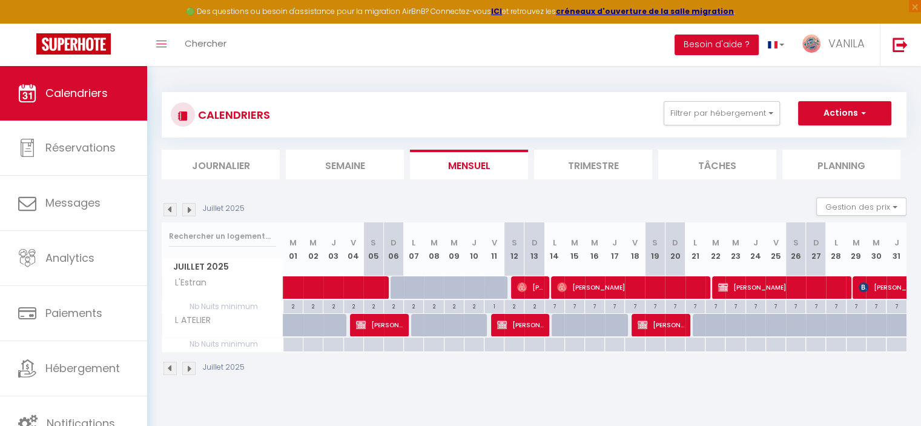
click at [189, 210] on img at bounding box center [188, 209] width 13 height 13
select select "KO"
select select "0"
select select "22975"
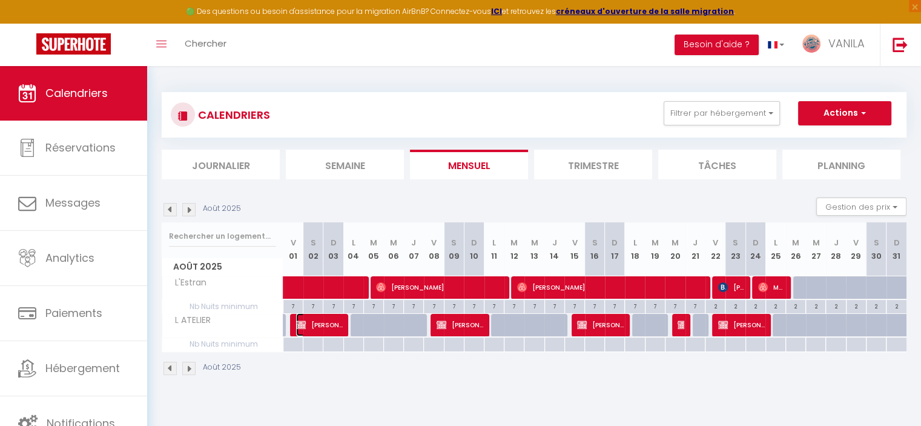
click at [318, 322] on span "[PERSON_NAME]" at bounding box center [319, 324] width 47 height 23
select select "OK"
select select "13718"
select select "22280"
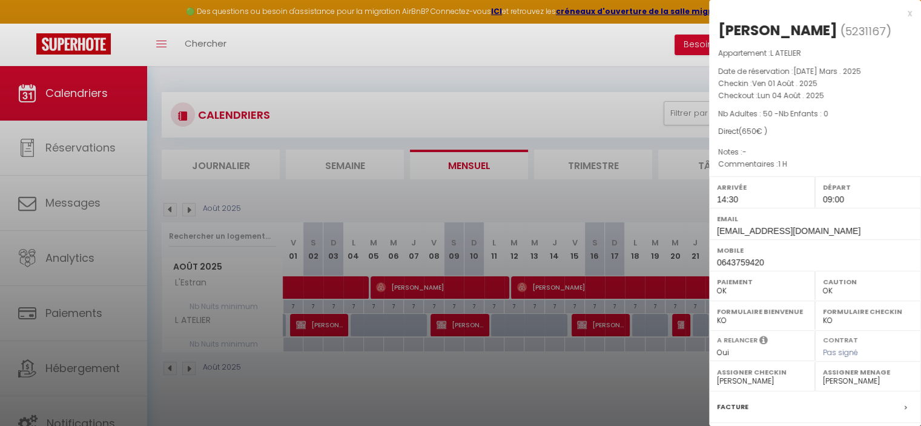
click at [319, 322] on div at bounding box center [460, 213] width 921 height 426
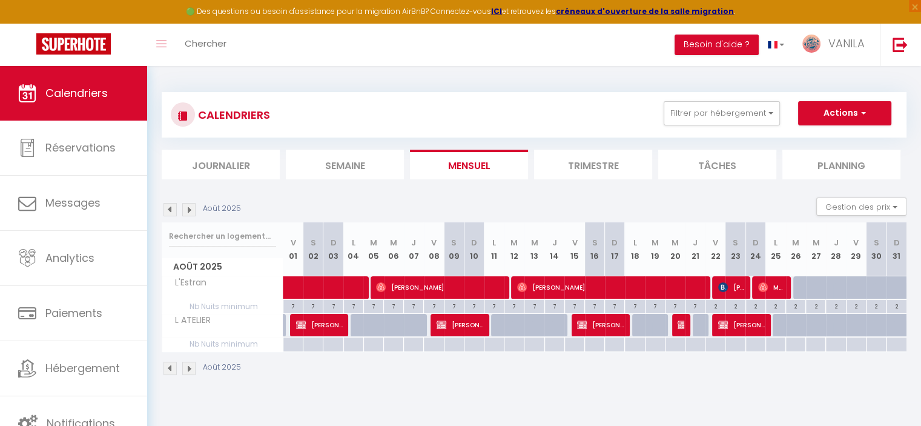
click at [170, 208] on img at bounding box center [170, 209] width 13 height 13
select select "0"
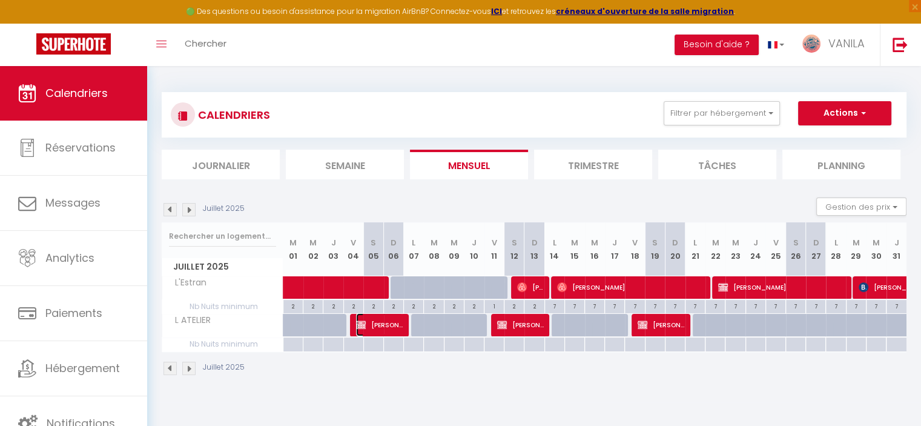
click at [376, 329] on span "[PERSON_NAME]" at bounding box center [379, 324] width 47 height 23
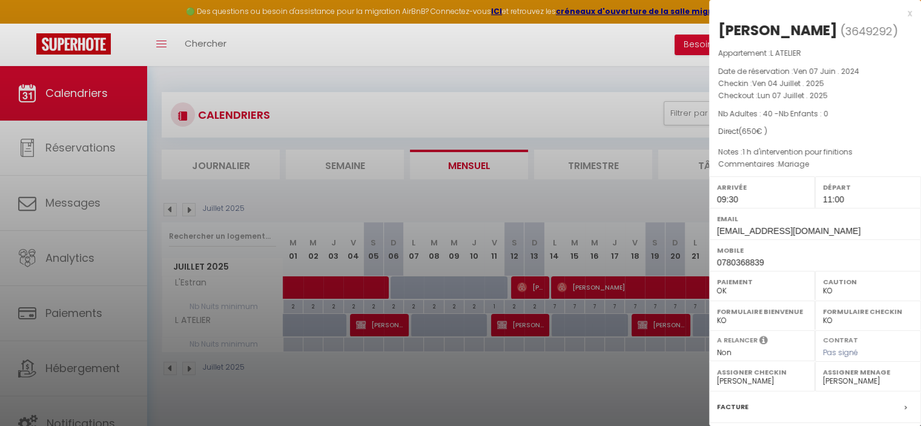
click at [566, 407] on div at bounding box center [460, 213] width 921 height 426
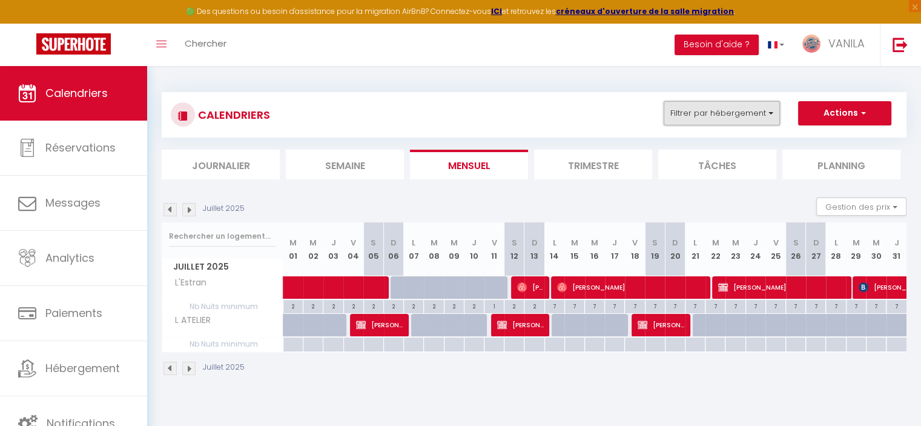
click at [723, 121] on button "Filtrer par hébergement" at bounding box center [722, 113] width 116 height 24
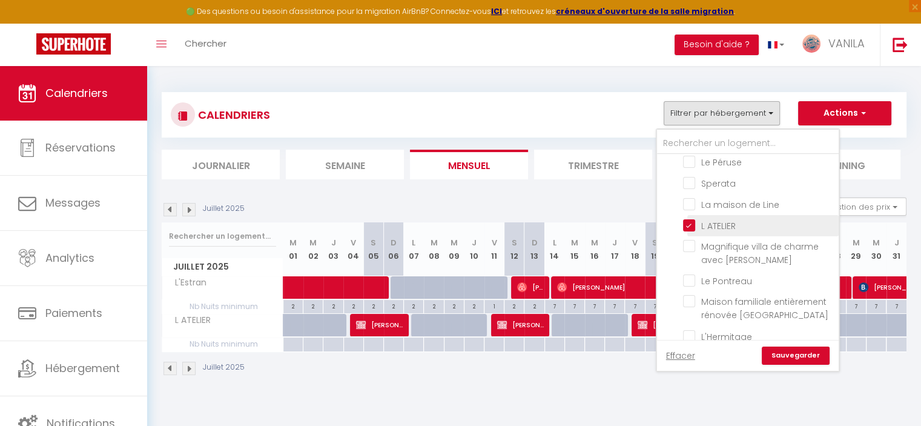
click at [690, 220] on input "L ATELIER" at bounding box center [758, 225] width 151 height 12
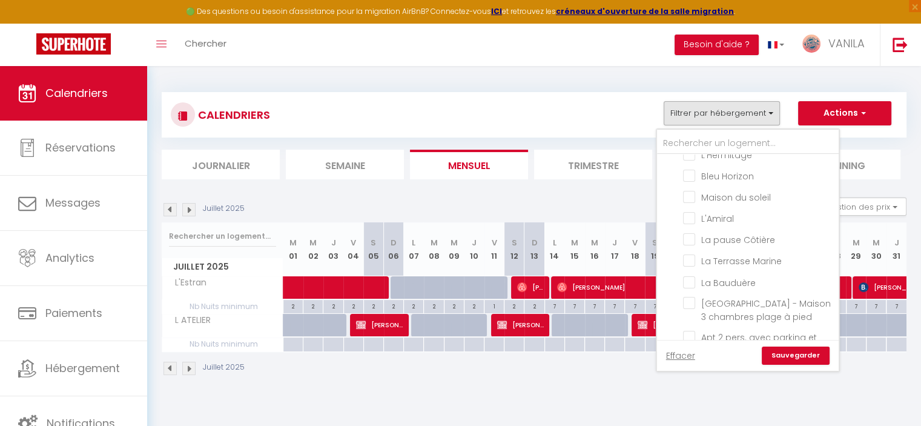
scroll to position [363, 0]
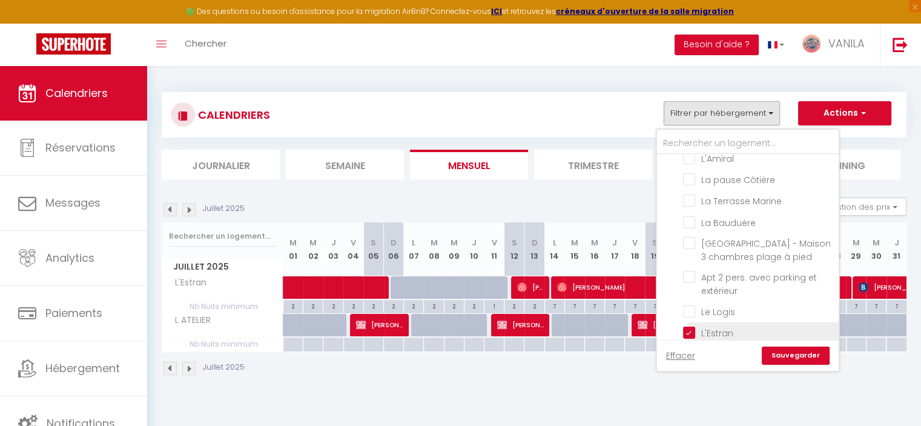
click at [690, 326] on input "L'Estran" at bounding box center [758, 332] width 151 height 12
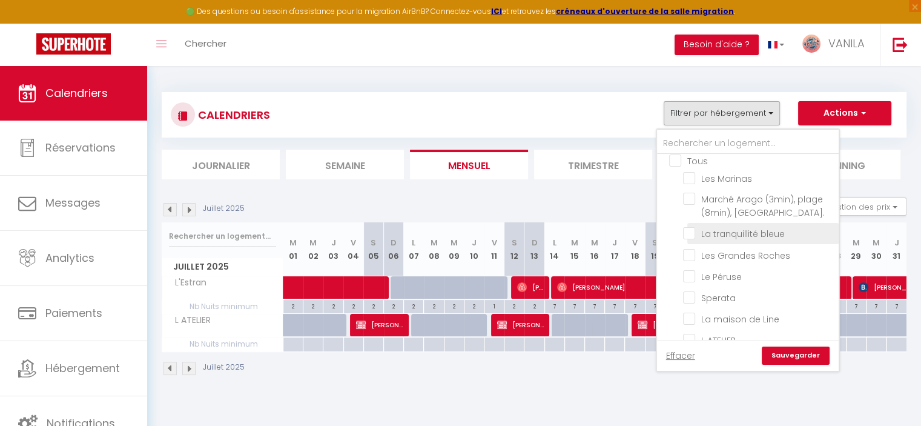
scroll to position [0, 0]
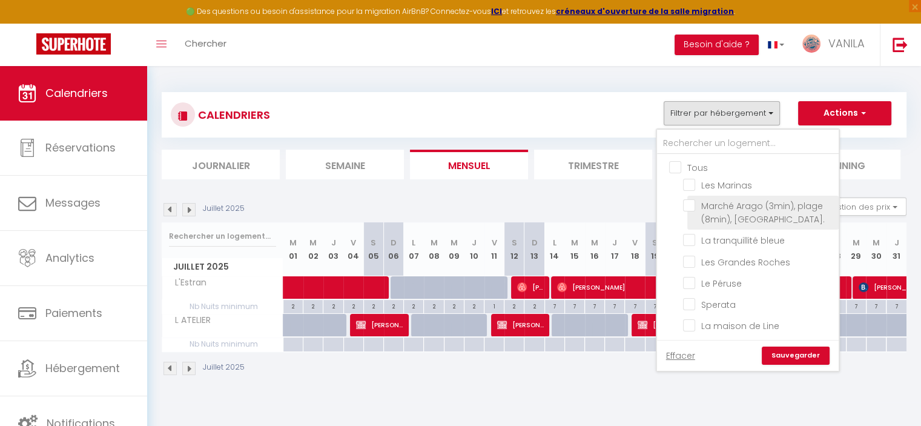
click at [689, 203] on input "Marché Arago (3min), plage (8min), [GEOGRAPHIC_DATA]." at bounding box center [758, 205] width 151 height 12
click at [785, 353] on link "Sauvegarder" at bounding box center [796, 355] width 68 height 18
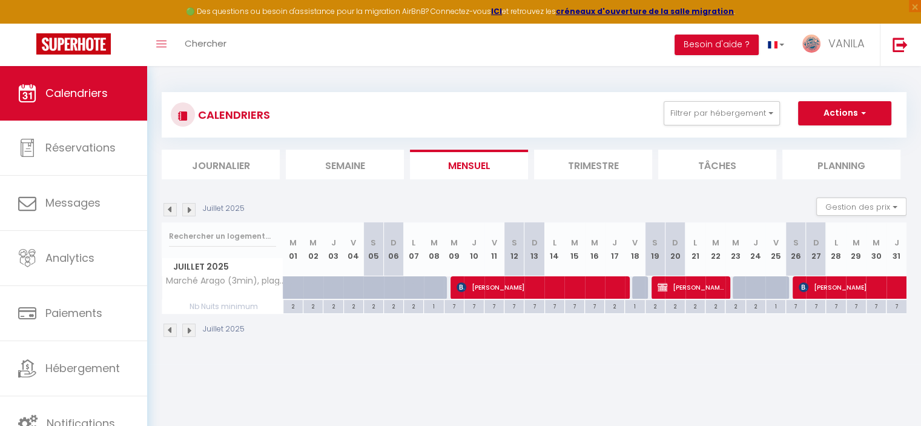
click at [170, 210] on img at bounding box center [170, 209] width 13 height 13
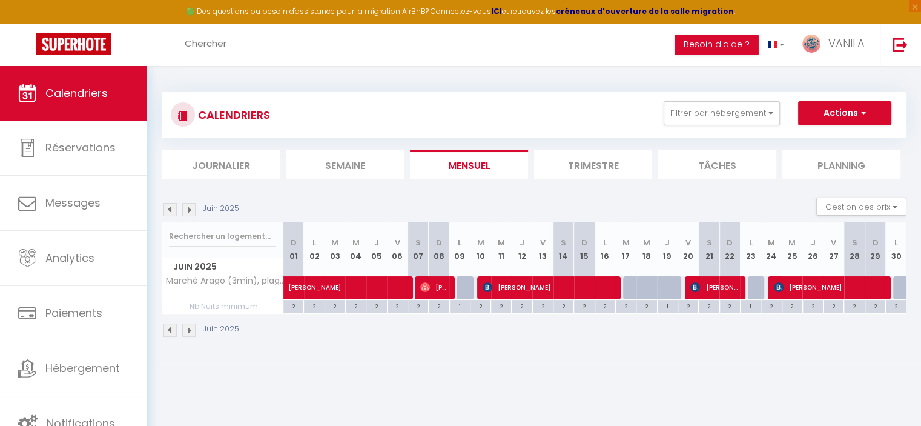
click at [191, 210] on img at bounding box center [188, 209] width 13 height 13
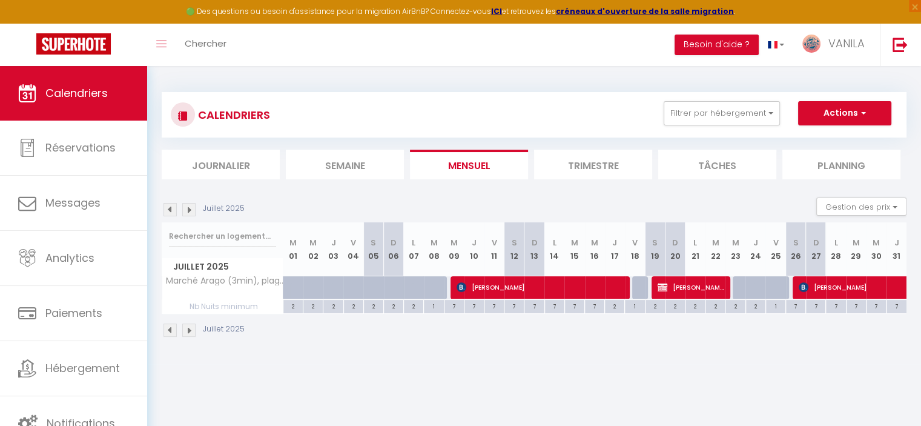
click at [191, 210] on img at bounding box center [188, 209] width 13 height 13
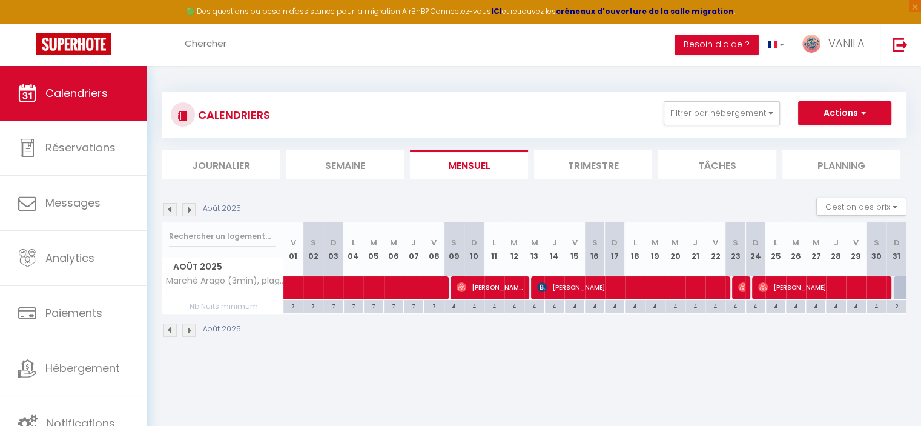
click at [167, 210] on img at bounding box center [170, 209] width 13 height 13
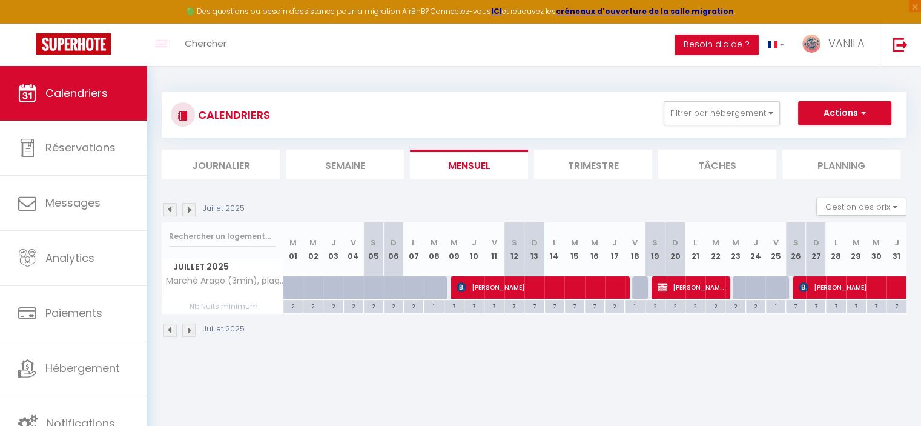
click at [173, 211] on img at bounding box center [170, 209] width 13 height 13
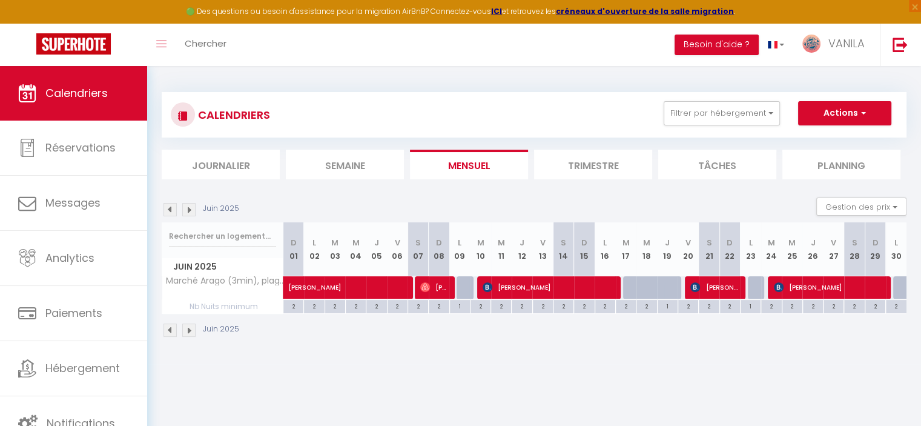
click at [186, 207] on img at bounding box center [188, 209] width 13 height 13
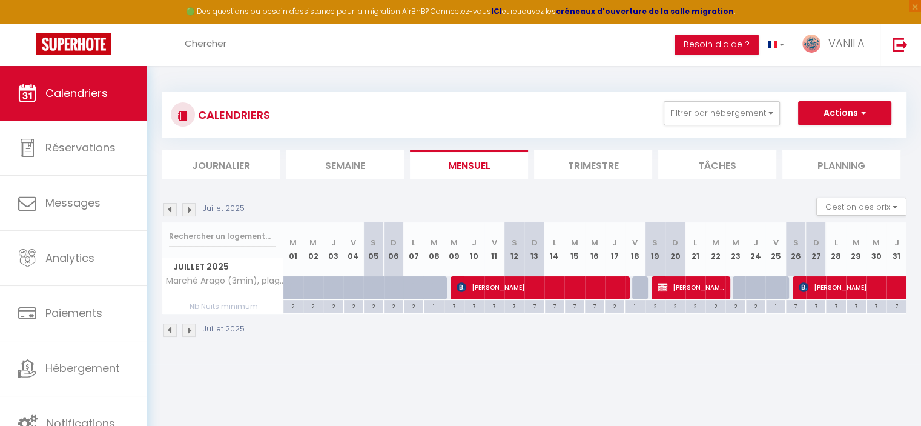
click at [190, 210] on img at bounding box center [188, 209] width 13 height 13
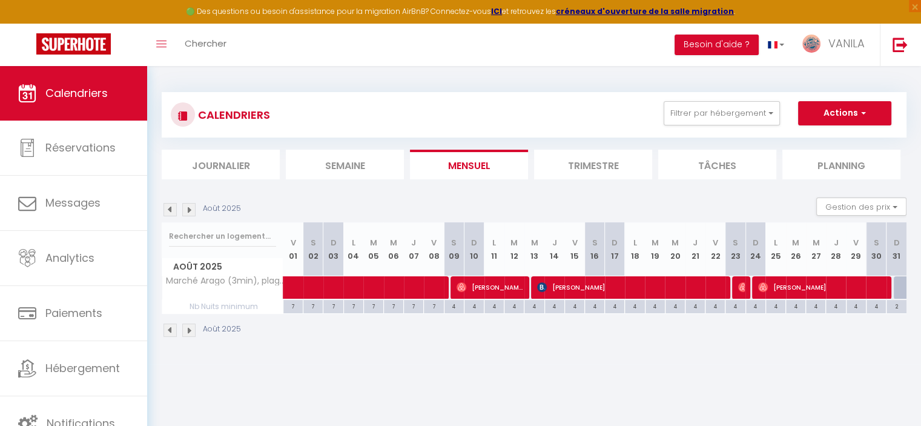
click at [168, 208] on img at bounding box center [170, 209] width 13 height 13
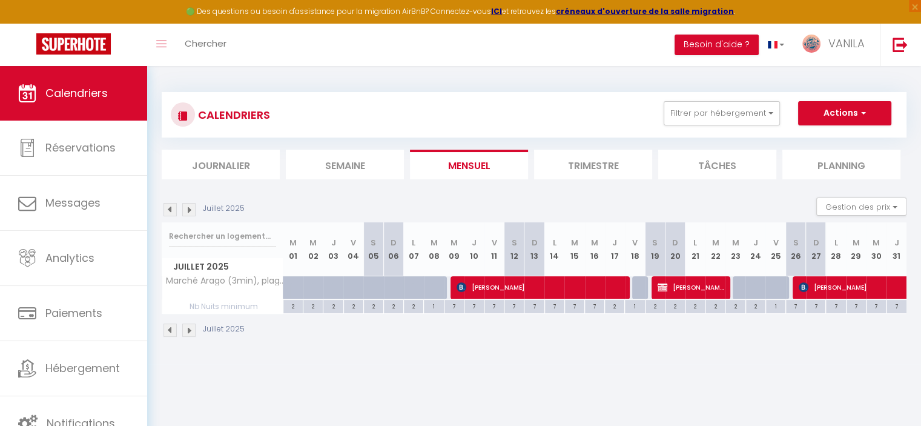
click at [184, 212] on img at bounding box center [188, 209] width 13 height 13
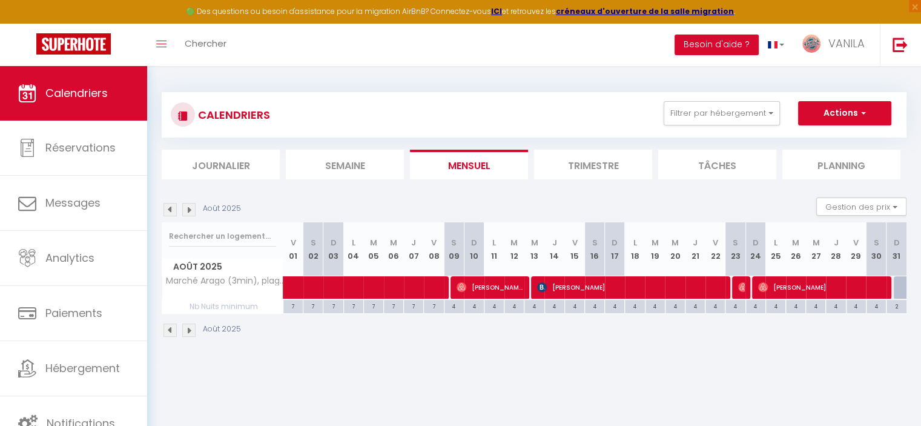
click at [184, 212] on img at bounding box center [188, 209] width 13 height 13
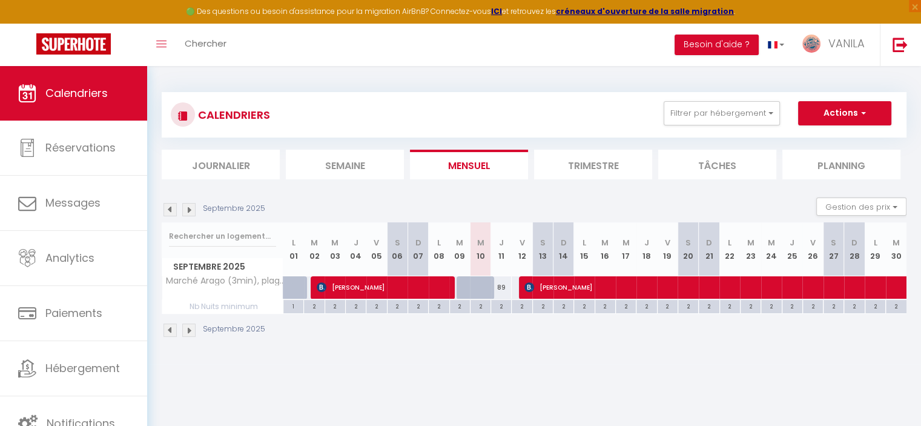
click at [170, 212] on img at bounding box center [170, 209] width 13 height 13
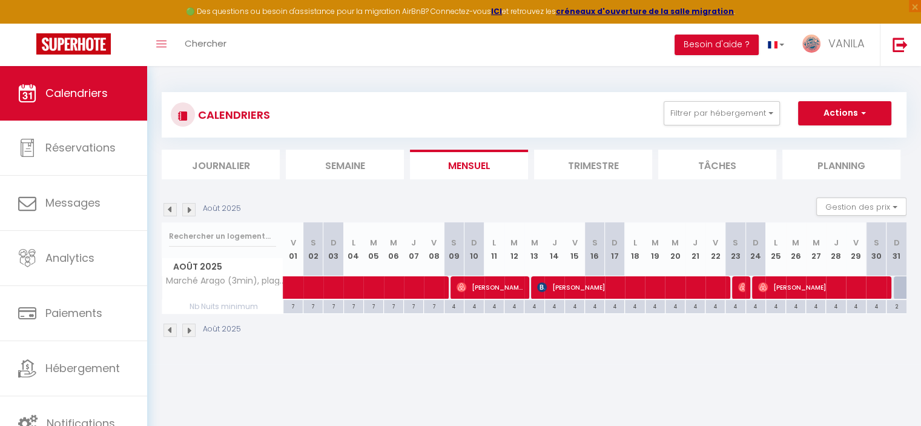
click at [191, 211] on img at bounding box center [188, 209] width 13 height 13
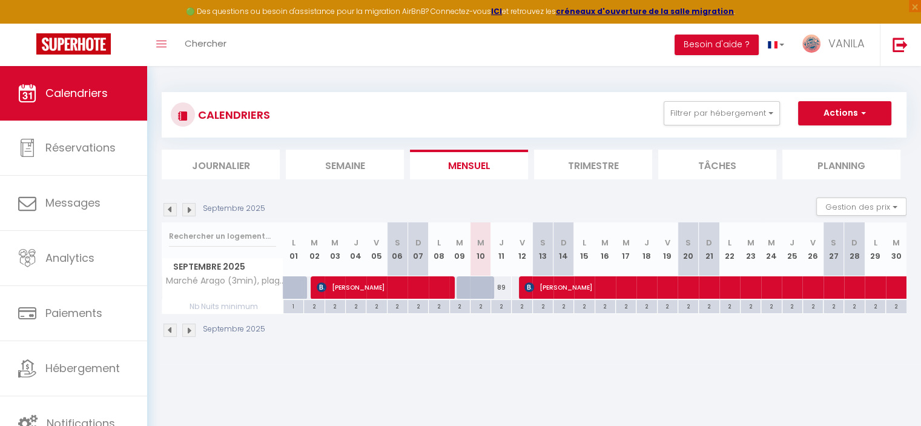
click at [191, 211] on img at bounding box center [188, 209] width 13 height 13
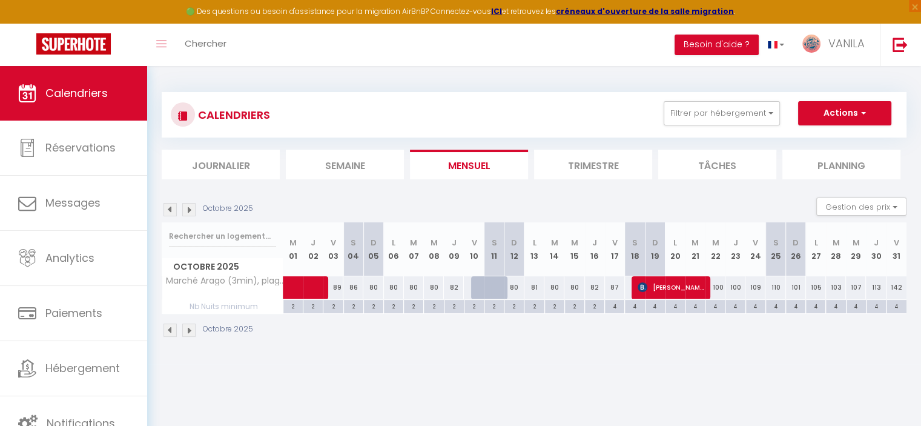
click at [191, 210] on img at bounding box center [188, 209] width 13 height 13
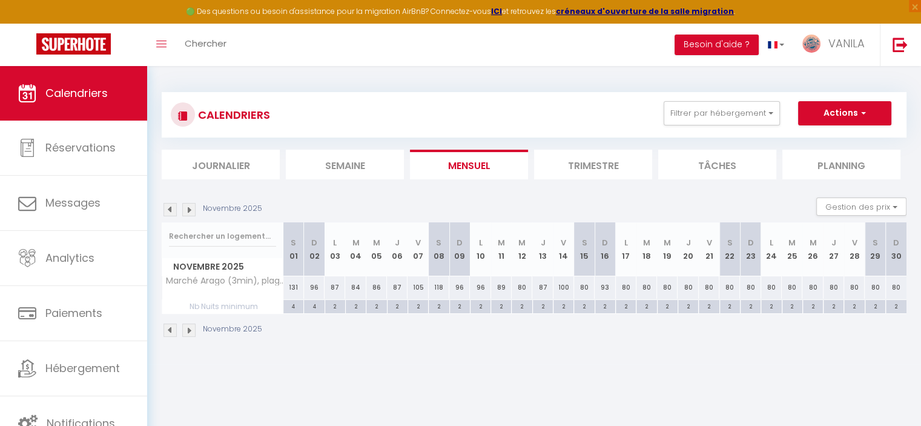
click at [168, 210] on img at bounding box center [170, 209] width 13 height 13
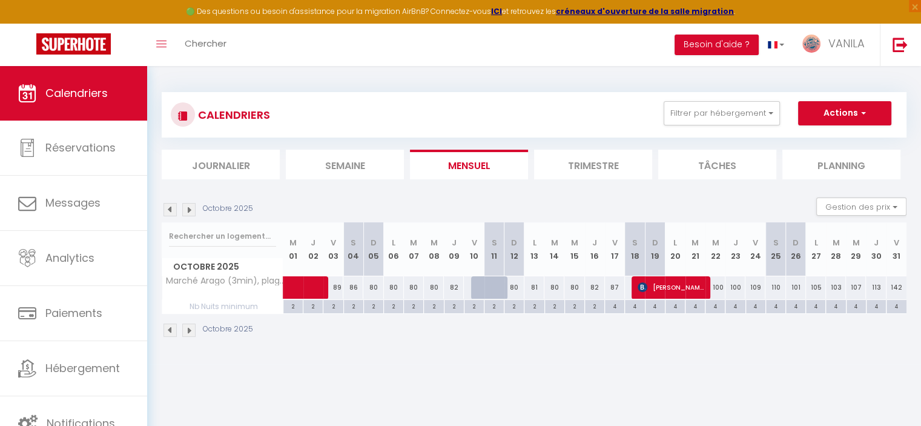
click at [168, 210] on img at bounding box center [170, 209] width 13 height 13
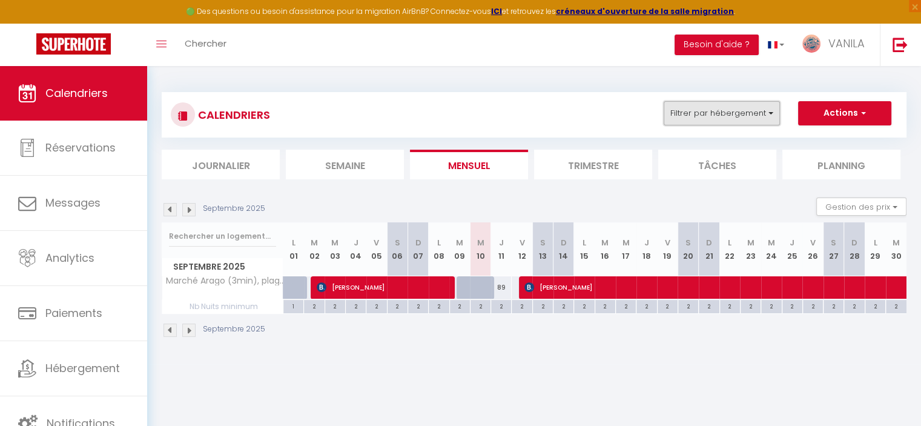
click at [686, 114] on button "Filtrer par hébergement" at bounding box center [722, 113] width 116 height 24
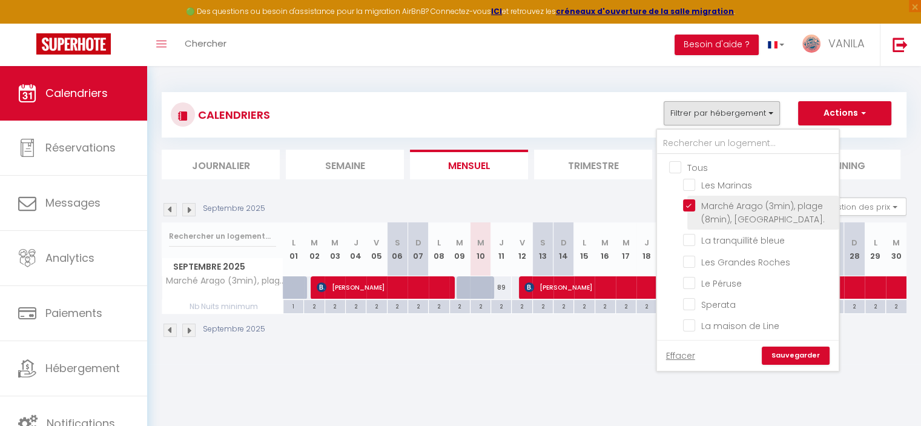
click at [688, 207] on input "Marché Arago (3min), plage (8min), [GEOGRAPHIC_DATA]." at bounding box center [758, 205] width 151 height 12
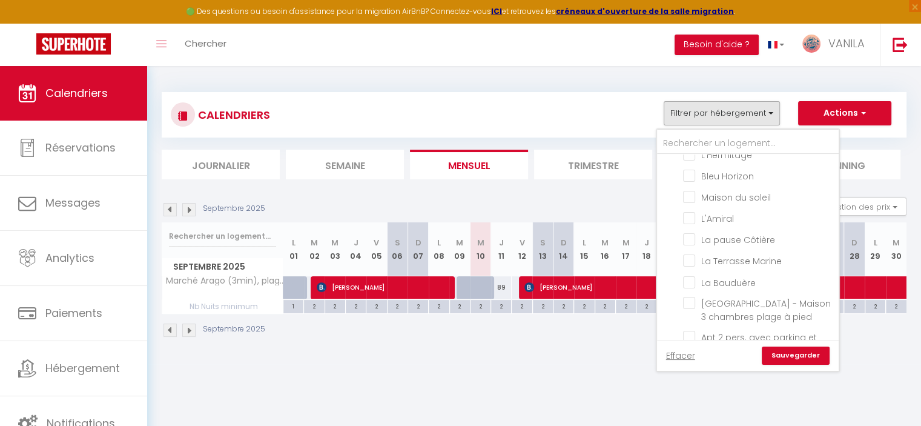
scroll to position [363, 0]
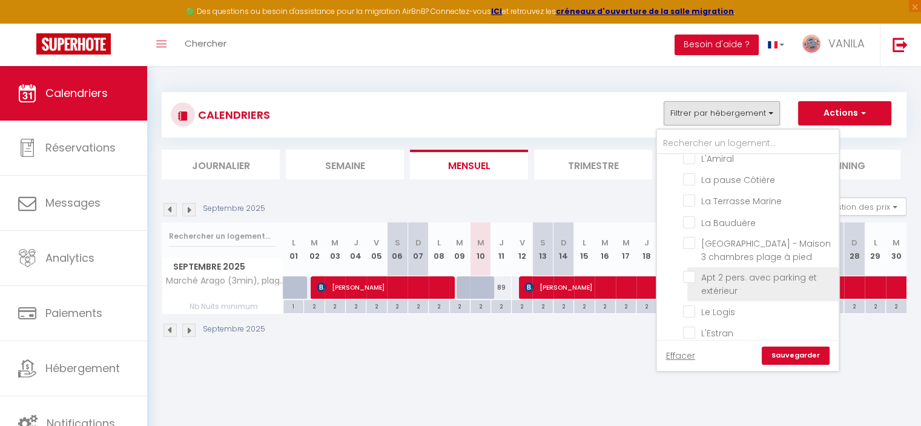
click at [692, 271] on input "Apt 2 pers. avec parking et extérieur" at bounding box center [758, 277] width 151 height 12
click at [788, 356] on link "Sauvegarder" at bounding box center [796, 355] width 68 height 18
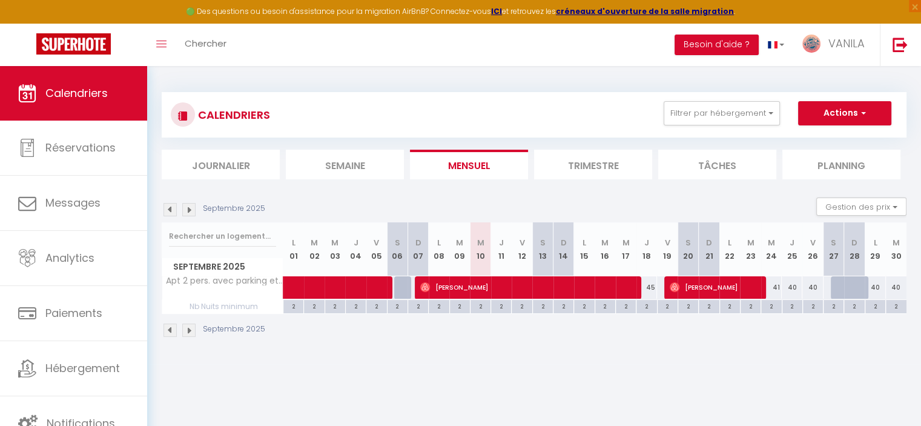
click at [168, 207] on img at bounding box center [170, 209] width 13 height 13
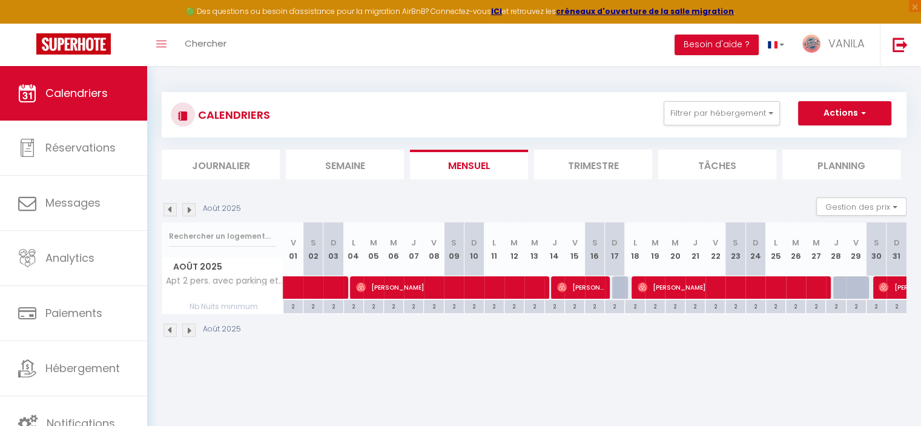
click at [195, 210] on img at bounding box center [188, 209] width 13 height 13
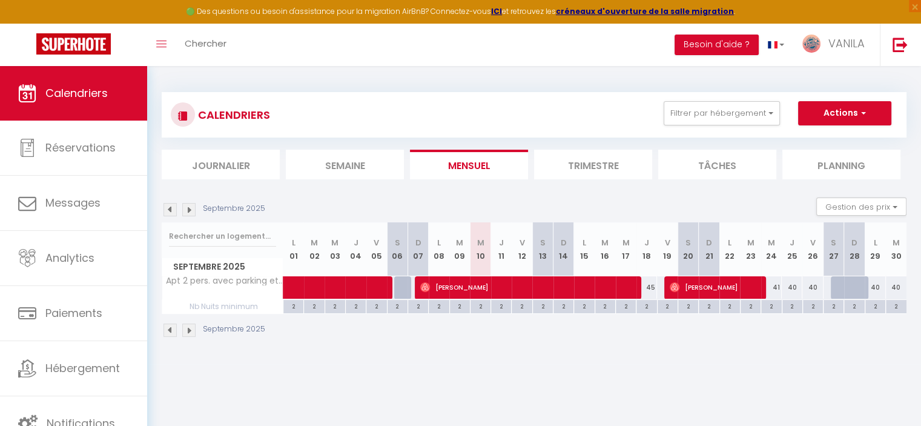
click at [165, 210] on img at bounding box center [170, 209] width 13 height 13
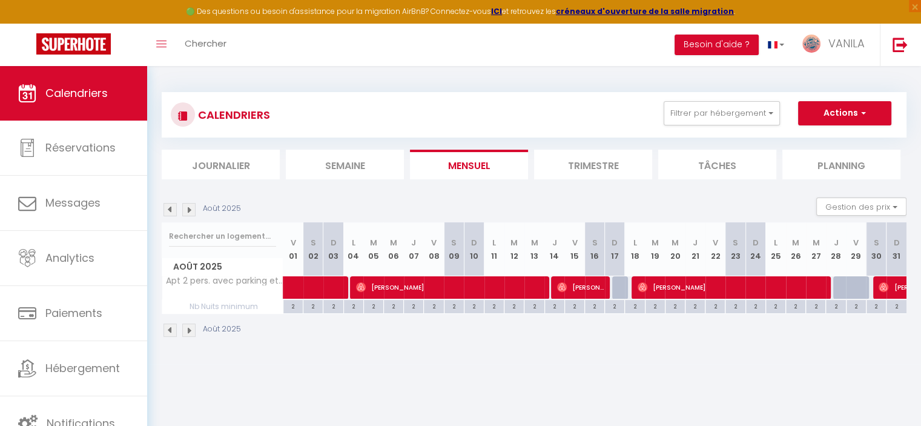
click at [168, 210] on img at bounding box center [170, 209] width 13 height 13
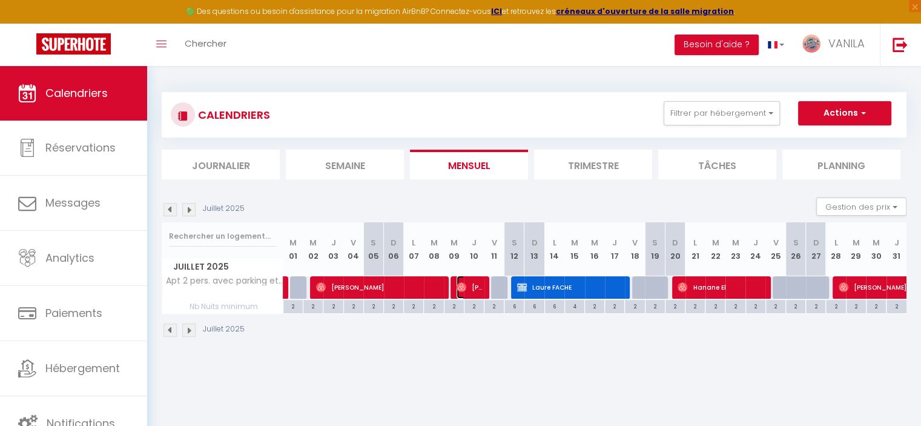
click at [475, 288] on span "[PERSON_NAME]" at bounding box center [470, 287] width 27 height 23
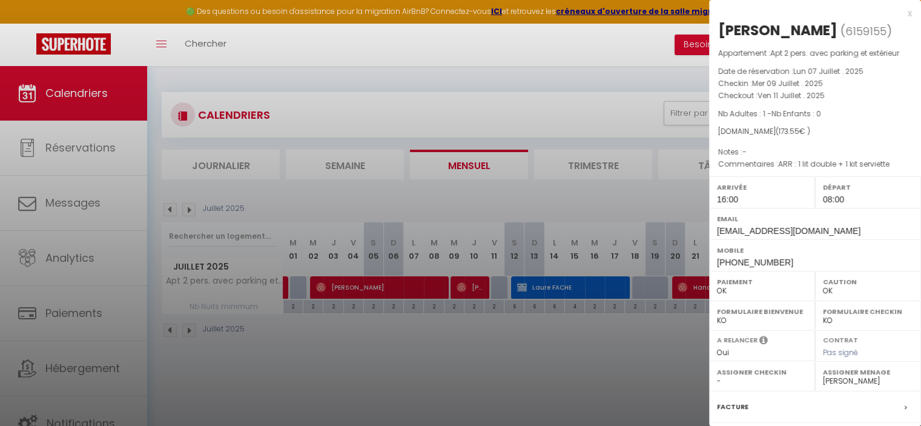
click at [434, 365] on div at bounding box center [460, 213] width 921 height 426
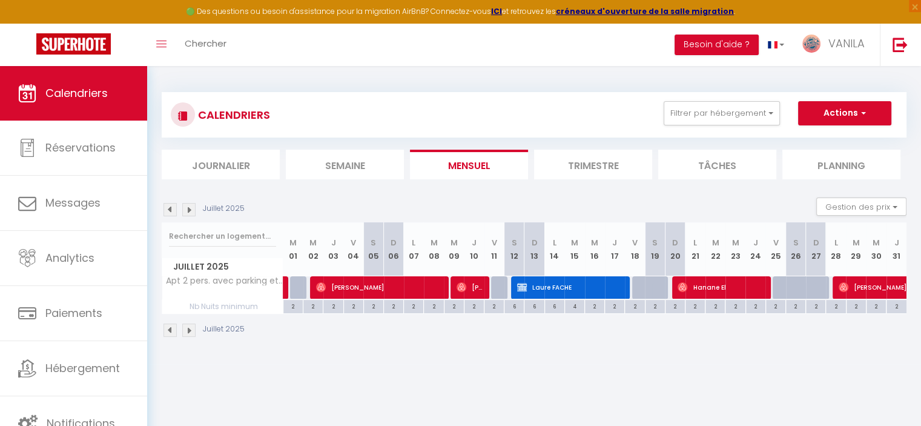
click at [191, 214] on img at bounding box center [188, 209] width 13 height 13
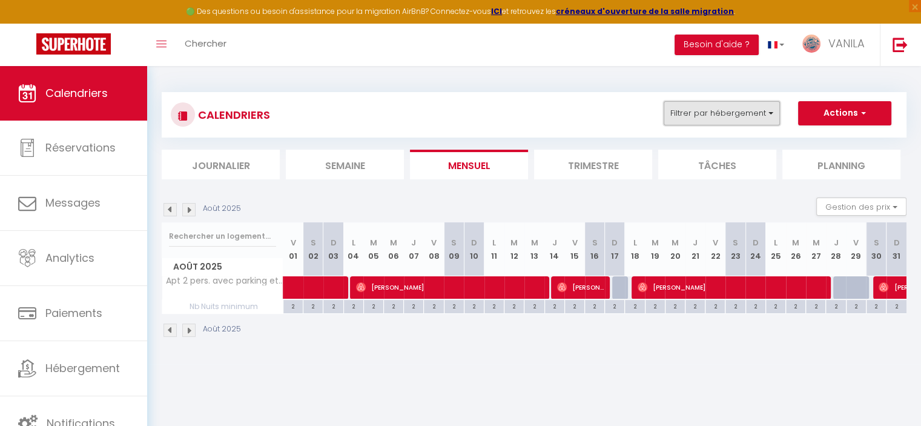
click at [672, 107] on button "Filtrer par hébergement" at bounding box center [722, 113] width 116 height 24
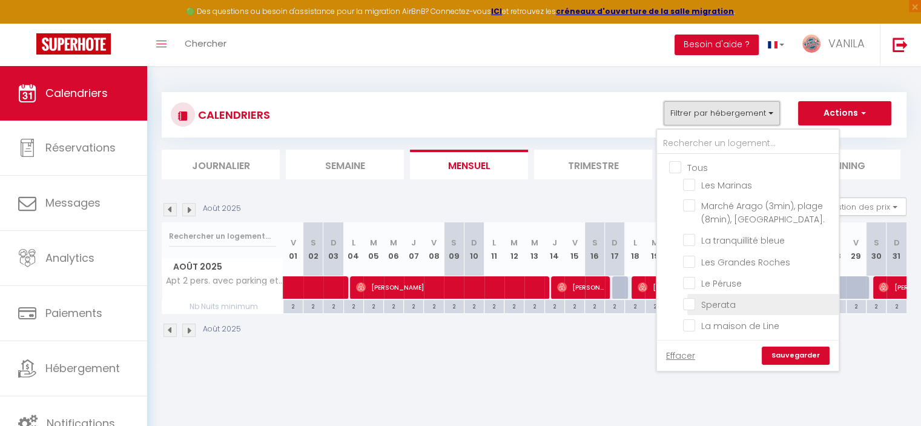
scroll to position [61, 0]
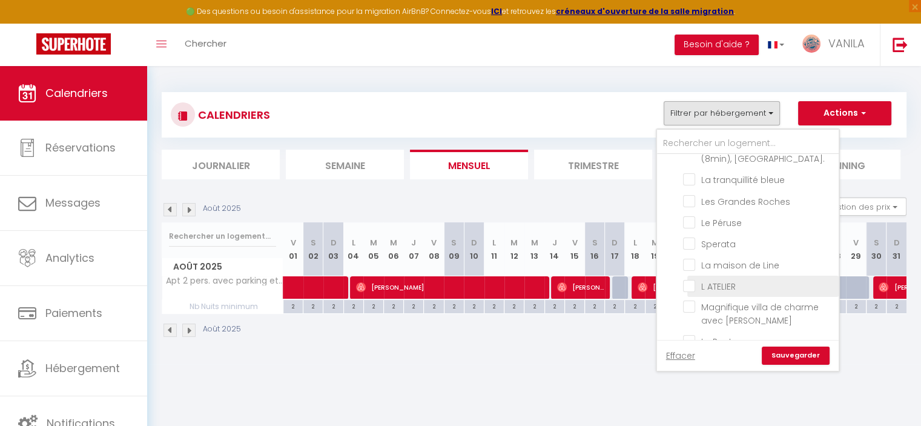
click at [690, 285] on input "L ATELIER" at bounding box center [758, 285] width 151 height 12
click at [817, 358] on link "Sauvegarder" at bounding box center [796, 355] width 68 height 18
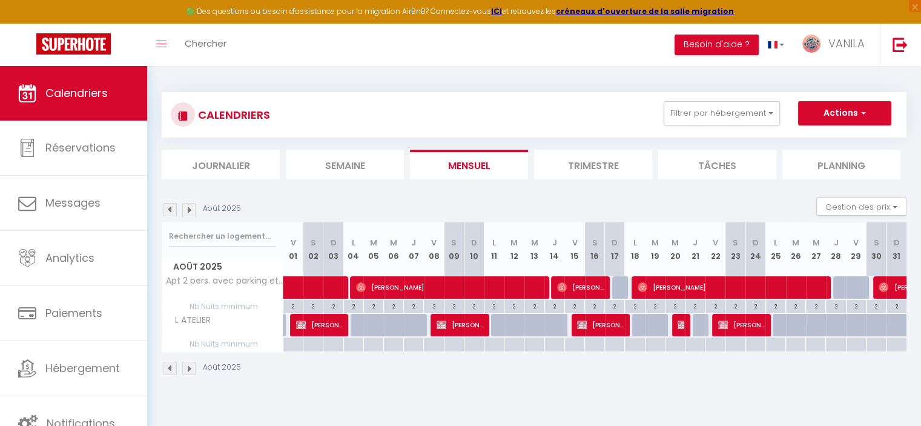
click at [191, 208] on img at bounding box center [188, 209] width 13 height 13
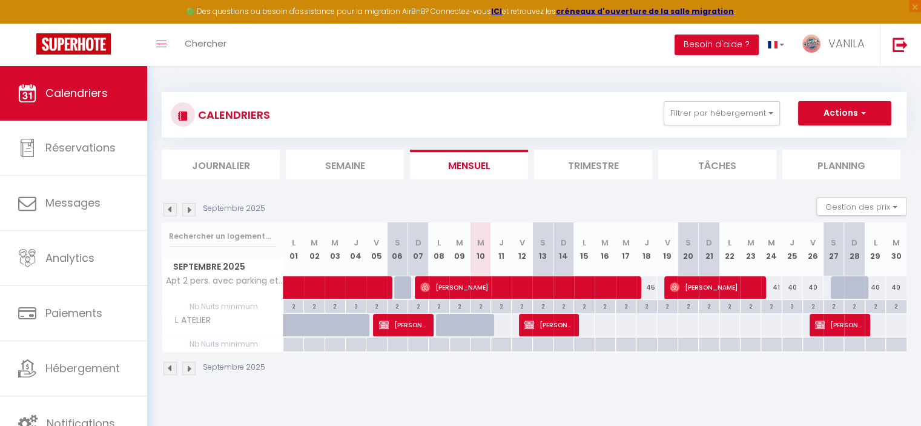
click at [191, 208] on img at bounding box center [188, 209] width 13 height 13
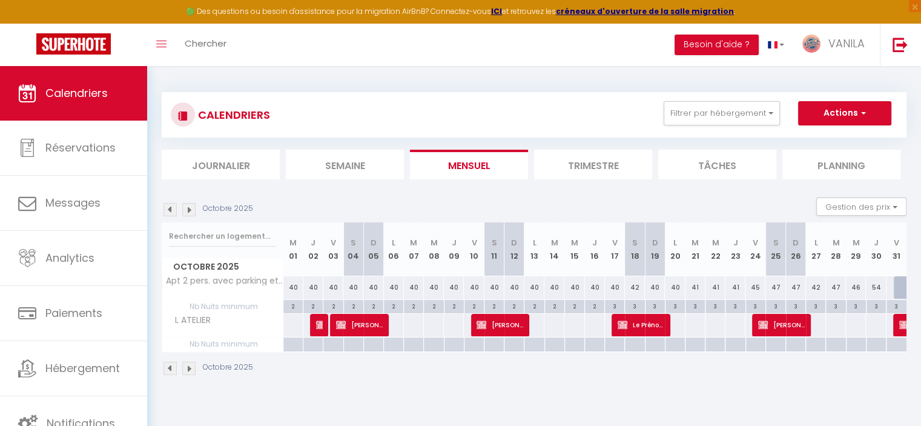
click at [191, 208] on img at bounding box center [188, 209] width 13 height 13
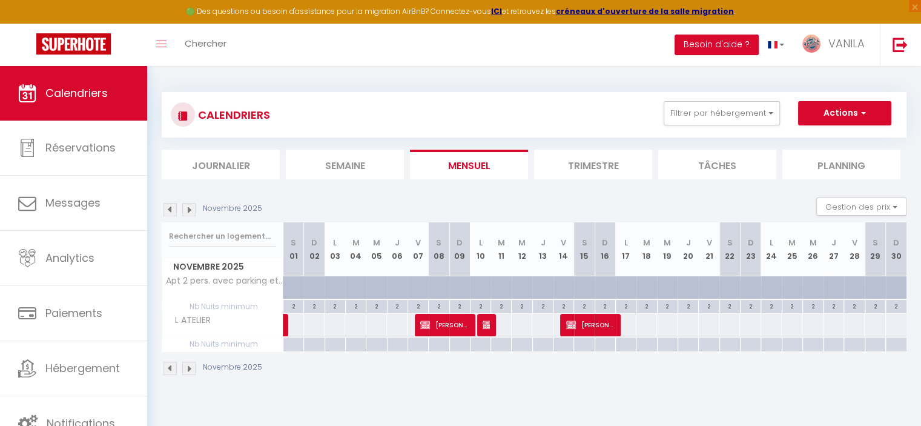
click at [191, 208] on img at bounding box center [188, 209] width 13 height 13
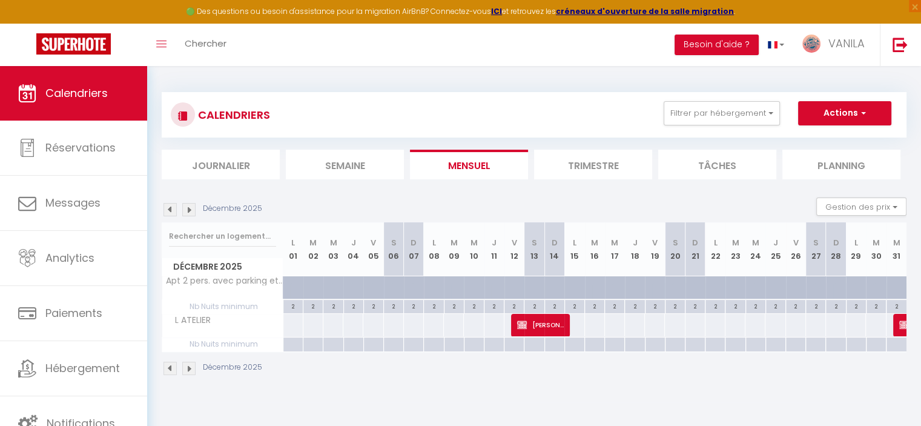
click at [191, 208] on img at bounding box center [188, 209] width 13 height 13
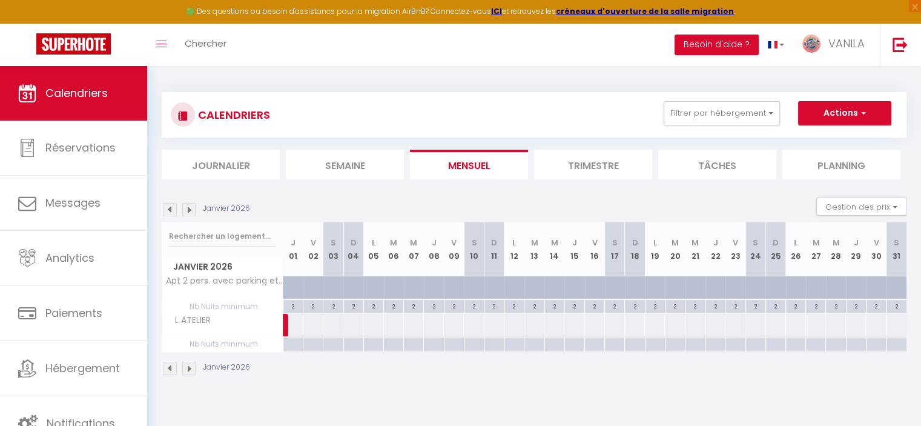
click at [165, 210] on img at bounding box center [170, 209] width 13 height 13
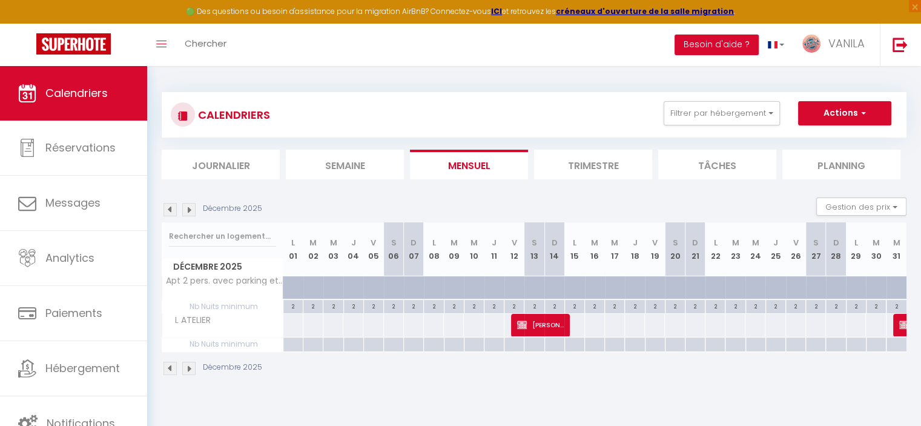
click at [165, 210] on img at bounding box center [170, 209] width 13 height 13
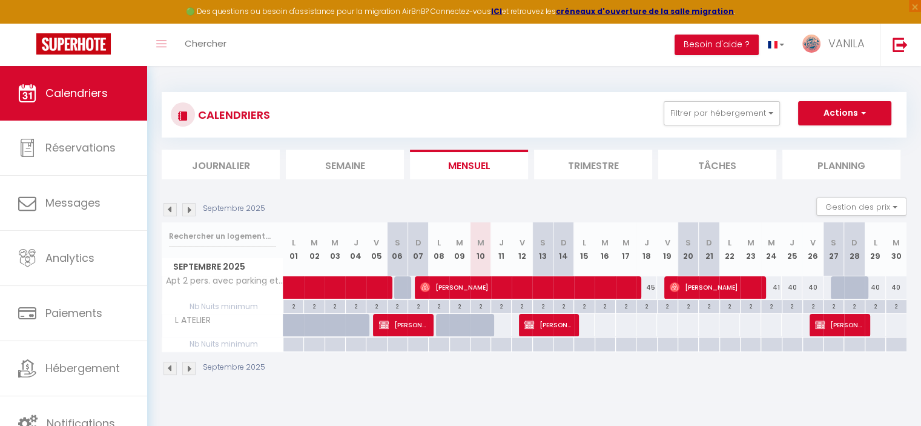
click at [165, 210] on img at bounding box center [170, 209] width 13 height 13
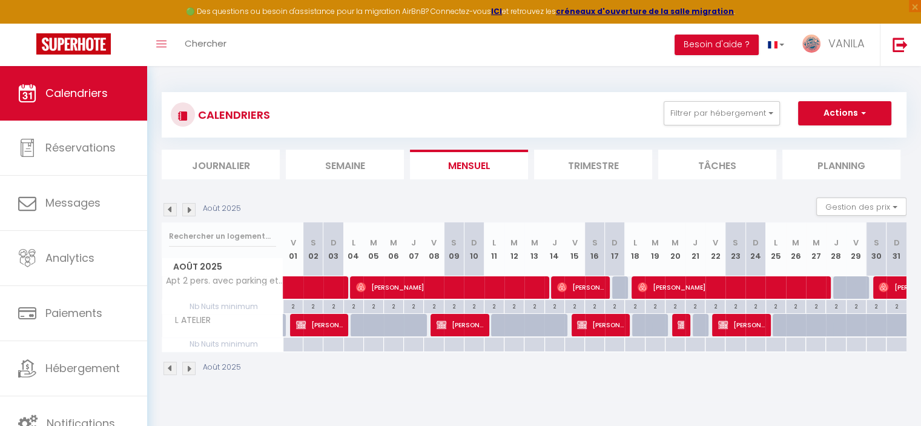
click at [165, 210] on img at bounding box center [170, 209] width 13 height 13
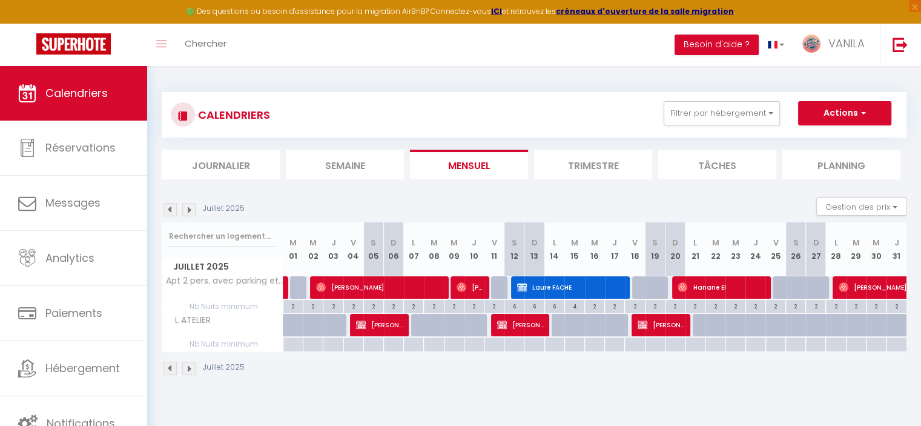
click at [195, 211] on img at bounding box center [188, 209] width 13 height 13
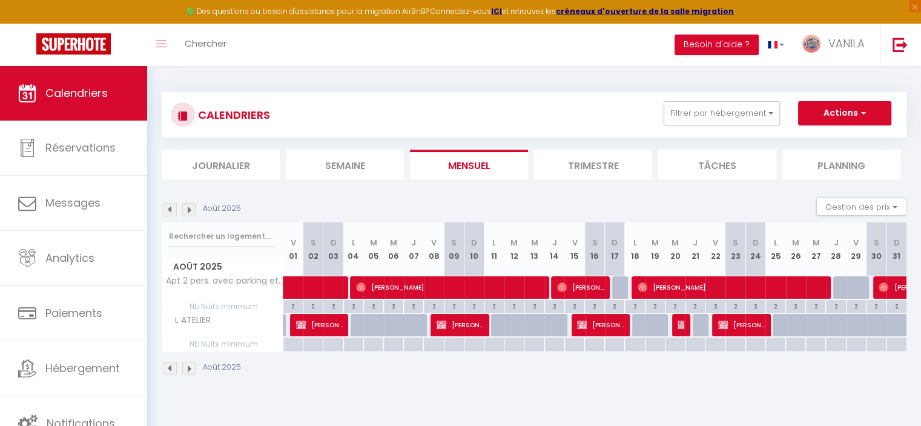
click at [195, 211] on img at bounding box center [188, 209] width 13 height 13
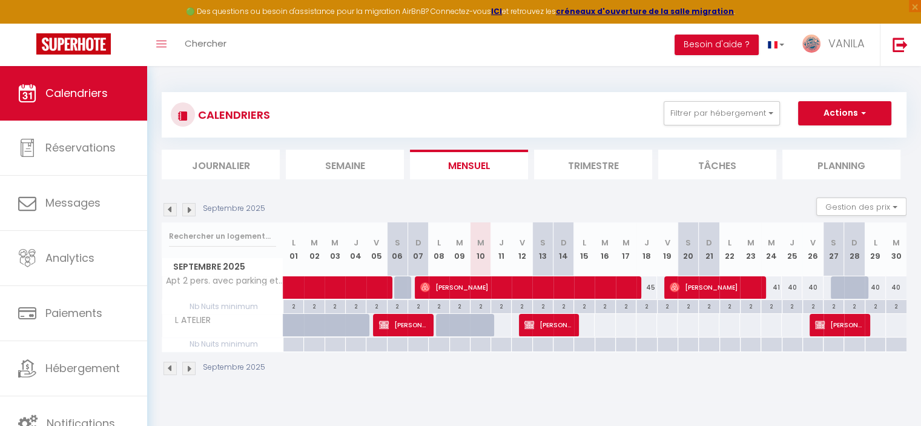
click at [191, 208] on img at bounding box center [188, 209] width 13 height 13
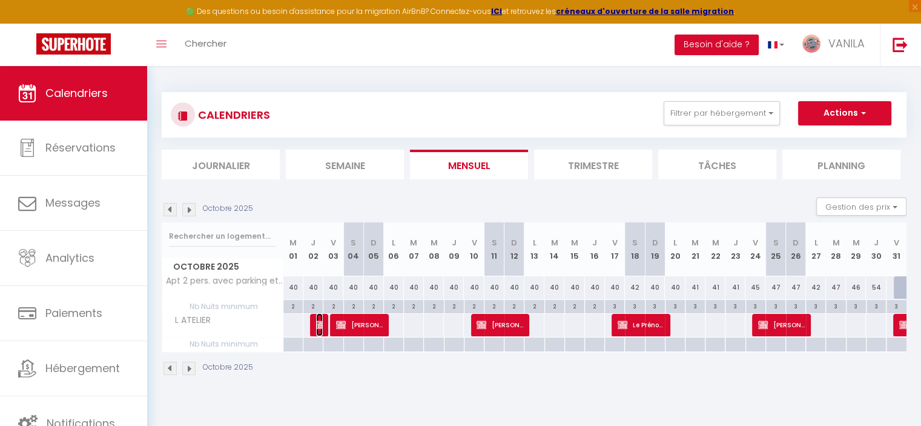
click at [320, 326] on img at bounding box center [321, 325] width 10 height 10
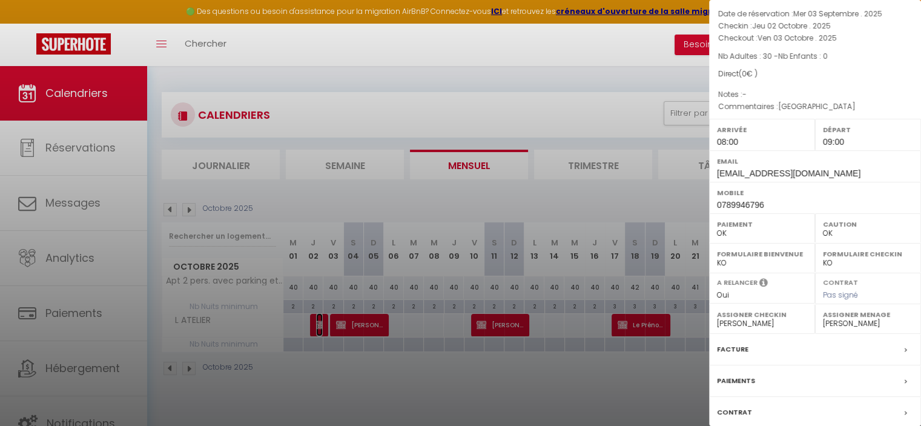
scroll to position [156, 0]
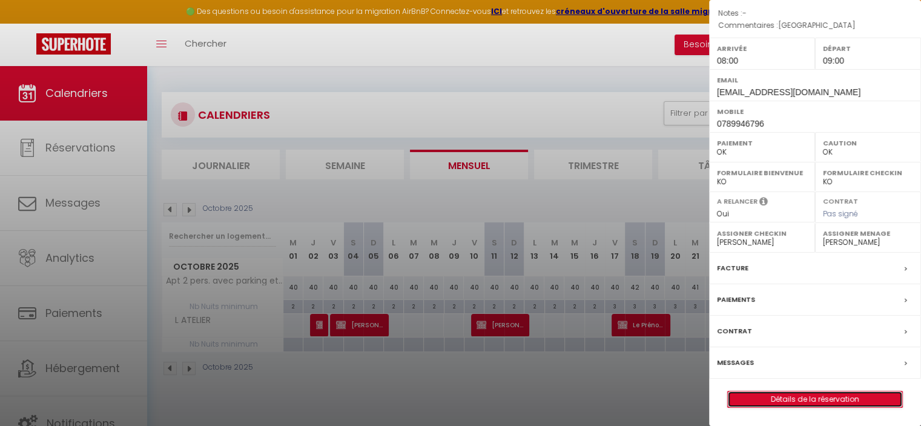
click at [802, 401] on link "Détails de la réservation" at bounding box center [815, 399] width 174 height 16
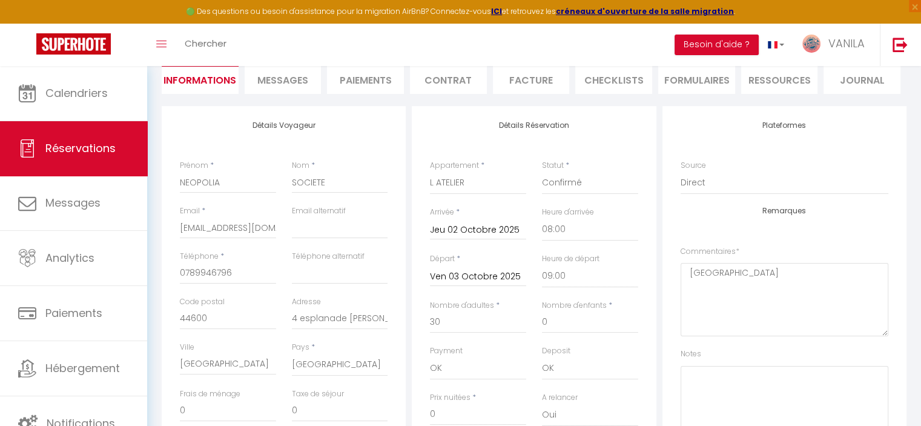
scroll to position [121, 0]
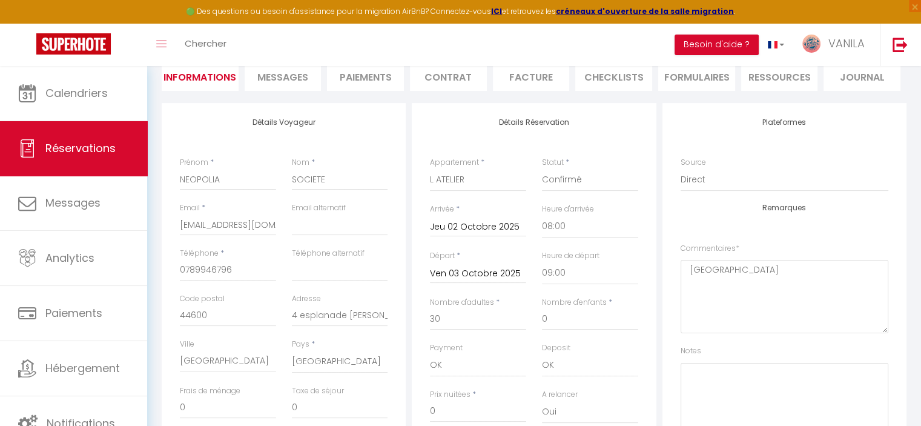
click at [468, 230] on input "Jeu 02 Octobre 2025" at bounding box center [478, 227] width 96 height 16
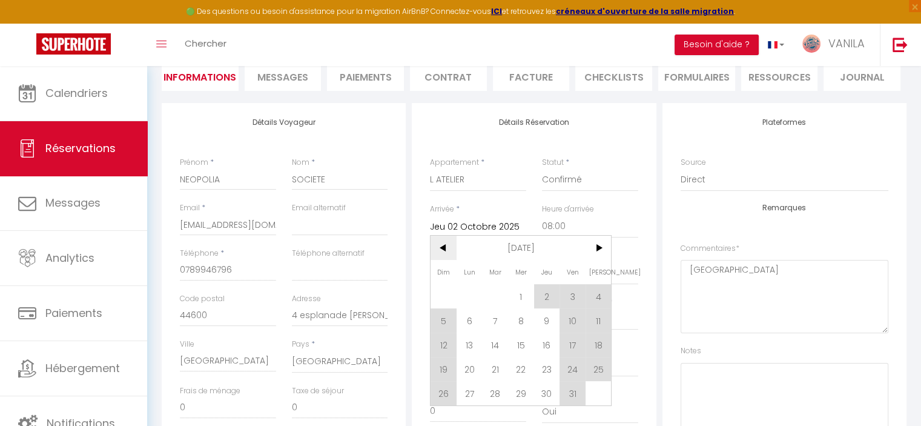
click at [448, 251] on span "<" at bounding box center [444, 248] width 26 height 24
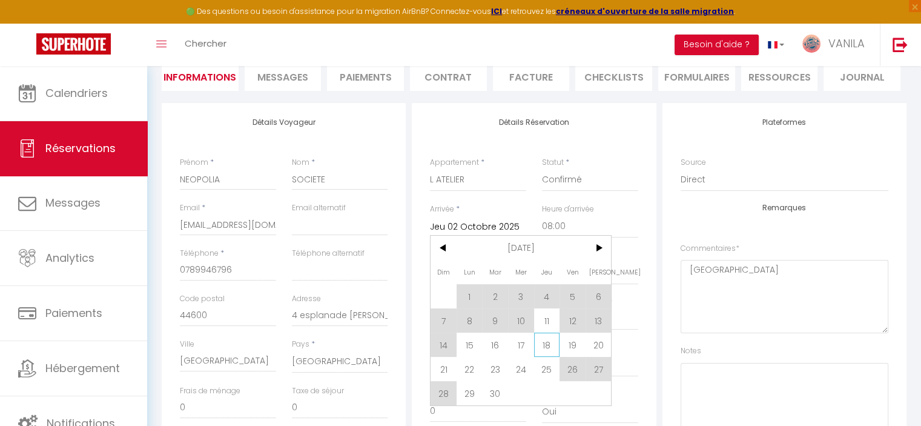
click at [550, 345] on span "18" at bounding box center [547, 344] width 26 height 24
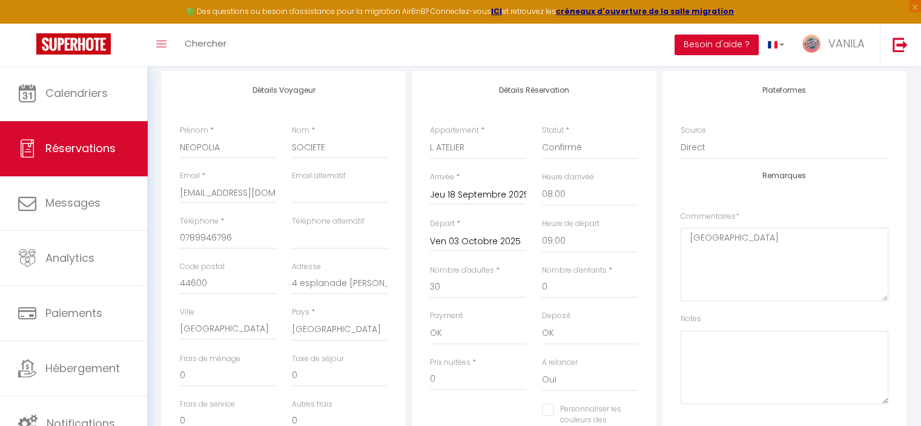
scroll to position [182, 0]
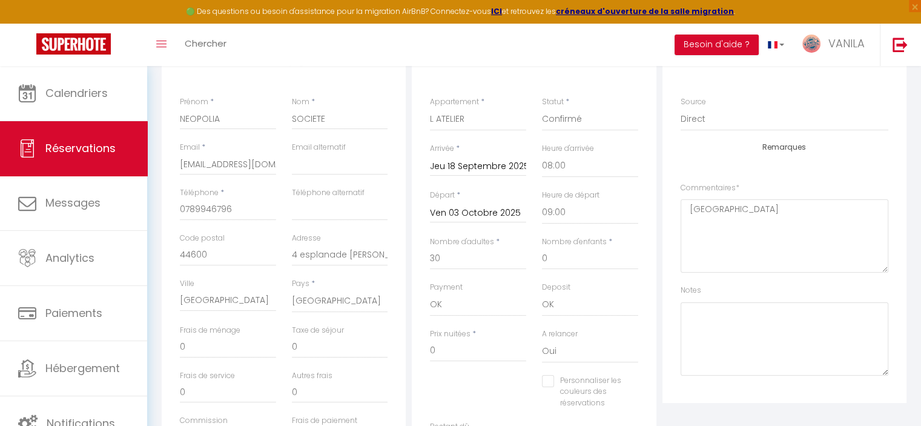
click at [453, 213] on input "Ven 03 Octobre 2025" at bounding box center [478, 213] width 96 height 16
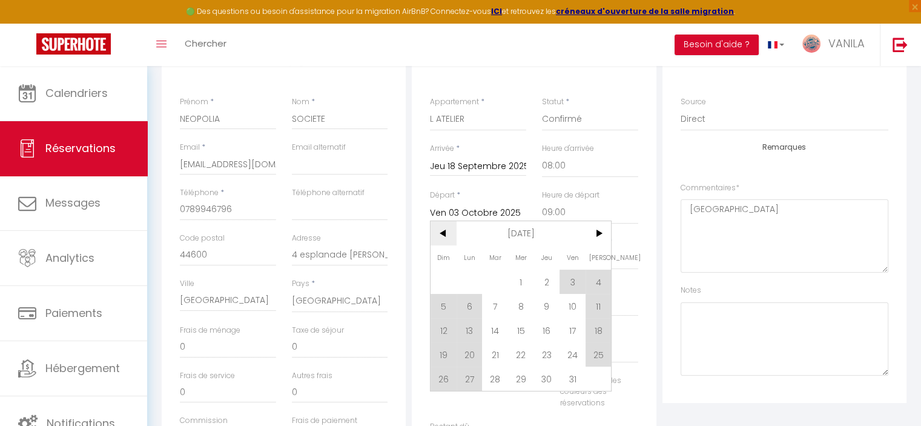
click at [438, 233] on span "<" at bounding box center [444, 233] width 26 height 24
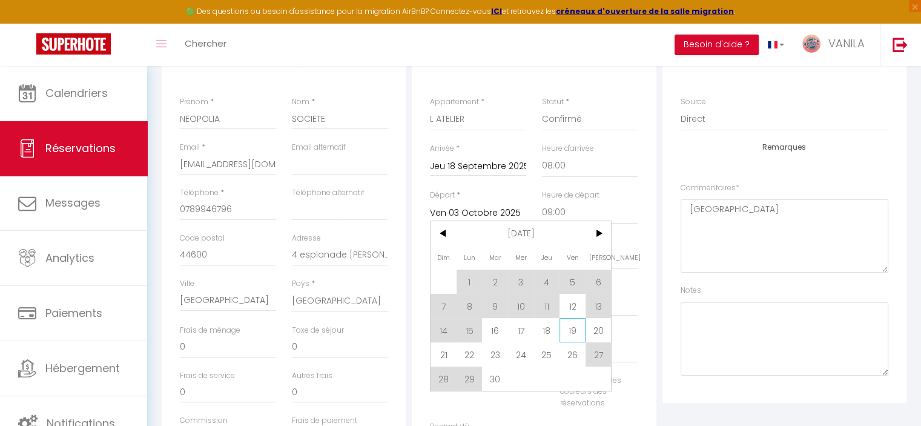
click at [567, 331] on span "19" at bounding box center [573, 330] width 26 height 24
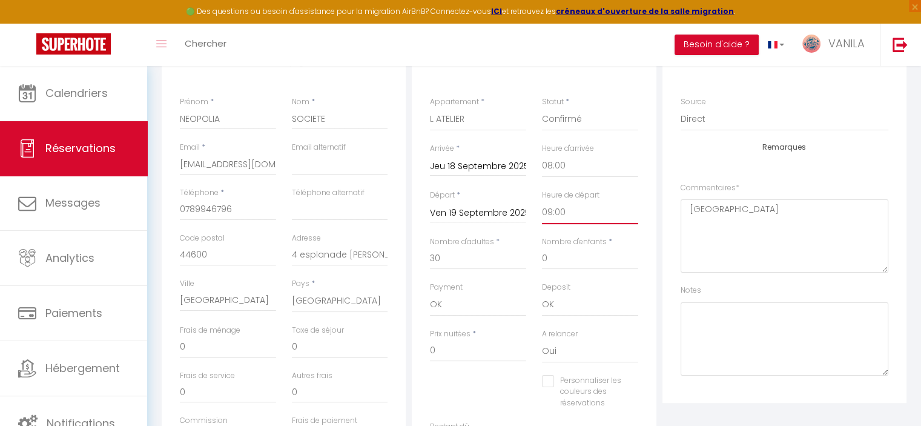
click at [569, 213] on select "00:00 00:30 01:00 01:30 02:00 02:30 03:00 03:30 04:00 04:30 05:00 05:30 06:00 0…" at bounding box center [590, 212] width 96 height 23
click at [542, 201] on select "00:00 00:30 01:00 01:30 02:00 02:30 03:00 03:30 04:00 04:30 05:00 05:30 06:00 0…" at bounding box center [590, 212] width 96 height 23
click at [568, 215] on select "00:00 00:30 01:00 01:30 02:00 02:30 03:00 03:30 04:00 04:30 05:00 05:30 06:00 0…" at bounding box center [590, 212] width 96 height 23
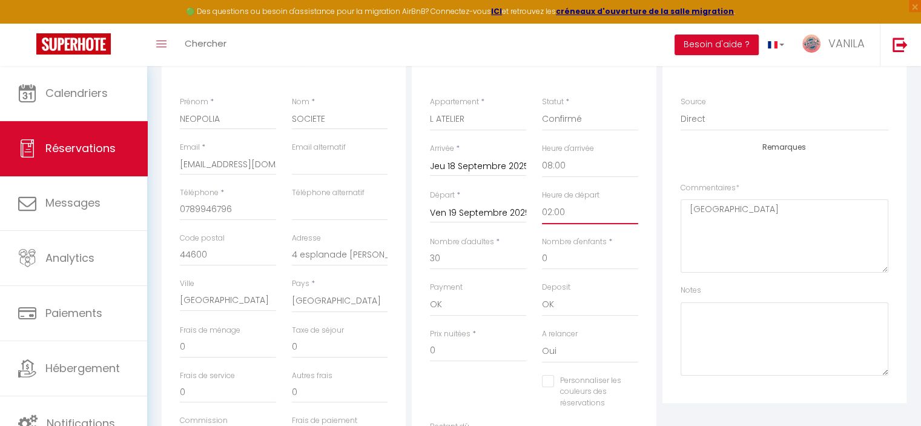
click at [542, 201] on select "00:00 00:30 01:00 01:30 02:00 02:30 03:00 03:30 04:00 04:30 05:00 05:30 06:00 0…" at bounding box center [590, 212] width 96 height 23
click at [649, 152] on div "Détails Réservation Appartement * Les Marinas Marché Arago (3min), plage (8min)…" at bounding box center [534, 261] width 244 height 439
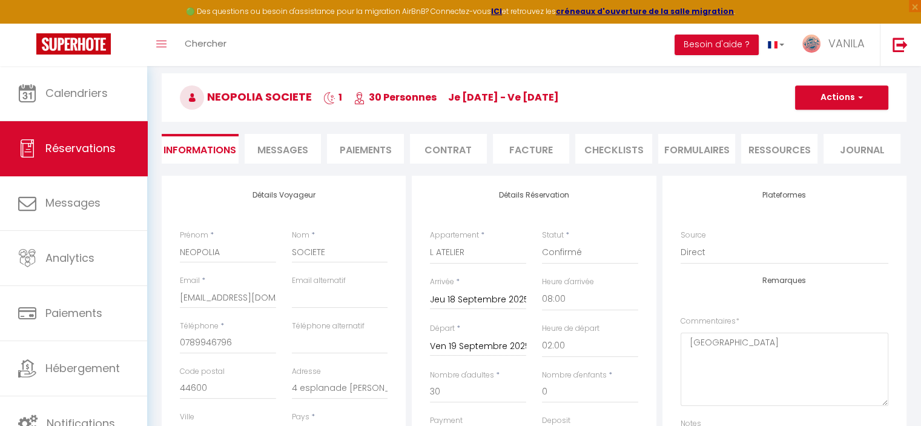
scroll to position [121, 0]
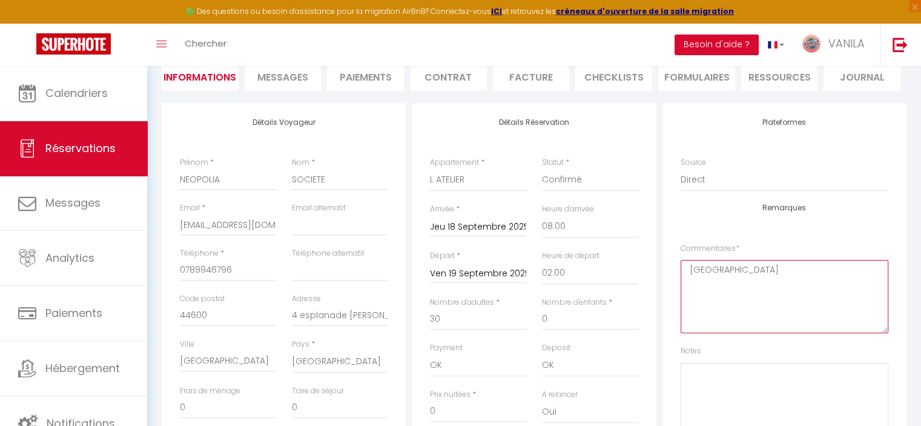
click at [757, 265] on textarea "[GEOGRAPHIC_DATA]" at bounding box center [785, 296] width 208 height 73
click at [732, 373] on textarea at bounding box center [785, 399] width 208 height 73
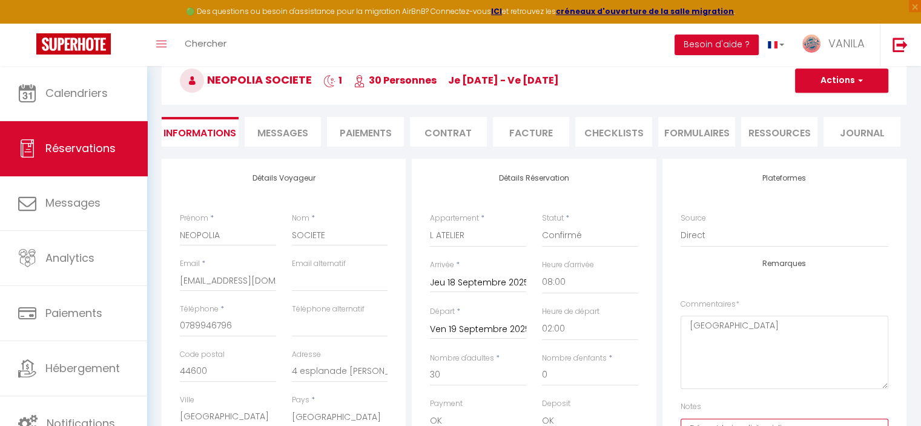
scroll to position [0, 0]
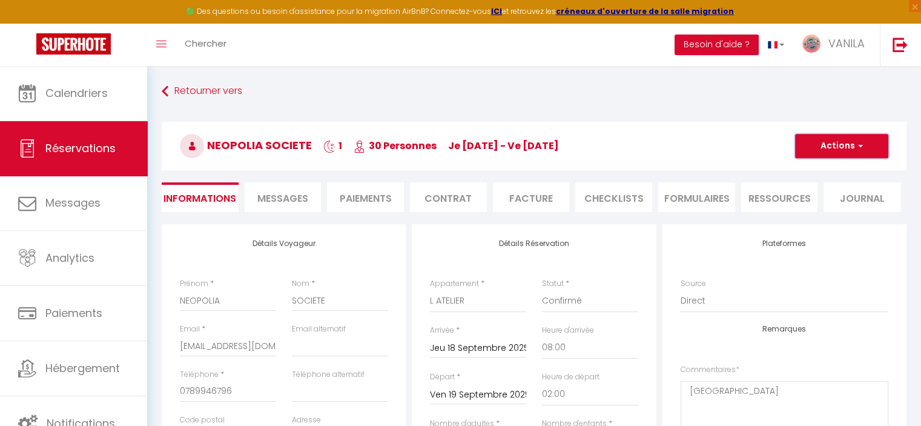
click at [812, 152] on button "Actions" at bounding box center [841, 146] width 93 height 24
click at [809, 169] on link "Enregistrer" at bounding box center [830, 173] width 96 height 16
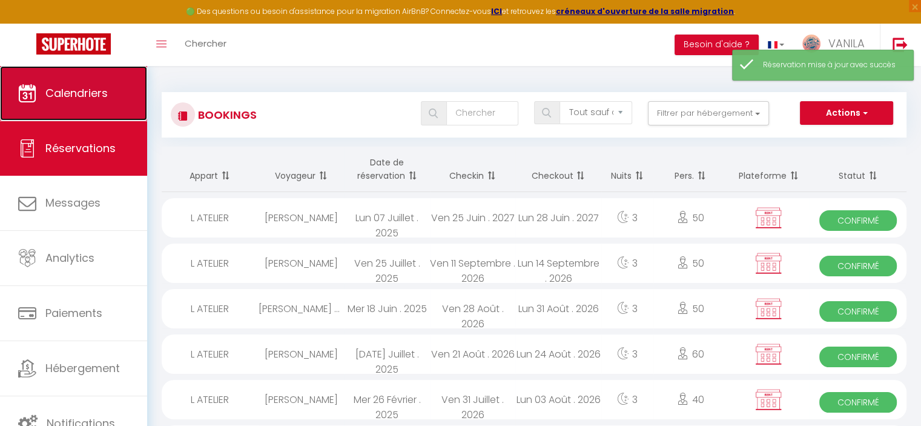
click at [92, 113] on link "Calendriers" at bounding box center [73, 93] width 147 height 55
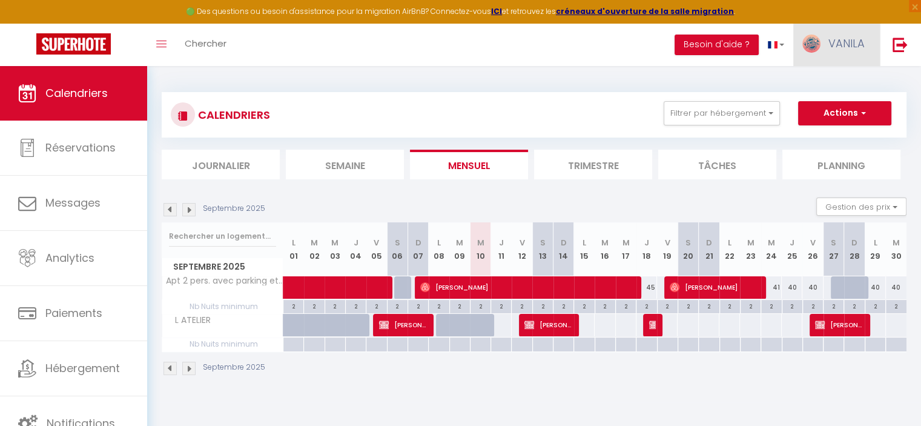
click at [845, 43] on span "VANILA" at bounding box center [847, 43] width 36 height 15
click at [657, 86] on div "CALENDRIERS Filtrer par hébergement Tous Les Marinas Marché Arago (3min), plage…" at bounding box center [534, 234] width 745 height 307
click at [850, 54] on link "VANILA" at bounding box center [836, 45] width 87 height 42
click at [826, 104] on link "Équipe" at bounding box center [832, 106] width 90 height 21
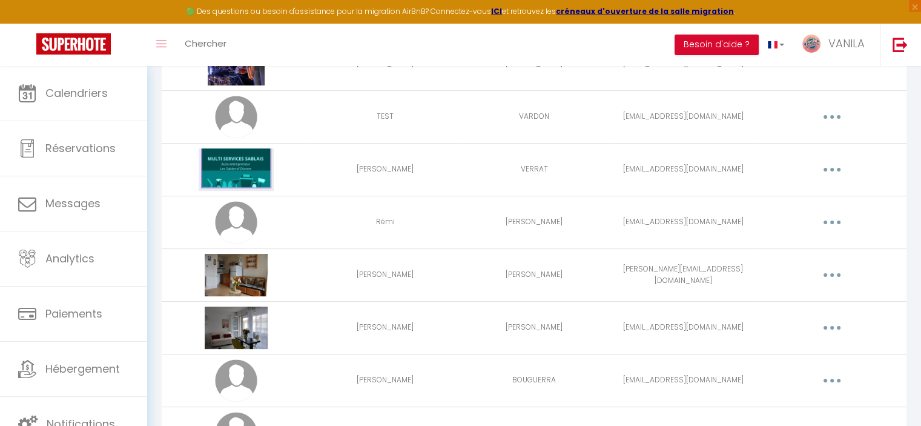
scroll to position [202, 0]
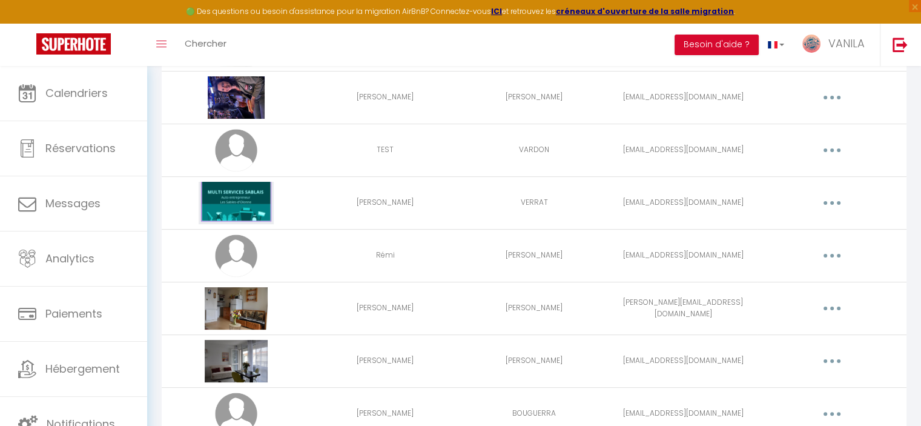
click at [844, 253] on button "button" at bounding box center [832, 255] width 34 height 19
click at [795, 280] on link "Editer" at bounding box center [801, 283] width 90 height 21
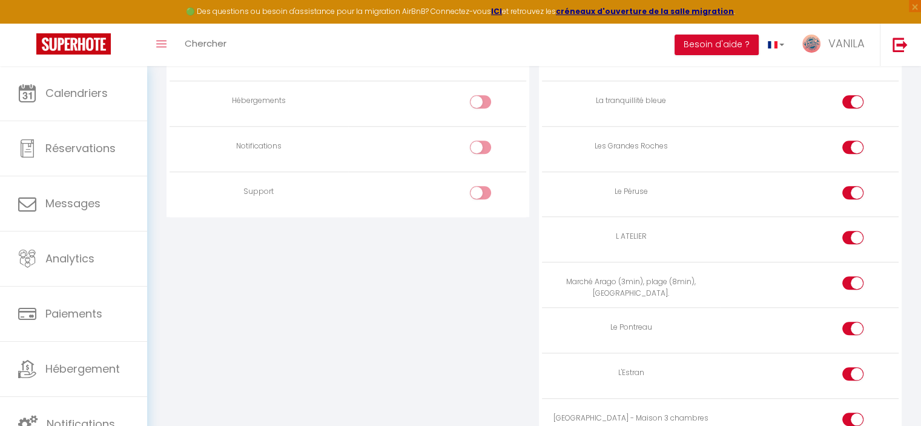
scroll to position [1090, 0]
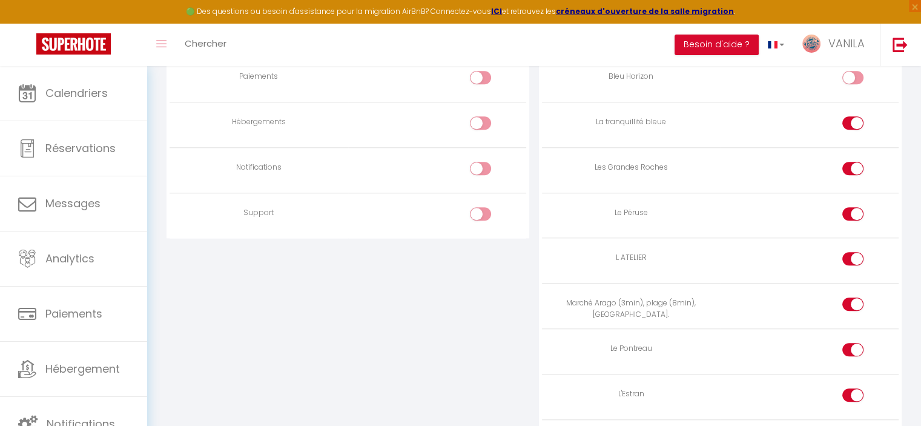
click at [844, 254] on div at bounding box center [852, 258] width 21 height 13
click at [853, 254] on input "checkbox" at bounding box center [863, 261] width 21 height 18
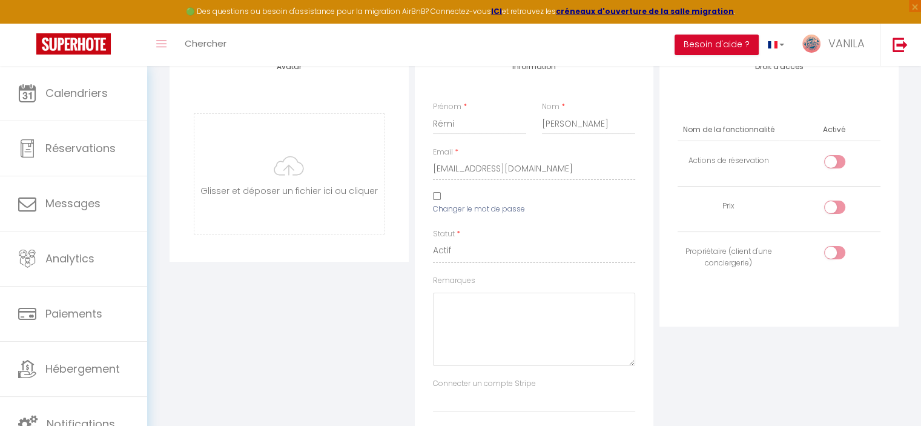
scroll to position [0, 0]
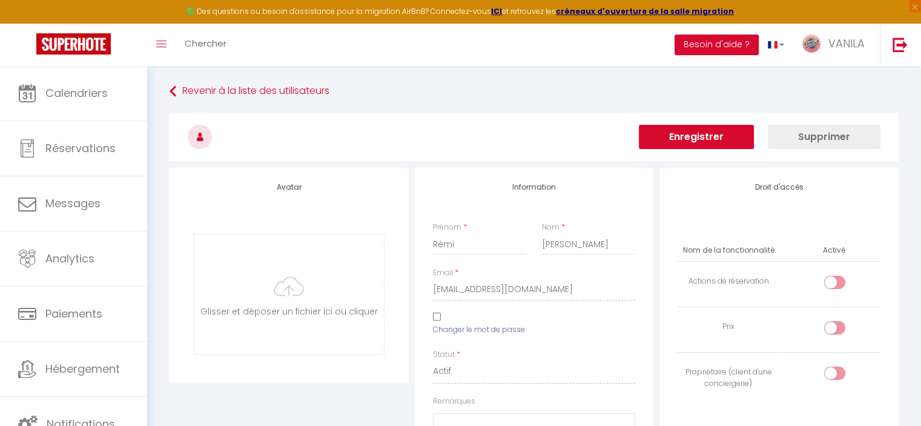
click at [699, 147] on button "Enregistrer" at bounding box center [696, 137] width 115 height 24
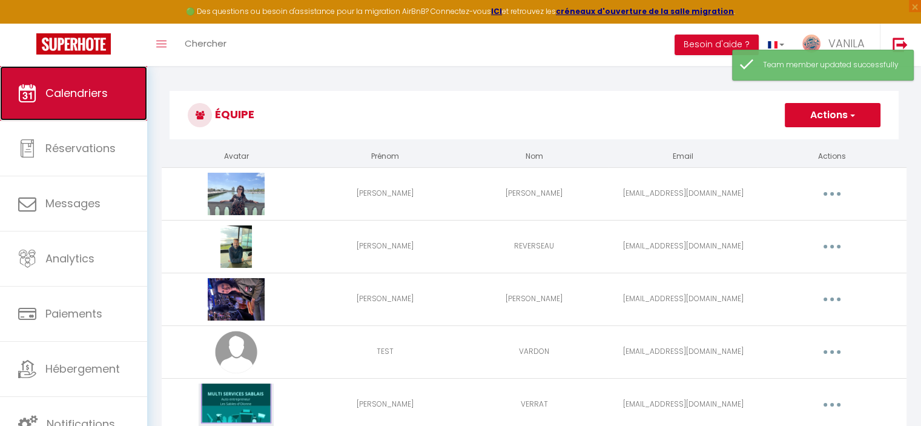
click at [75, 94] on span "Calendriers" at bounding box center [76, 92] width 62 height 15
